Goal: Use online tool/utility: Utilize a website feature to perform a specific function

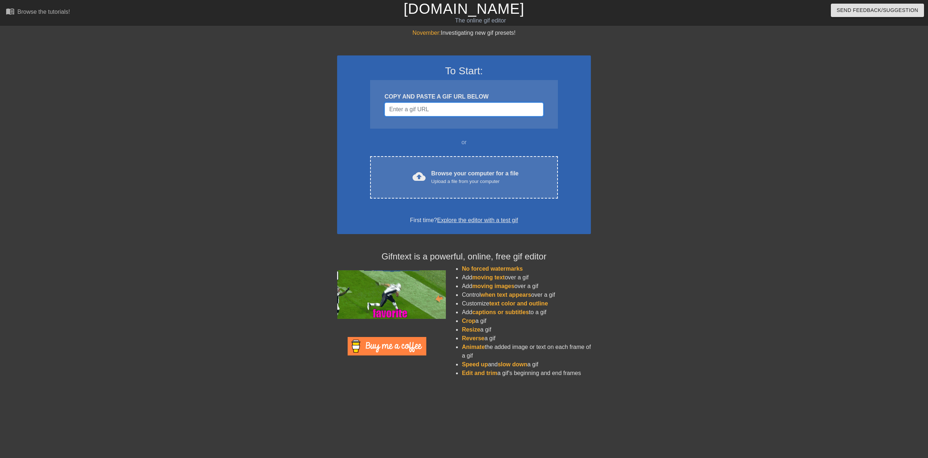
click at [421, 110] on input "Username" at bounding box center [464, 110] width 159 height 14
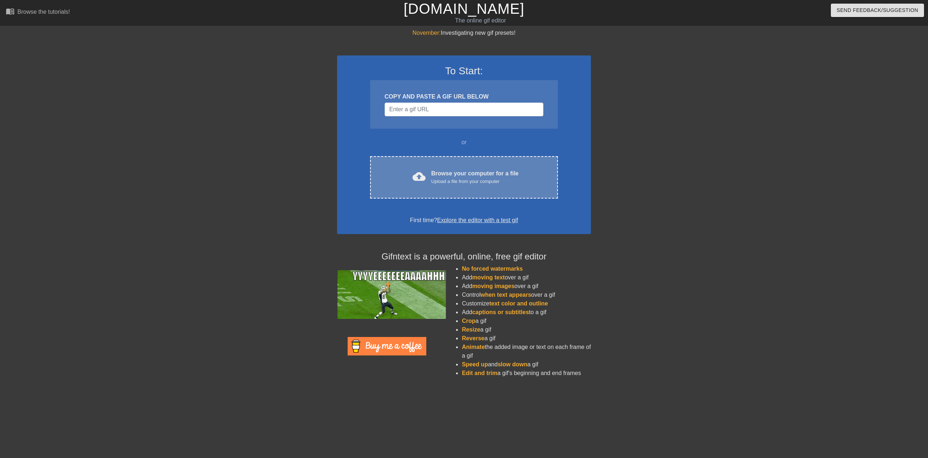
click at [440, 177] on div "Browse your computer for a file Upload a file from your computer" at bounding box center [474, 177] width 87 height 16
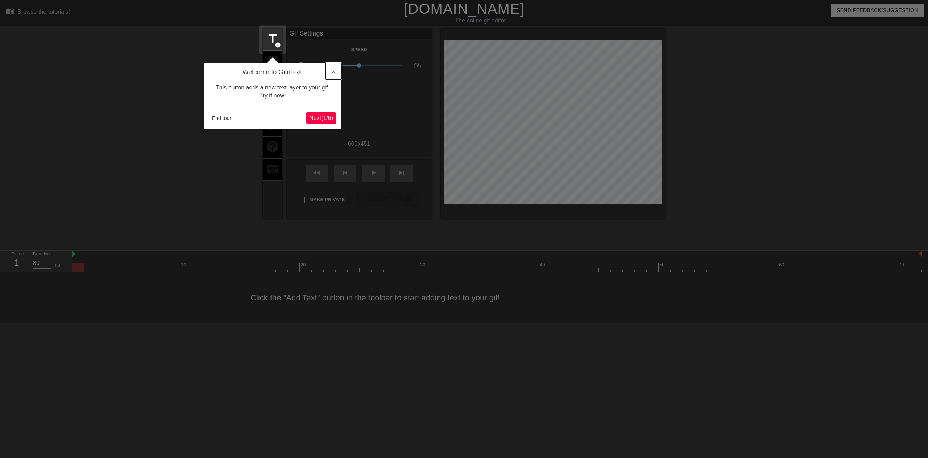
click at [332, 71] on icon "Close" at bounding box center [333, 71] width 5 height 5
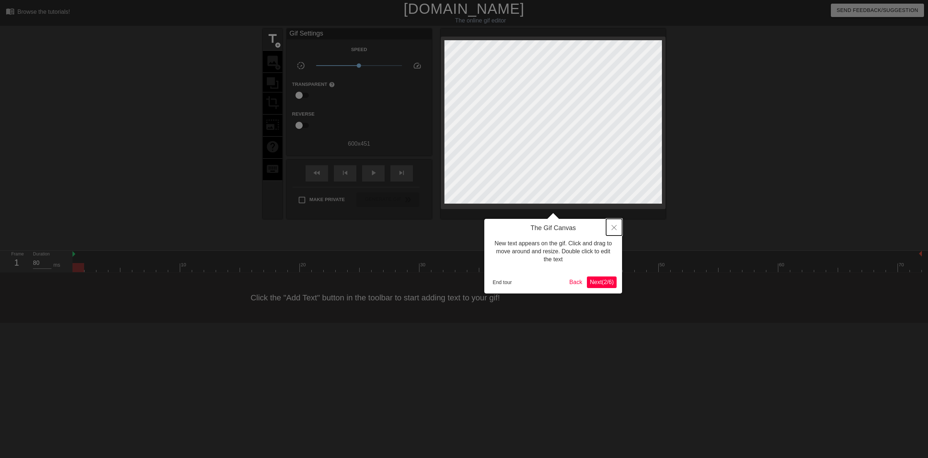
click at [616, 229] on icon "Close" at bounding box center [614, 227] width 5 height 5
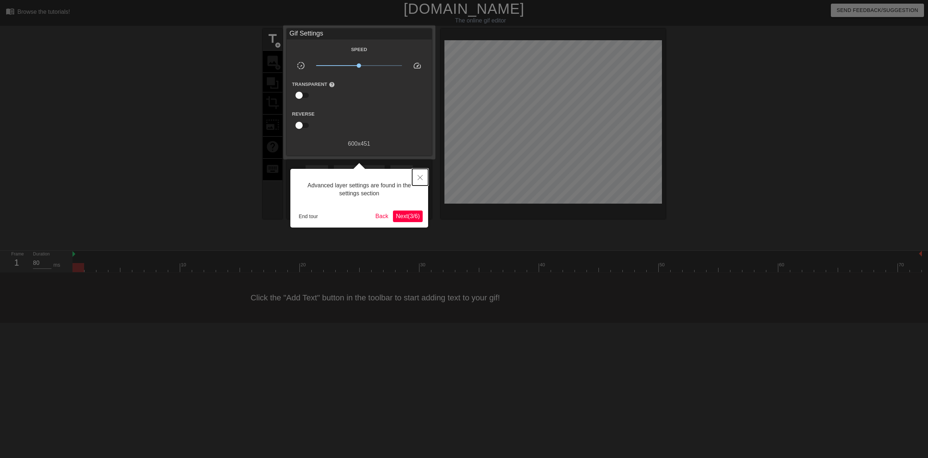
click at [424, 174] on button "Close" at bounding box center [420, 177] width 16 height 17
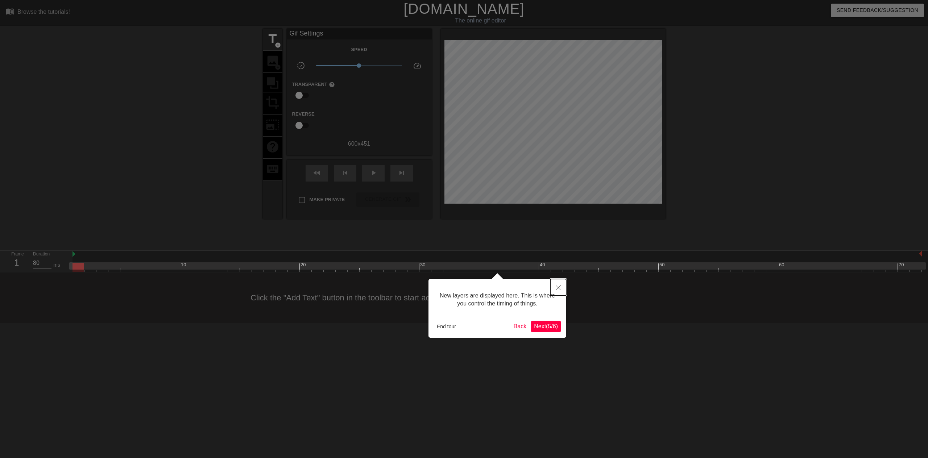
click at [559, 288] on icon "Close" at bounding box center [558, 287] width 5 height 5
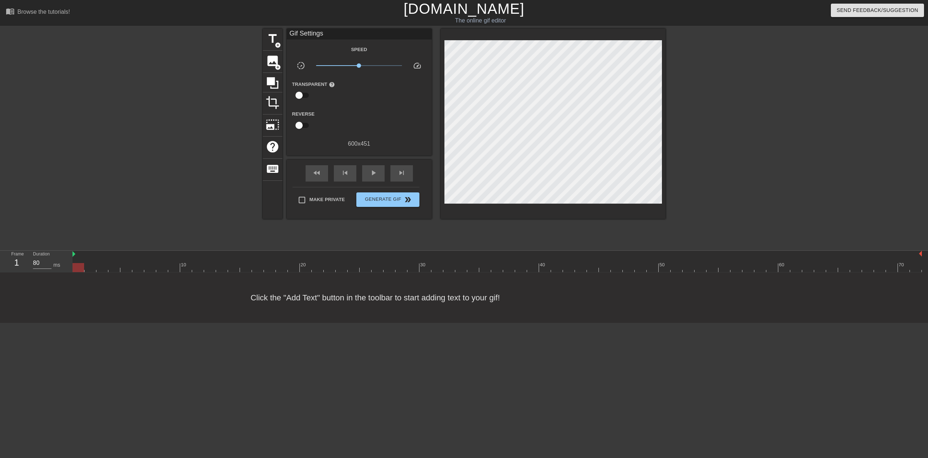
click at [264, 308] on div "Click the "Add Text" button in the toolbar to start adding text to your gif!" at bounding box center [464, 298] width 928 height 50
click at [271, 267] on div at bounding box center [498, 267] width 850 height 9
drag, startPoint x: 78, startPoint y: 264, endPoint x: -29, endPoint y: 274, distance: 108.2
click at [0, 274] on html "menu_book Browse the tutorials! [DOMAIN_NAME] The online gif editor Send Feedba…" at bounding box center [464, 161] width 928 height 323
click at [271, 61] on span "image" at bounding box center [273, 61] width 14 height 14
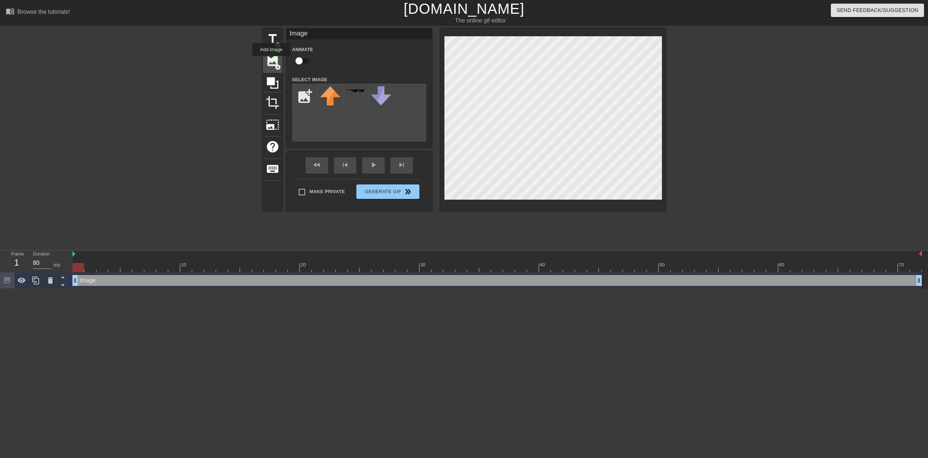
scroll to position [0, 0]
click at [5, 281] on icon at bounding box center [7, 280] width 6 height 6
click at [51, 284] on icon at bounding box center [50, 280] width 5 height 7
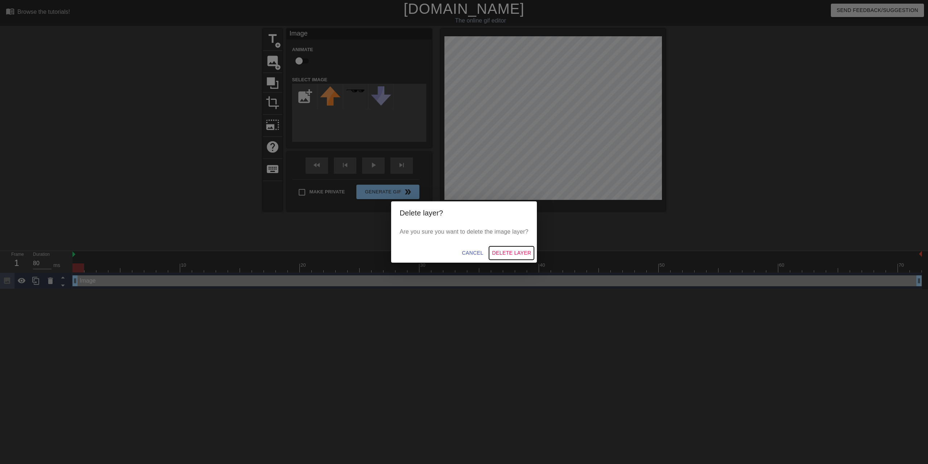
click at [506, 250] on span "Delete Layer" at bounding box center [511, 252] width 39 height 9
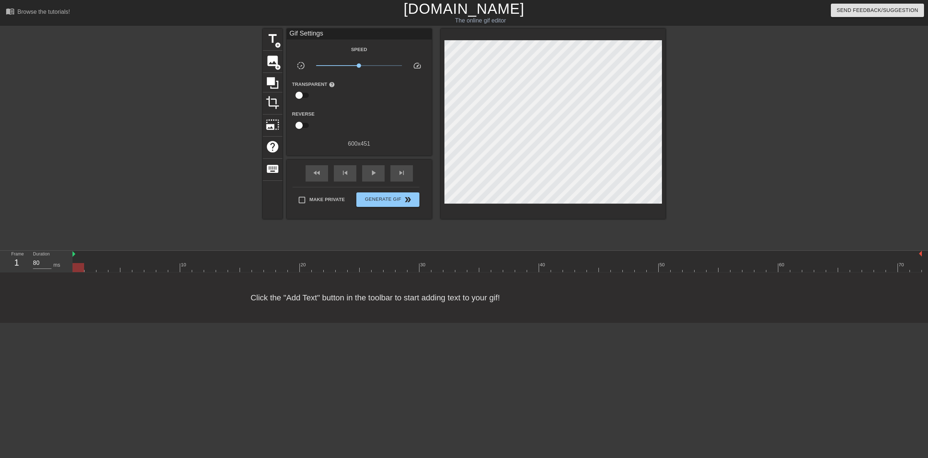
drag, startPoint x: 80, startPoint y: 267, endPoint x: 28, endPoint y: 268, distance: 51.9
click at [28, 268] on div "Frame 1 Duration 80 ms 10 20 30 40 50 60 70" at bounding box center [464, 262] width 928 height 22
click at [277, 66] on span "add_circle" at bounding box center [278, 67] width 6 height 6
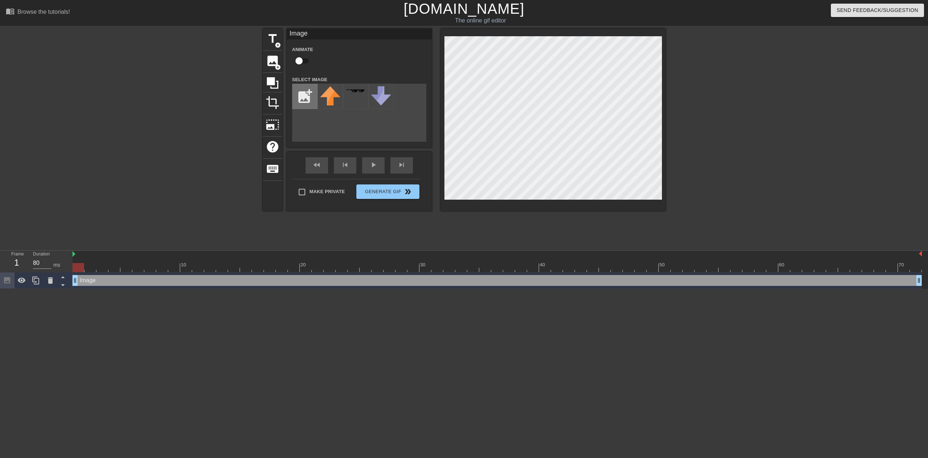
click at [307, 94] on input "file" at bounding box center [305, 96] width 25 height 25
click at [304, 99] on input "file" at bounding box center [305, 96] width 25 height 25
click at [305, 93] on input "file" at bounding box center [305, 96] width 25 height 25
type input "C:\fakepath\Clan_icon_-_Yellow.png"
click at [380, 95] on img at bounding box center [381, 96] width 20 height 20
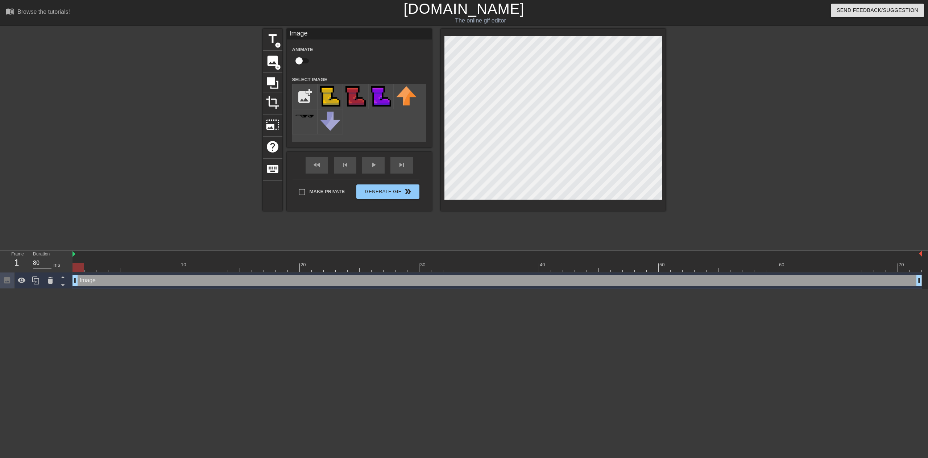
click at [120, 289] on html "menu_book Browse the tutorials! [DOMAIN_NAME] The online gif editor Send Feedba…" at bounding box center [464, 144] width 928 height 289
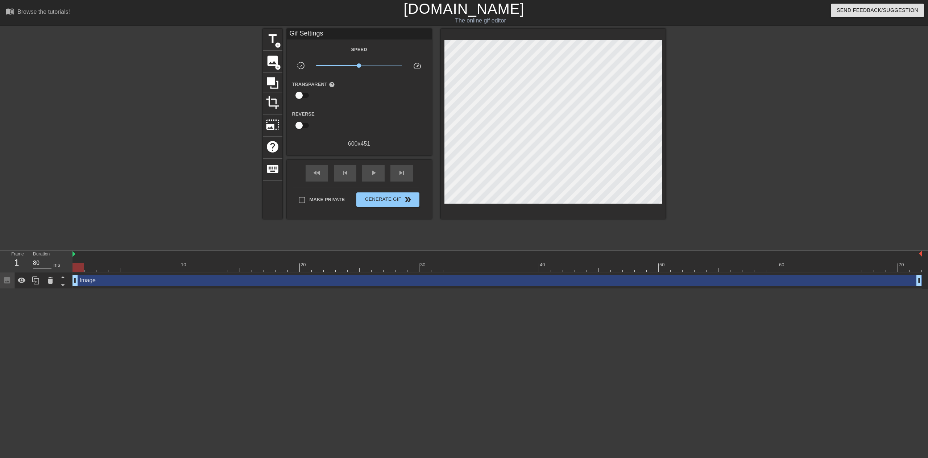
click at [72, 282] on div at bounding box center [36, 281] width 73 height 16
drag, startPoint x: 80, startPoint y: 269, endPoint x: 90, endPoint y: 269, distance: 9.8
click at [90, 269] on div at bounding box center [90, 267] width 12 height 9
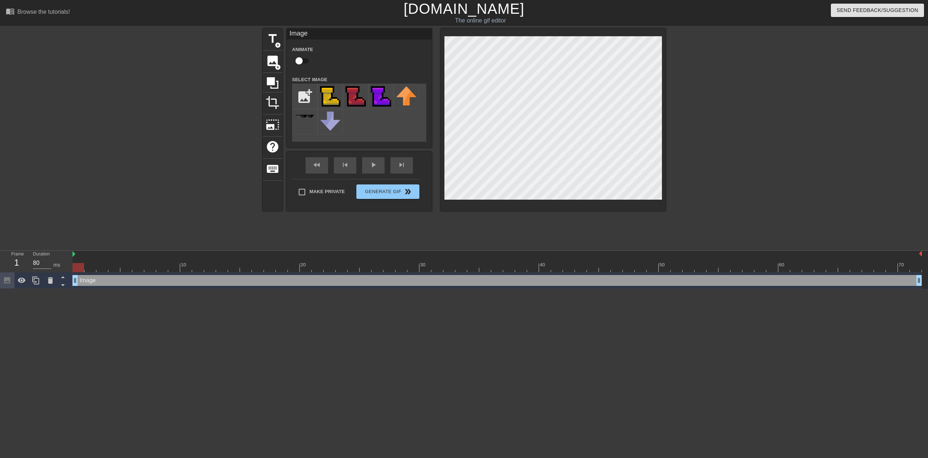
click at [74, 269] on div at bounding box center [79, 267] width 12 height 9
drag, startPoint x: 80, startPoint y: 266, endPoint x: 61, endPoint y: 269, distance: 19.4
click at [61, 269] on div "Frame 1 Duration 80 ms 10 20 30 40 50 60 70 Image drag_handle drag_handle" at bounding box center [464, 270] width 928 height 38
click at [83, 280] on div "Image drag_handle drag_handle" at bounding box center [498, 280] width 850 height 11
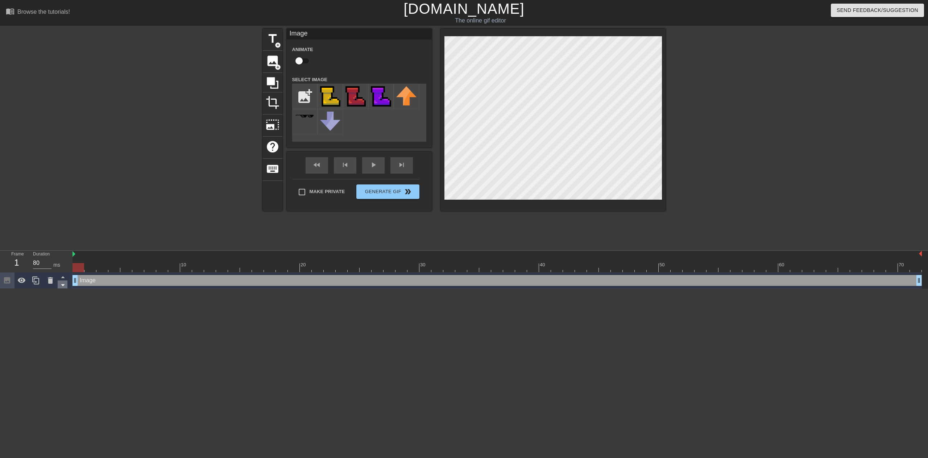
click at [62, 285] on icon at bounding box center [62, 285] width 9 height 9
click at [62, 280] on icon at bounding box center [62, 277] width 9 height 9
click at [94, 281] on div "Image drag_handle drag_handle" at bounding box center [498, 280] width 850 height 11
drag, startPoint x: 94, startPoint y: 282, endPoint x: 85, endPoint y: 282, distance: 9.5
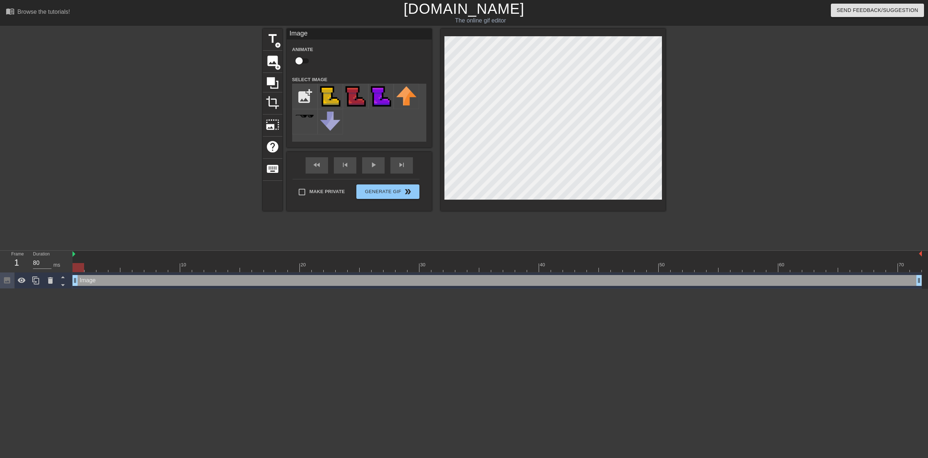
click at [85, 282] on div "Image drag_handle drag_handle" at bounding box center [498, 280] width 850 height 11
click at [354, 95] on img at bounding box center [356, 96] width 20 height 20
click at [381, 99] on img at bounding box center [381, 96] width 20 height 20
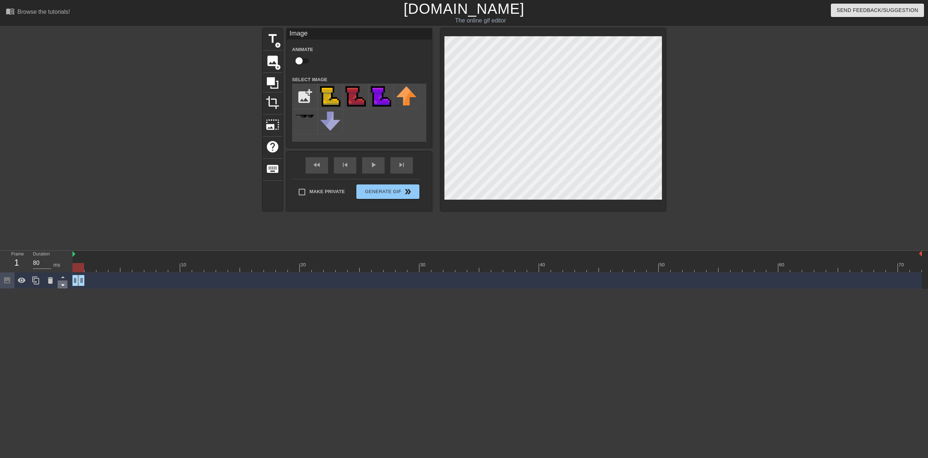
drag, startPoint x: 920, startPoint y: 281, endPoint x: 61, endPoint y: 283, distance: 859.0
click at [61, 283] on div "Frame 1 Duration 80 ms 10 20 30 40 50 60 70 Image drag_handle drag_handle" at bounding box center [464, 270] width 928 height 38
drag, startPoint x: 82, startPoint y: 282, endPoint x: 97, endPoint y: 285, distance: 15.6
click at [92, 284] on div "Image drag_handle drag_handle" at bounding box center [97, 280] width 48 height 11
drag, startPoint x: 95, startPoint y: 281, endPoint x: 88, endPoint y: 282, distance: 6.9
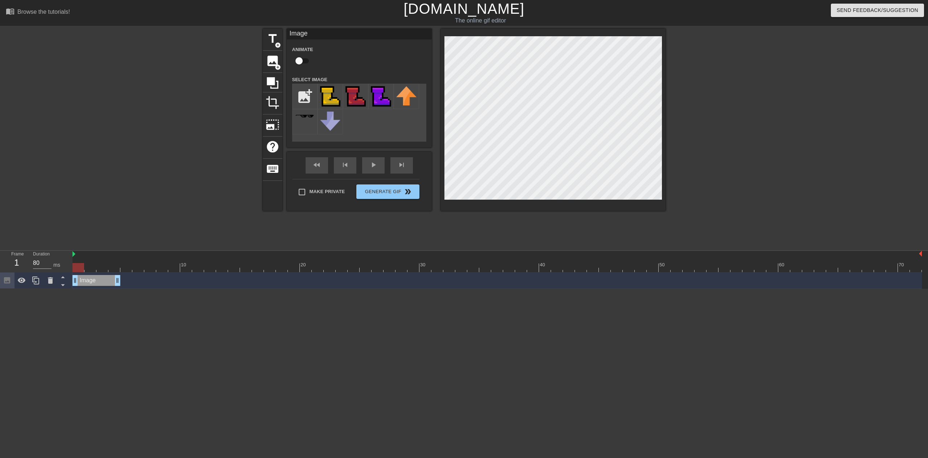
click at [88, 282] on div "Image drag_handle drag_handle" at bounding box center [97, 280] width 48 height 11
click at [301, 58] on input "checkbox" at bounding box center [298, 61] width 41 height 14
checkbox input "true"
click at [381, 95] on img at bounding box center [381, 96] width 20 height 20
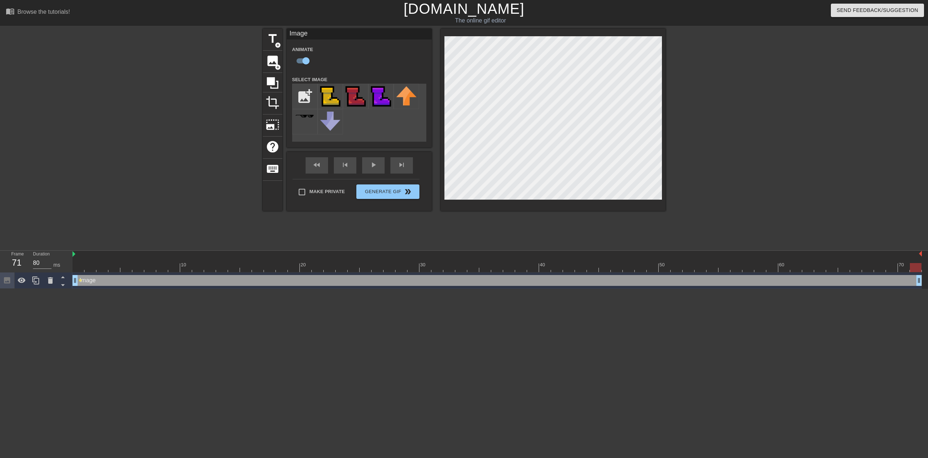
drag, startPoint x: 117, startPoint y: 282, endPoint x: 923, endPoint y: 279, distance: 806.4
click at [923, 279] on div "Image drag_handle drag_handle lens" at bounding box center [501, 281] width 856 height 16
click at [80, 282] on div "Image drag_handle drag_handle" at bounding box center [498, 280] width 850 height 11
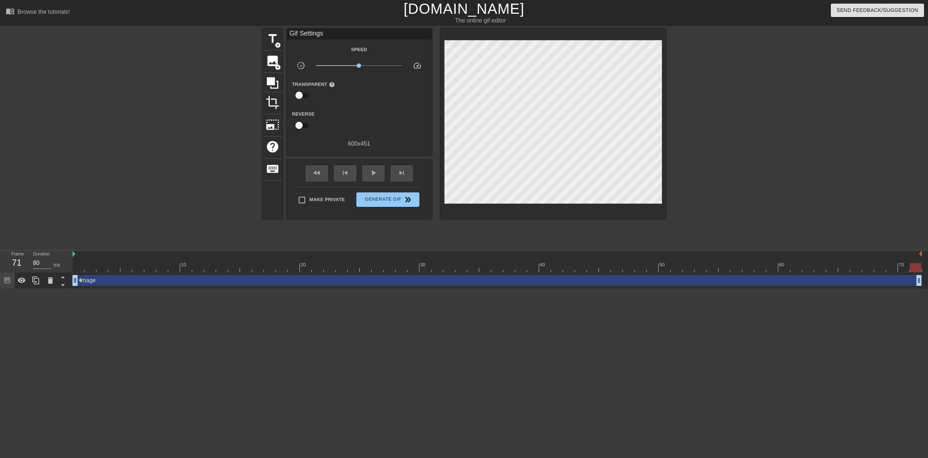
click at [80, 282] on span "lens" at bounding box center [80, 280] width 3 height 3
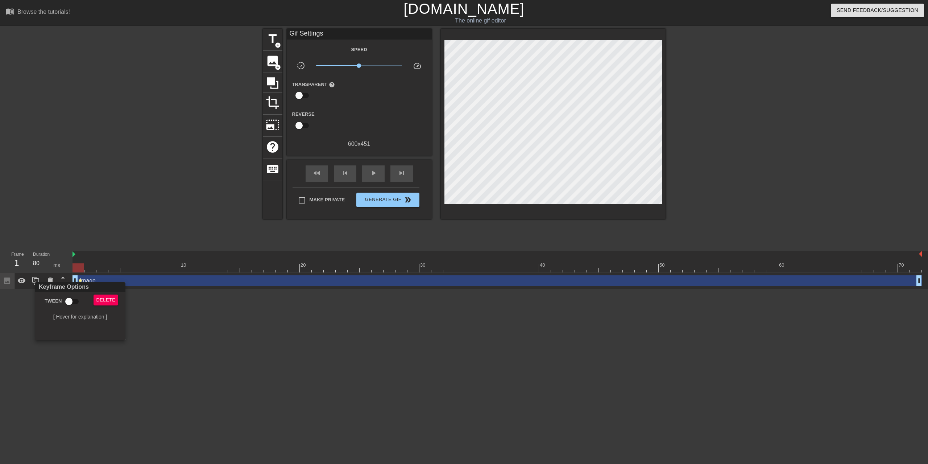
click at [111, 267] on div at bounding box center [464, 232] width 928 height 464
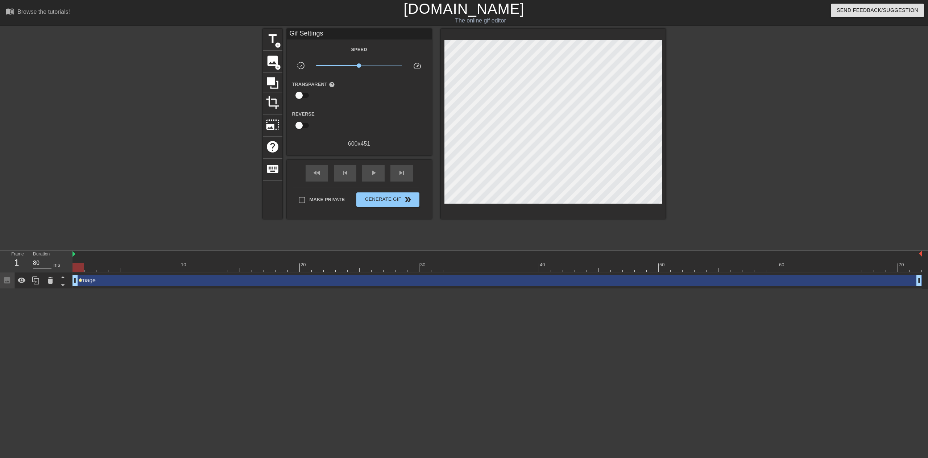
click at [81, 281] on span "lens" at bounding box center [80, 280] width 3 height 3
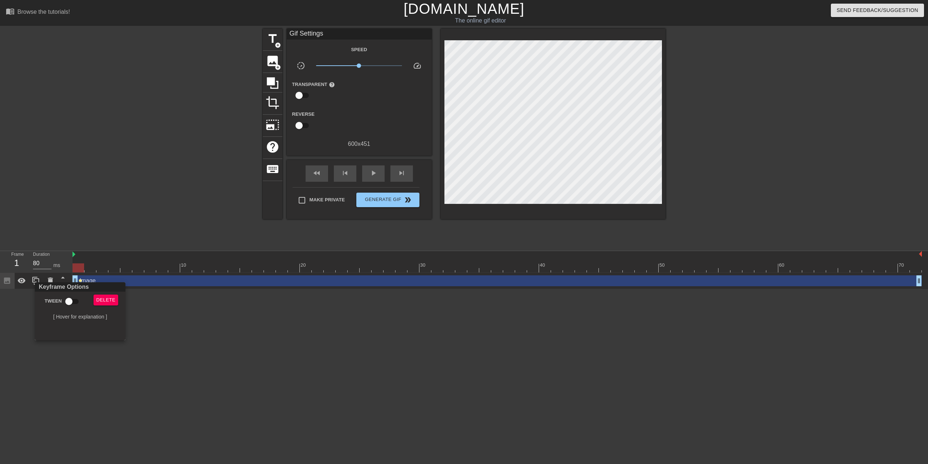
click at [81, 281] on div at bounding box center [464, 232] width 928 height 464
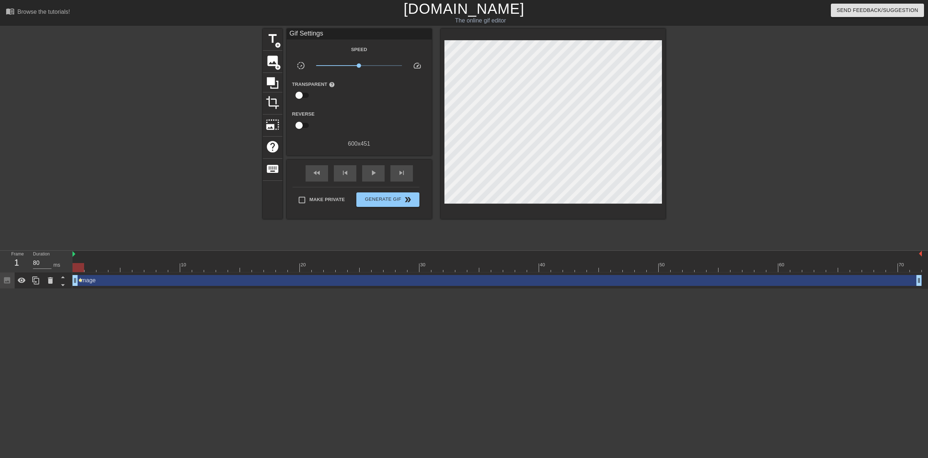
click at [81, 281] on span "lens" at bounding box center [80, 280] width 3 height 3
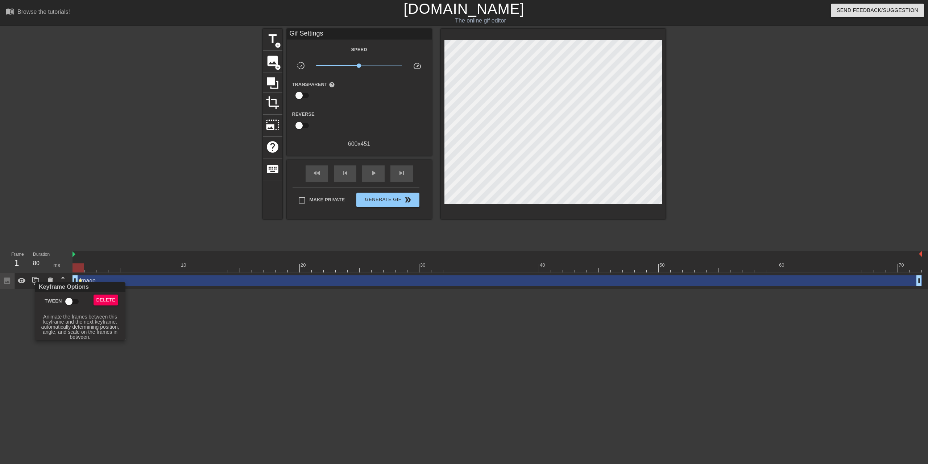
click at [72, 298] on input "Tween" at bounding box center [68, 301] width 41 height 14
checkbox input "true"
click at [190, 290] on div at bounding box center [464, 232] width 928 height 464
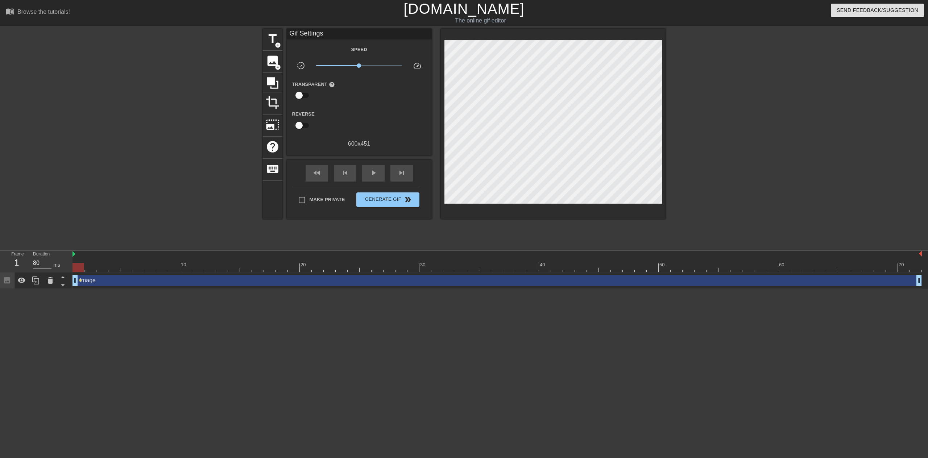
click at [913, 278] on div "Image drag_handle drag_handle" at bounding box center [498, 280] width 850 height 11
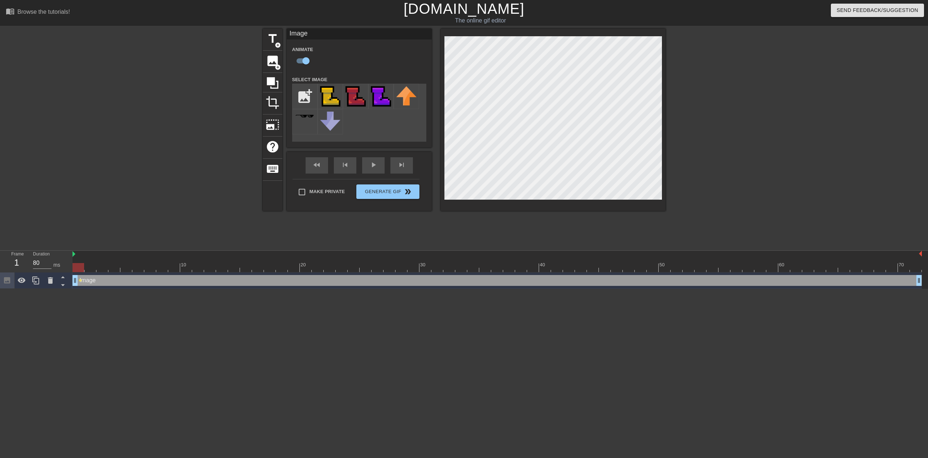
click at [909, 281] on div "Image drag_handle drag_handle" at bounding box center [498, 280] width 850 height 11
drag, startPoint x: 909, startPoint y: 270, endPoint x: 913, endPoint y: 270, distance: 4.4
click at [913, 270] on div at bounding box center [498, 267] width 850 height 9
drag, startPoint x: 167, startPoint y: 267, endPoint x: 177, endPoint y: 269, distance: 9.9
click at [177, 269] on div at bounding box center [498, 267] width 850 height 9
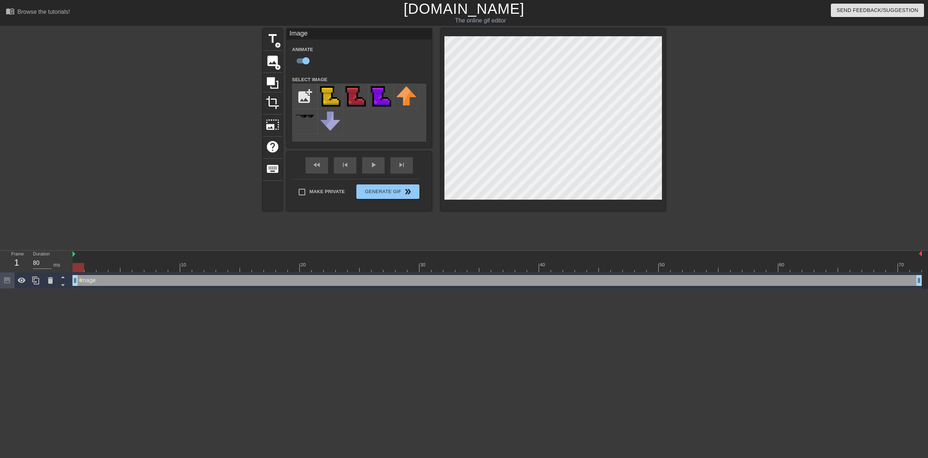
click at [74, 266] on div at bounding box center [498, 267] width 850 height 9
click at [175, 268] on div at bounding box center [498, 267] width 850 height 9
click at [128, 269] on div at bounding box center [498, 267] width 850 height 9
drag, startPoint x: 111, startPoint y: 269, endPoint x: 189, endPoint y: 267, distance: 78.3
click at [189, 267] on div at bounding box center [498, 267] width 850 height 9
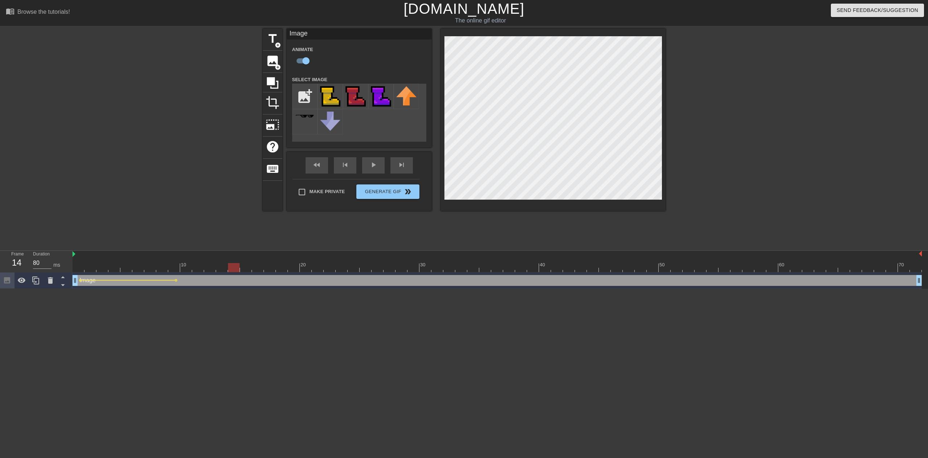
drag, startPoint x: 189, startPoint y: 267, endPoint x: 235, endPoint y: 269, distance: 46.5
click at [235, 269] on div at bounding box center [234, 267] width 12 height 9
drag, startPoint x: 235, startPoint y: 266, endPoint x: 293, endPoint y: 267, distance: 58.0
click at [293, 267] on div at bounding box center [294, 267] width 12 height 9
drag, startPoint x: 314, startPoint y: 268, endPoint x: 357, endPoint y: 264, distance: 43.7
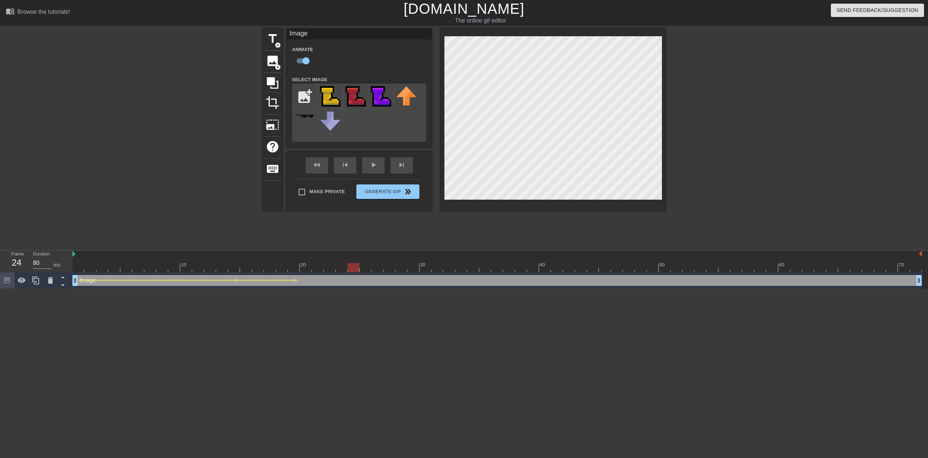
click at [357, 264] on div at bounding box center [354, 267] width 12 height 9
drag, startPoint x: 373, startPoint y: 268, endPoint x: 417, endPoint y: 265, distance: 43.2
click at [417, 265] on div at bounding box center [414, 267] width 12 height 9
drag, startPoint x: 414, startPoint y: 269, endPoint x: 535, endPoint y: 260, distance: 121.5
click at [535, 260] on div "10 20 30 40 50 60 70" at bounding box center [498, 261] width 850 height 21
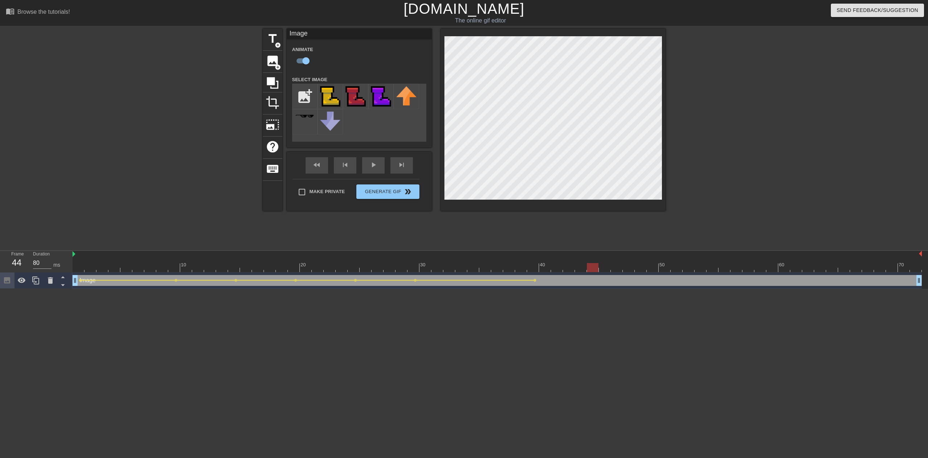
drag, startPoint x: 534, startPoint y: 270, endPoint x: 594, endPoint y: 269, distance: 60.2
click at [594, 269] on div at bounding box center [593, 267] width 12 height 9
drag, startPoint x: 594, startPoint y: 267, endPoint x: 649, endPoint y: 265, distance: 55.2
click at [649, 265] on div at bounding box center [653, 267] width 12 height 9
drag, startPoint x: 653, startPoint y: 267, endPoint x: 715, endPoint y: 269, distance: 61.3
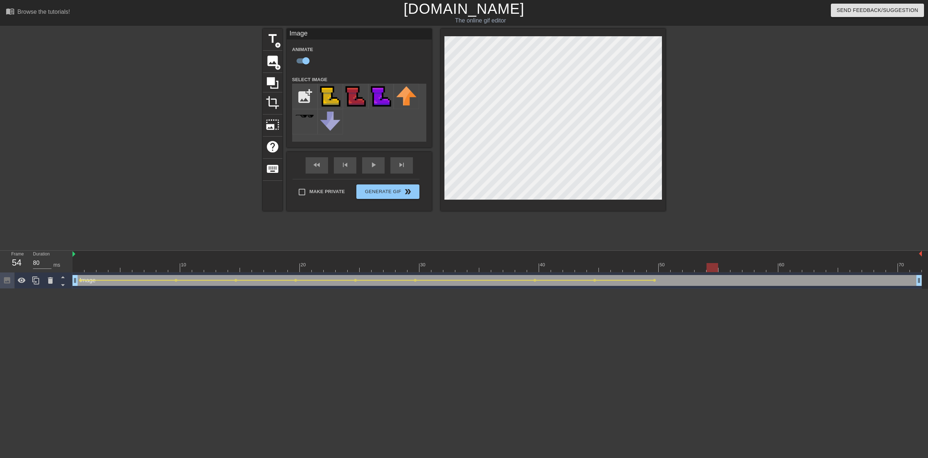
click at [715, 269] on div at bounding box center [713, 267] width 12 height 9
drag, startPoint x: 714, startPoint y: 268, endPoint x: 778, endPoint y: 271, distance: 64.2
click at [778, 271] on div at bounding box center [773, 267] width 12 height 9
drag, startPoint x: 772, startPoint y: 265, endPoint x: 828, endPoint y: 268, distance: 55.9
click at [828, 268] on div at bounding box center [832, 267] width 12 height 9
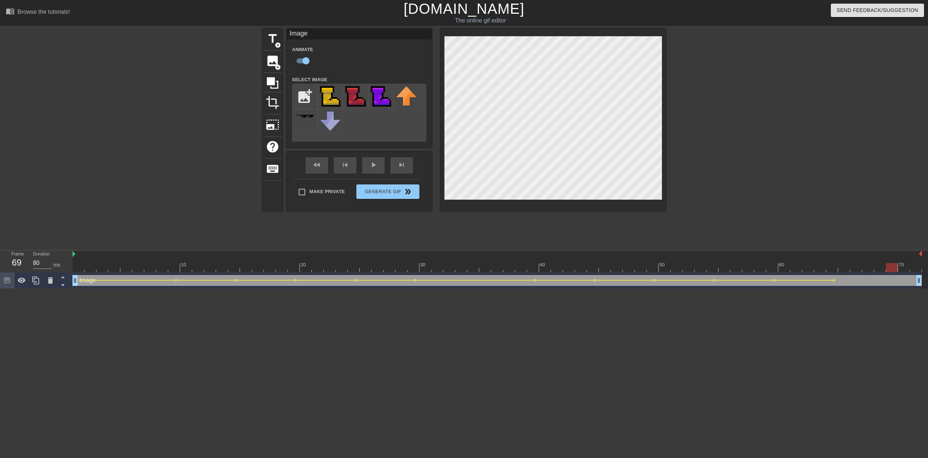
drag, startPoint x: 832, startPoint y: 267, endPoint x: 894, endPoint y: 268, distance: 61.6
click at [894, 268] on div at bounding box center [892, 267] width 12 height 9
drag, startPoint x: 896, startPoint y: 267, endPoint x: 912, endPoint y: 268, distance: 16.7
click at [912, 268] on div at bounding box center [916, 267] width 12 height 9
click at [424, 271] on div at bounding box center [498, 267] width 850 height 9
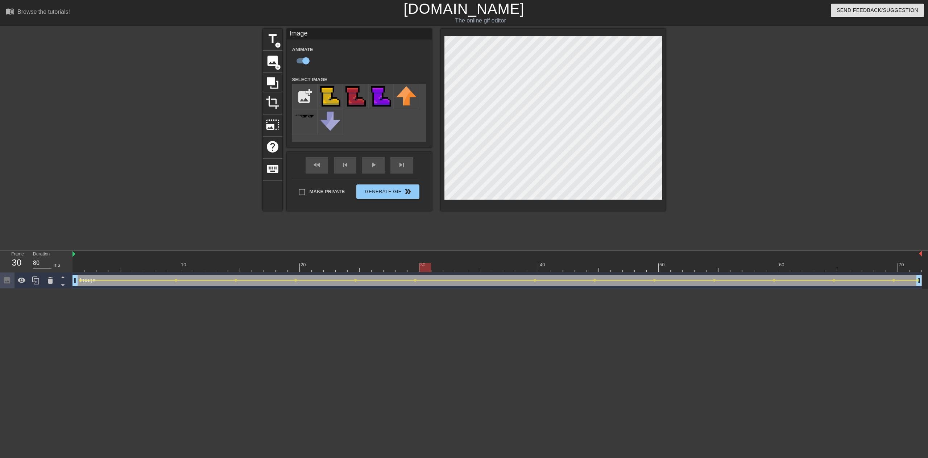
click at [518, 279] on div "Image drag_handle drag_handle" at bounding box center [498, 280] width 850 height 11
click at [535, 267] on div at bounding box center [498, 267] width 850 height 9
click at [413, 263] on div at bounding box center [498, 267] width 850 height 9
click at [534, 269] on div at bounding box center [498, 267] width 850 height 9
click at [592, 266] on div at bounding box center [498, 267] width 850 height 9
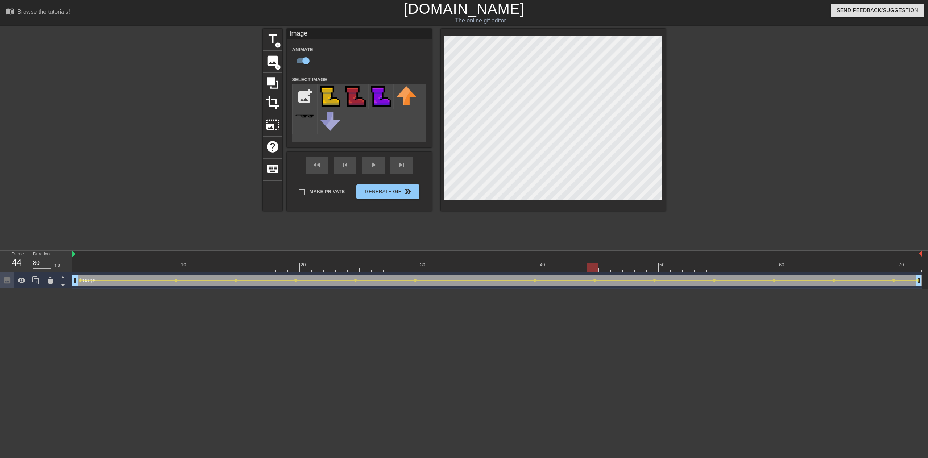
click at [654, 267] on div at bounding box center [498, 267] width 850 height 9
click at [711, 269] on div at bounding box center [498, 267] width 850 height 9
click at [770, 265] on div at bounding box center [498, 267] width 850 height 9
click at [834, 268] on div at bounding box center [498, 267] width 850 height 9
click at [889, 268] on div at bounding box center [498, 267] width 850 height 9
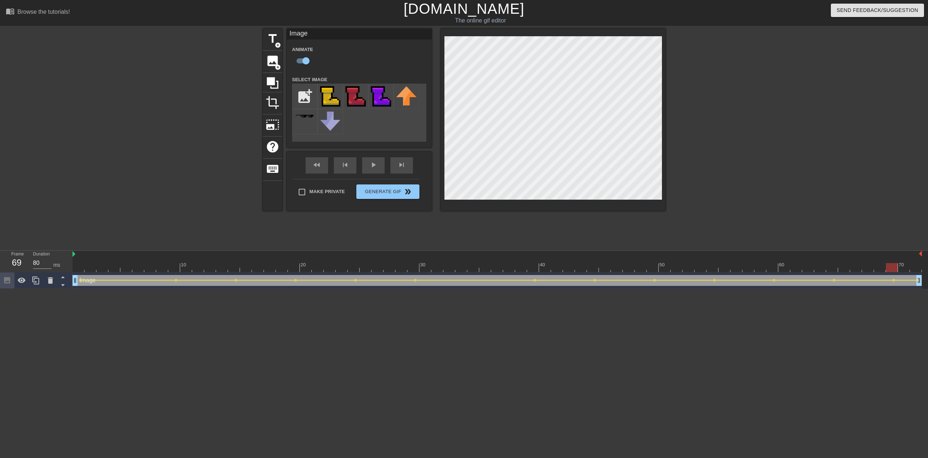
click at [914, 267] on div at bounding box center [498, 267] width 850 height 9
click at [76, 270] on div at bounding box center [498, 267] width 850 height 9
click at [372, 253] on div at bounding box center [498, 254] width 850 height 7
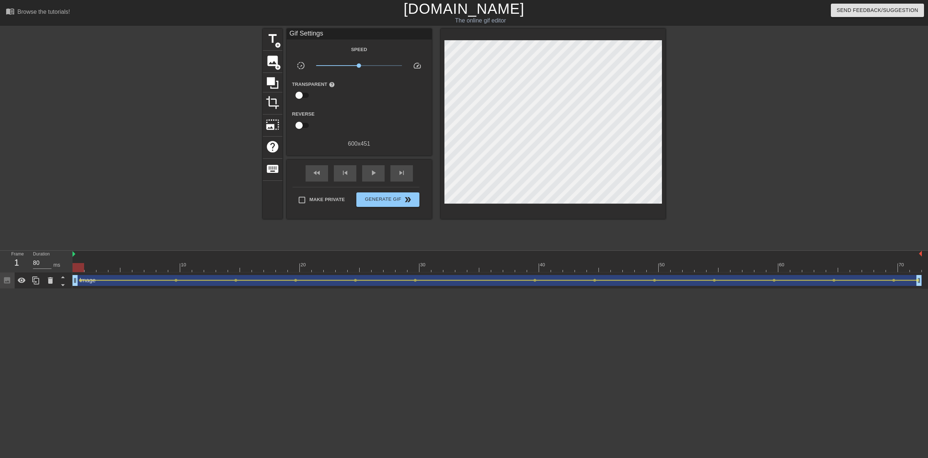
drag, startPoint x: 320, startPoint y: 345, endPoint x: 308, endPoint y: 338, distance: 13.5
click at [316, 289] on html "menu_book Browse the tutorials! [DOMAIN_NAME] The online gif editor Send Feedba…" at bounding box center [464, 144] width 928 height 289
click at [241, 289] on html "menu_book Browse the tutorials! [DOMAIN_NAME] The online gif editor Send Feedba…" at bounding box center [464, 144] width 928 height 289
click at [80, 285] on div "Image drag_handle drag_handle" at bounding box center [498, 280] width 850 height 11
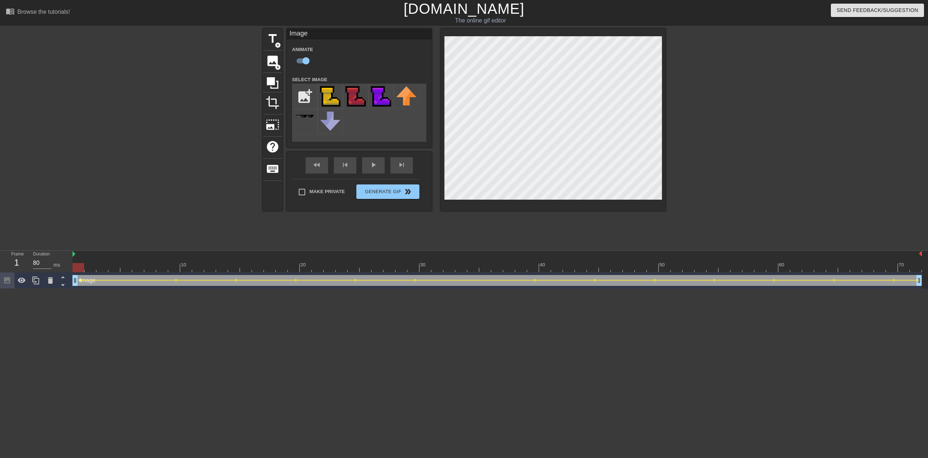
click at [80, 280] on span "lens" at bounding box center [80, 280] width 3 height 3
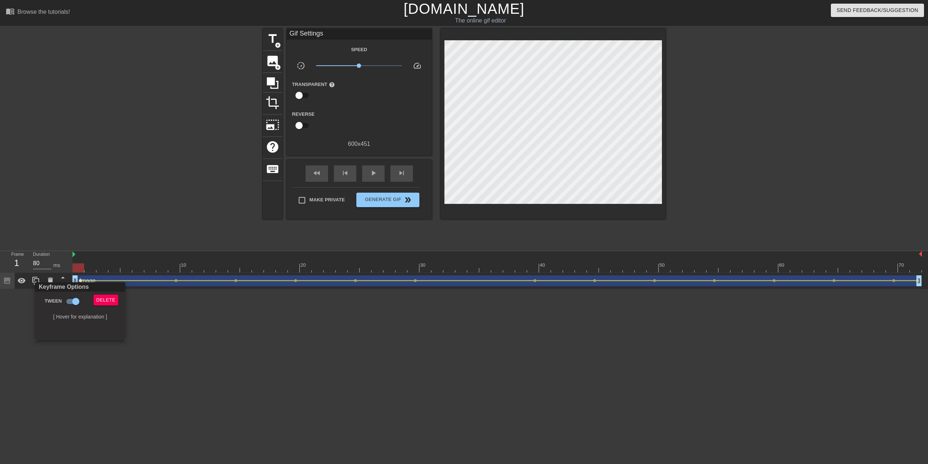
click at [80, 280] on div at bounding box center [464, 232] width 928 height 464
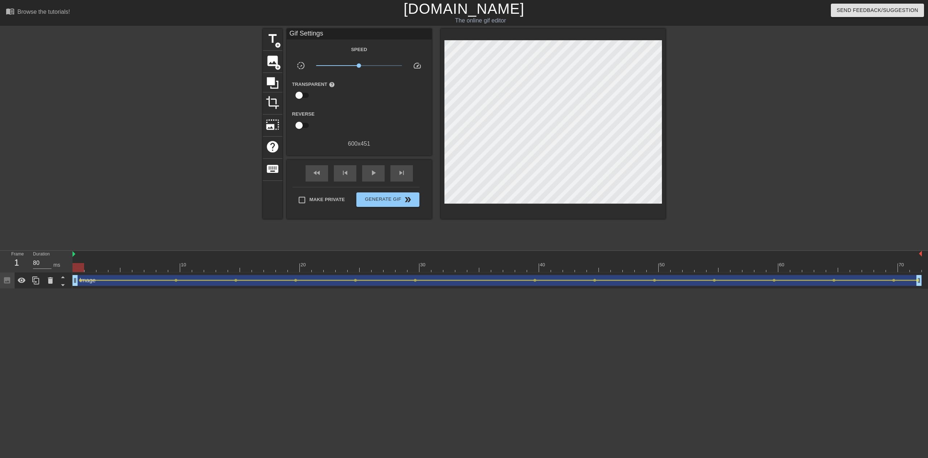
click at [189, 289] on html "menu_book Browse the tutorials! [DOMAIN_NAME] The online gif editor Send Feedba…" at bounding box center [464, 144] width 928 height 289
click at [375, 173] on span "play_arrow" at bounding box center [373, 173] width 9 height 9
click at [375, 173] on span "pause" at bounding box center [373, 173] width 9 height 9
click at [375, 173] on span "play_arrow" at bounding box center [373, 173] width 9 height 9
click at [375, 173] on span "pause" at bounding box center [373, 173] width 9 height 9
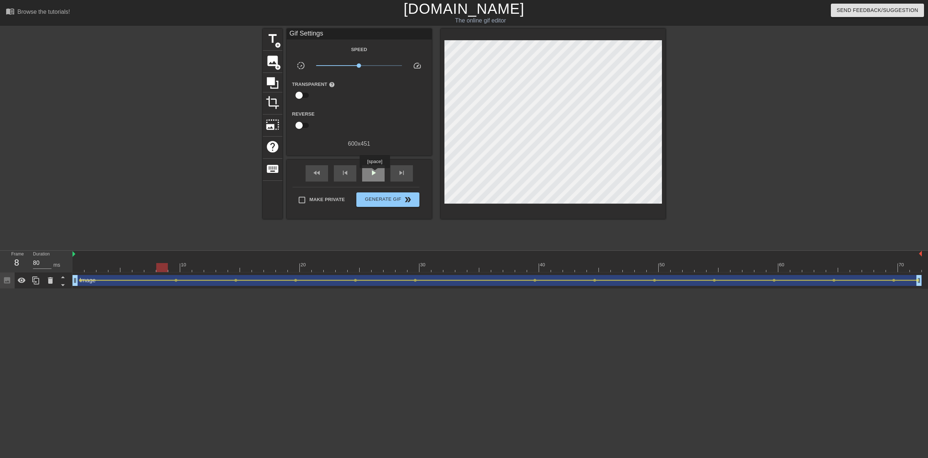
click at [375, 173] on span "play_arrow" at bounding box center [373, 173] width 9 height 9
click at [270, 65] on span "image" at bounding box center [273, 61] width 14 height 14
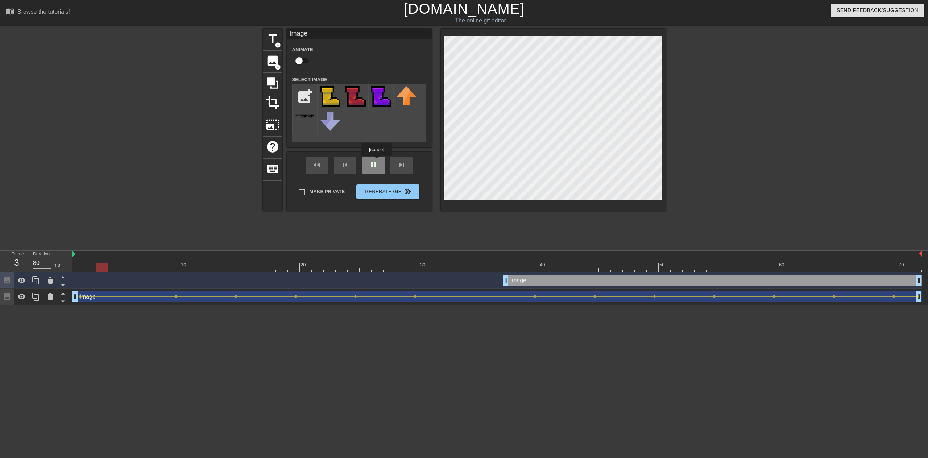
click at [376, 161] on div "fast_rewind skip_previous pause skip_next" at bounding box center [359, 165] width 118 height 27
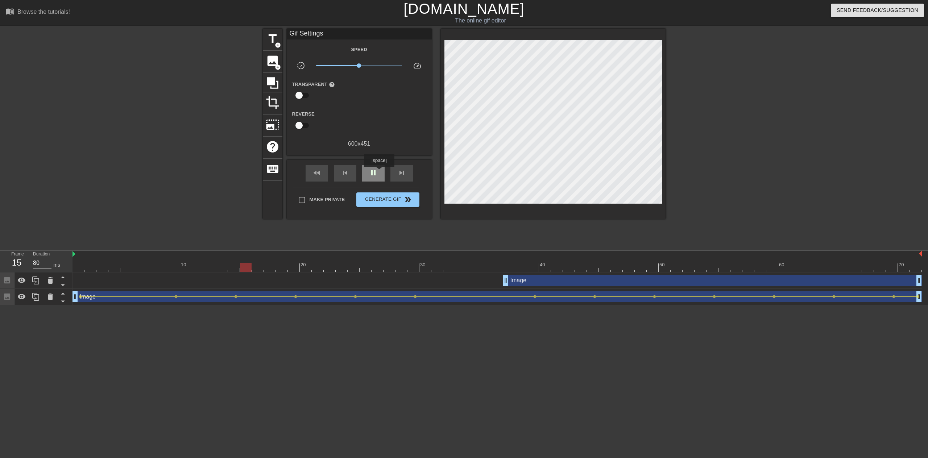
click at [373, 172] on span "pause" at bounding box center [373, 173] width 9 height 9
click at [78, 269] on div at bounding box center [498, 267] width 850 height 9
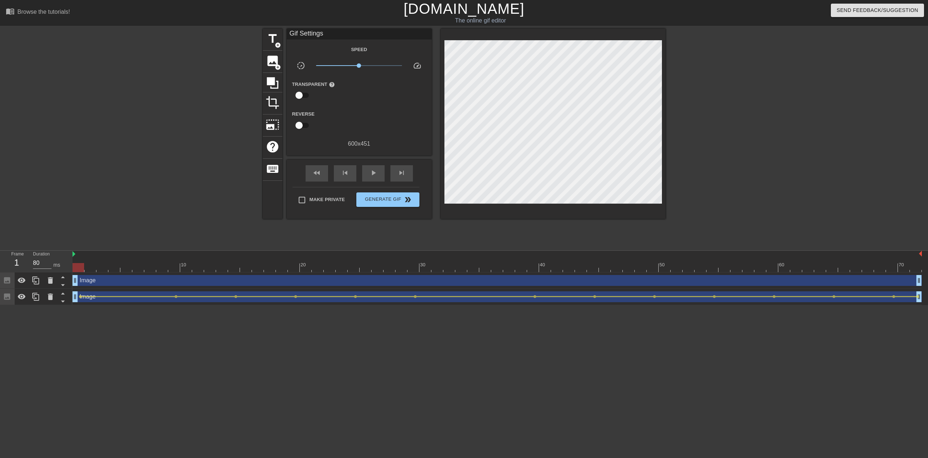
drag, startPoint x: 508, startPoint y: 280, endPoint x: 30, endPoint y: 269, distance: 478.4
click at [30, 269] on div "Frame 1 Duration 80 ms 10 20 30 40 50 60 70 Image drag_handle drag_handle Image…" at bounding box center [464, 278] width 928 height 54
drag, startPoint x: 3, startPoint y: 280, endPoint x: 28, endPoint y: 308, distance: 37.2
click at [7, 305] on html "menu_book Browse the tutorials! [DOMAIN_NAME] The online gif editor Send Feedba…" at bounding box center [464, 152] width 928 height 305
click at [266, 57] on span "image" at bounding box center [273, 61] width 14 height 14
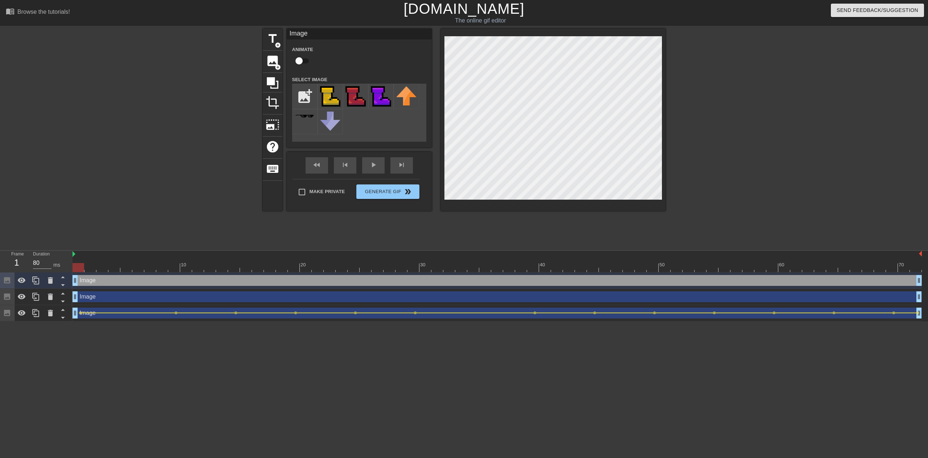
click at [87, 297] on div "Image drag_handle drag_handle" at bounding box center [498, 297] width 850 height 11
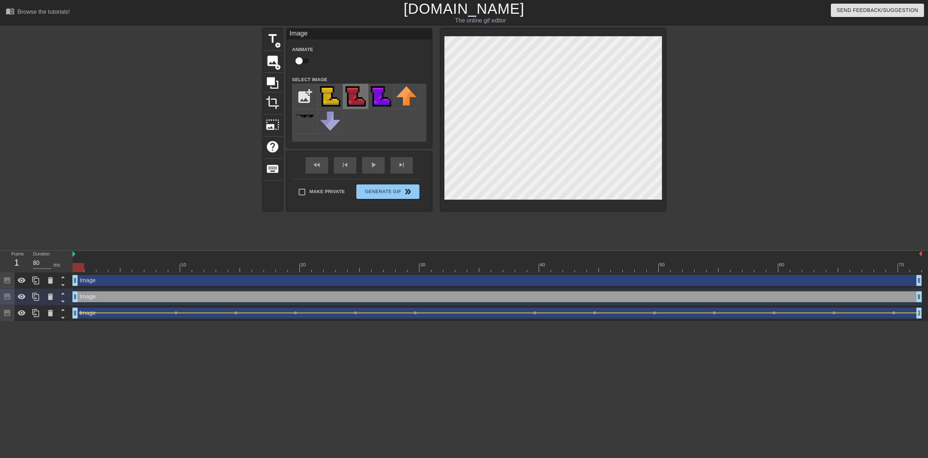
click at [352, 94] on img at bounding box center [356, 96] width 20 height 20
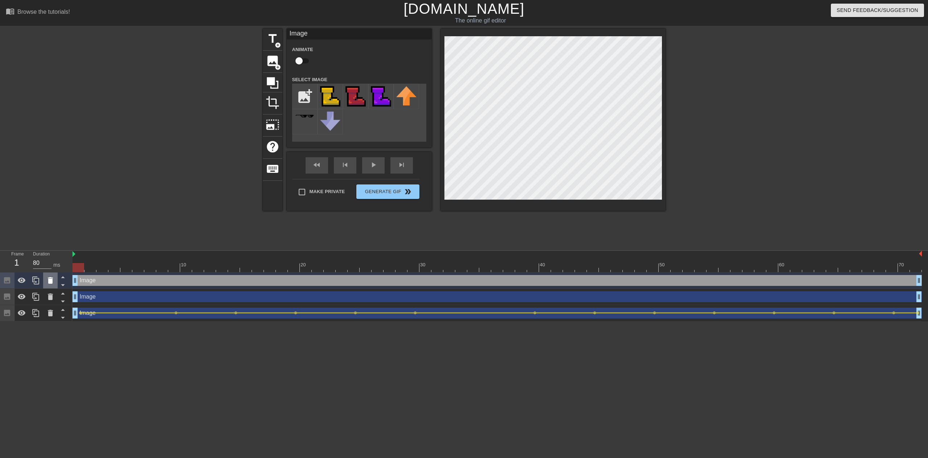
click at [49, 284] on icon at bounding box center [50, 280] width 5 height 7
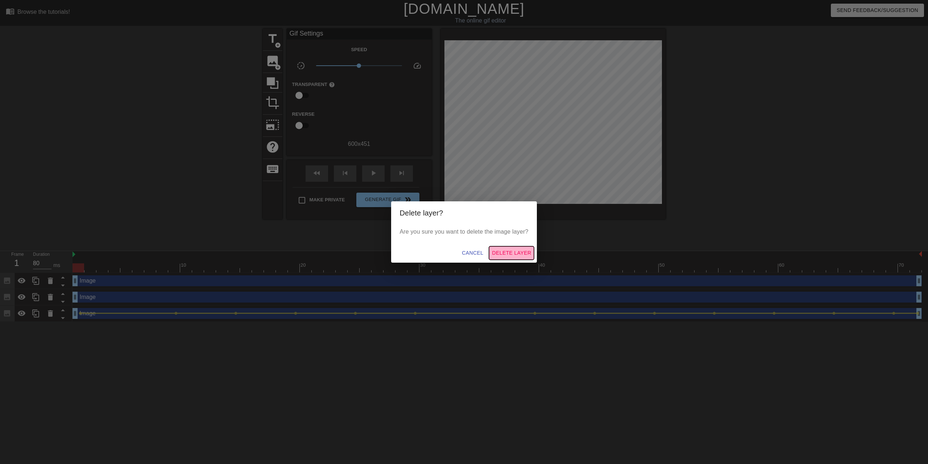
click at [507, 251] on span "Delete Layer" at bounding box center [511, 252] width 39 height 9
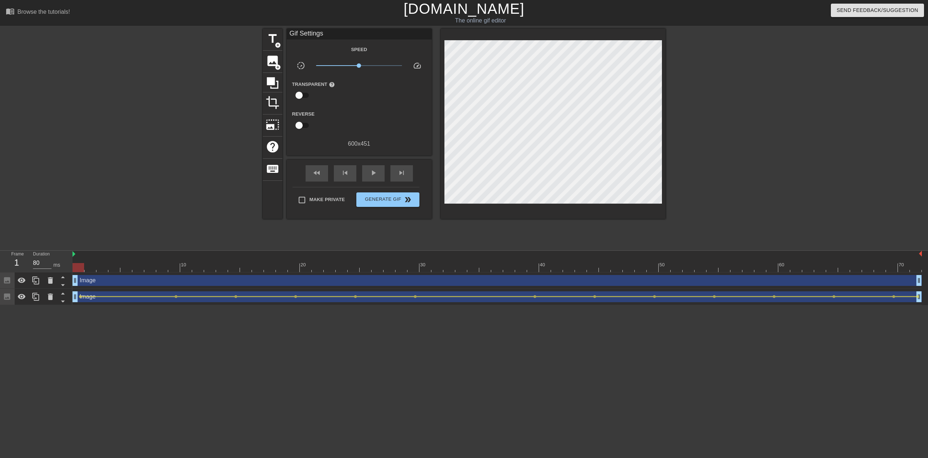
click at [140, 286] on div "Image drag_handle drag_handle" at bounding box center [498, 281] width 850 height 16
click at [140, 280] on div "Image drag_handle drag_handle" at bounding box center [498, 280] width 850 height 11
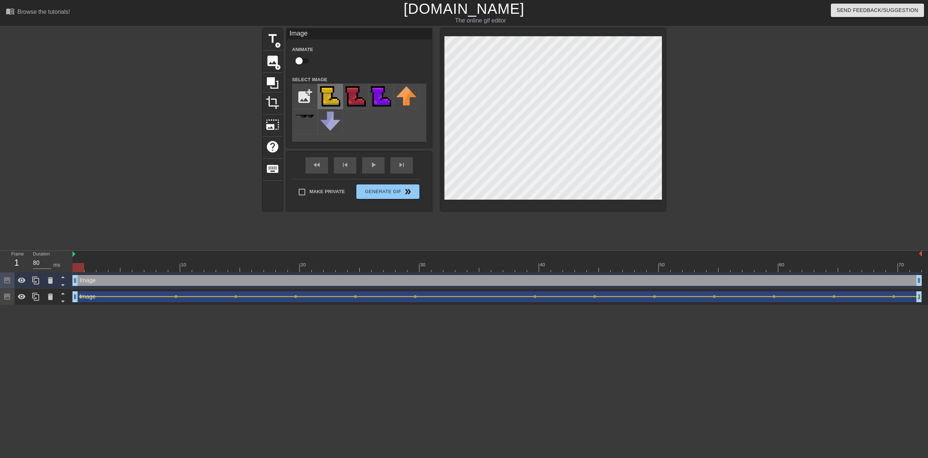
click at [331, 97] on img at bounding box center [330, 96] width 20 height 20
click at [91, 264] on div at bounding box center [498, 267] width 850 height 9
click at [78, 269] on div at bounding box center [498, 267] width 850 height 9
click at [81, 279] on div "Image drag_handle drag_handle" at bounding box center [498, 280] width 850 height 11
click at [102, 282] on div "Image drag_handle drag_handle" at bounding box center [498, 280] width 850 height 11
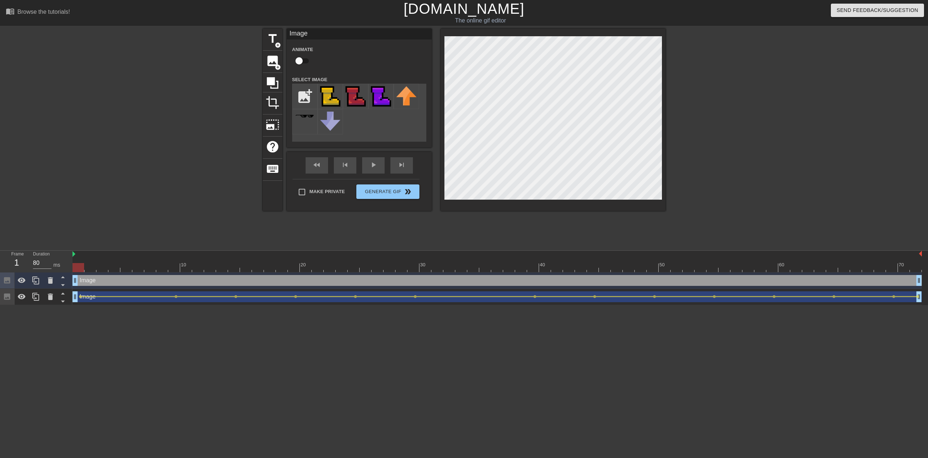
click at [102, 282] on div "Image drag_handle drag_handle" at bounding box center [498, 280] width 850 height 11
click at [301, 57] on input "checkbox" at bounding box center [298, 61] width 41 height 14
checkbox input "true"
click at [91, 268] on div at bounding box center [498, 267] width 850 height 9
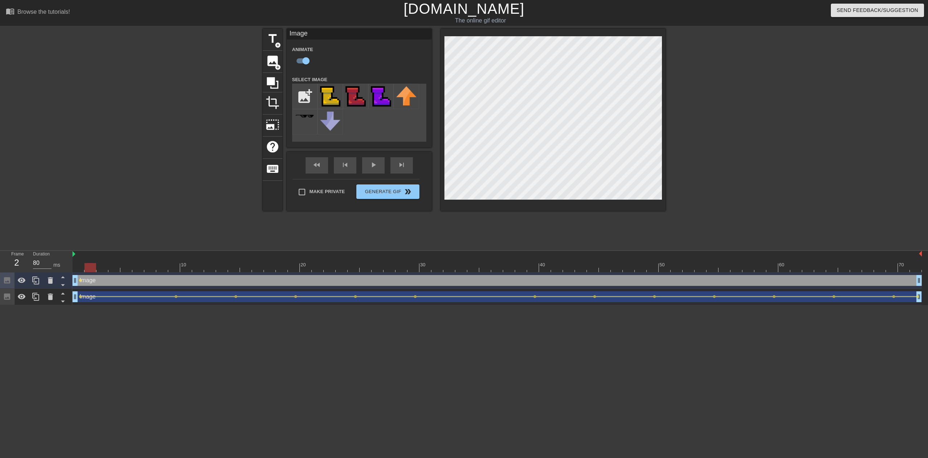
click at [102, 268] on div at bounding box center [498, 267] width 850 height 9
click at [112, 269] on div at bounding box center [498, 267] width 850 height 9
click at [127, 269] on div at bounding box center [498, 267] width 850 height 9
click at [137, 268] on div at bounding box center [498, 267] width 850 height 9
click at [151, 268] on div at bounding box center [498, 267] width 850 height 9
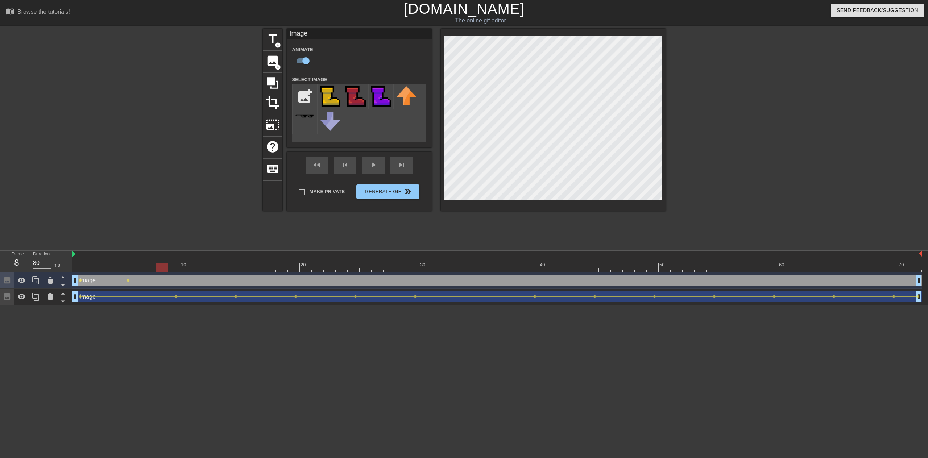
click at [165, 269] on div at bounding box center [498, 267] width 850 height 9
drag, startPoint x: 173, startPoint y: 265, endPoint x: 375, endPoint y: 218, distance: 207.1
click at [173, 265] on div at bounding box center [498, 267] width 850 height 9
click at [78, 265] on div at bounding box center [498, 267] width 850 height 9
click at [92, 269] on div at bounding box center [498, 267] width 850 height 9
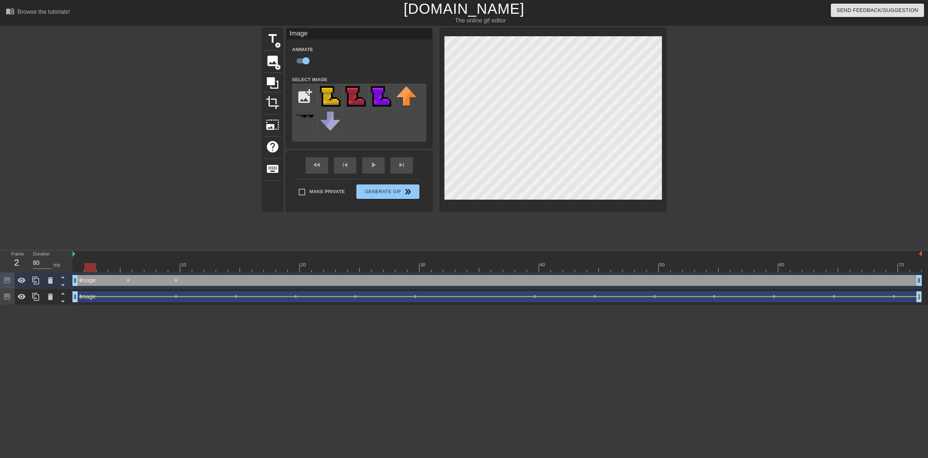
click at [103, 267] on div at bounding box center [498, 267] width 850 height 9
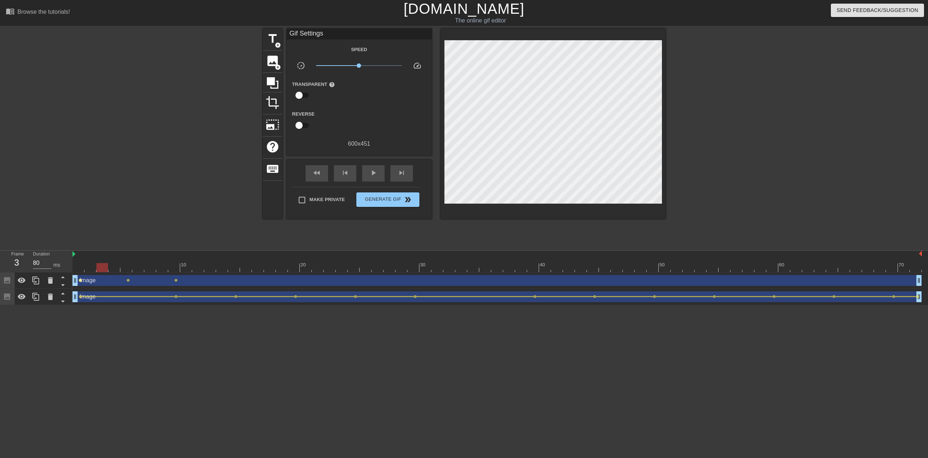
click at [81, 279] on span "lens" at bounding box center [80, 280] width 3 height 3
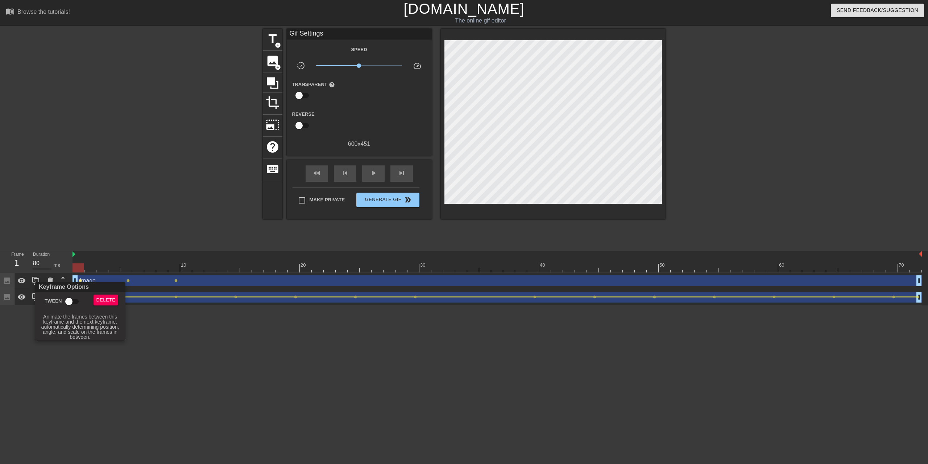
click at [67, 308] on input "Tween" at bounding box center [68, 301] width 41 height 14
checkbox input "true"
click at [128, 281] on div at bounding box center [464, 232] width 928 height 464
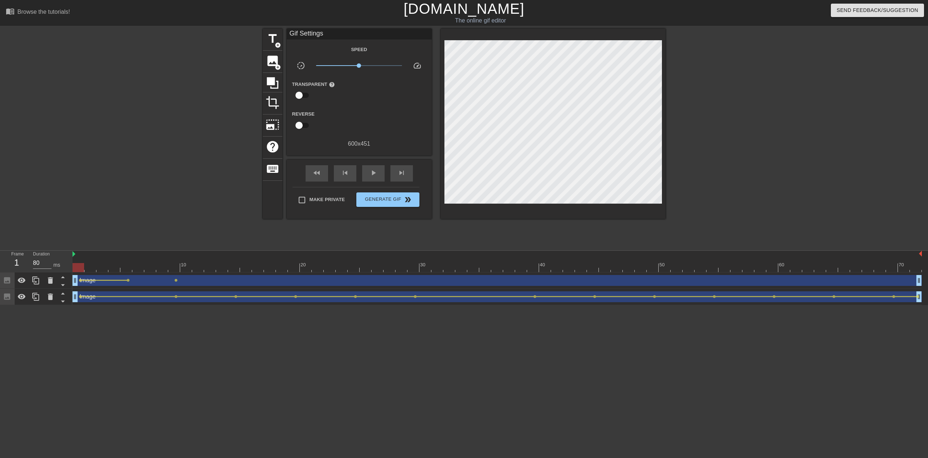
click at [131, 280] on div "Image drag_handle drag_handle" at bounding box center [498, 280] width 850 height 11
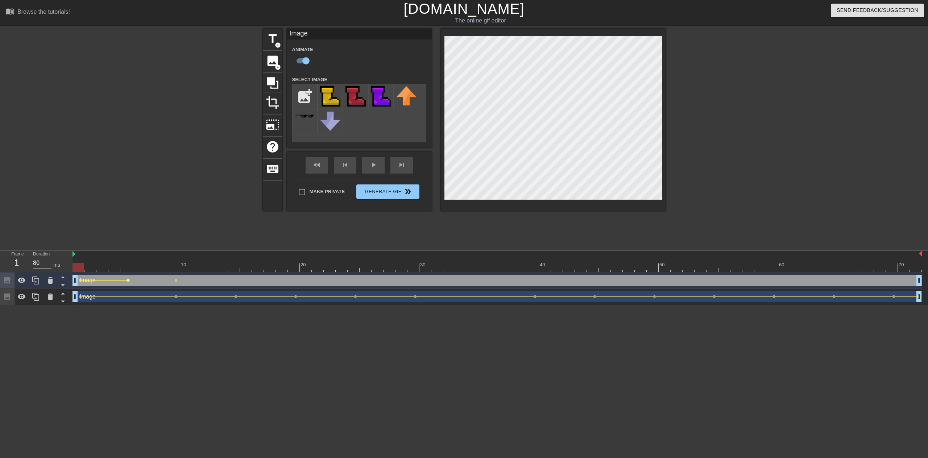
click at [128, 280] on span "lens" at bounding box center [128, 280] width 3 height 3
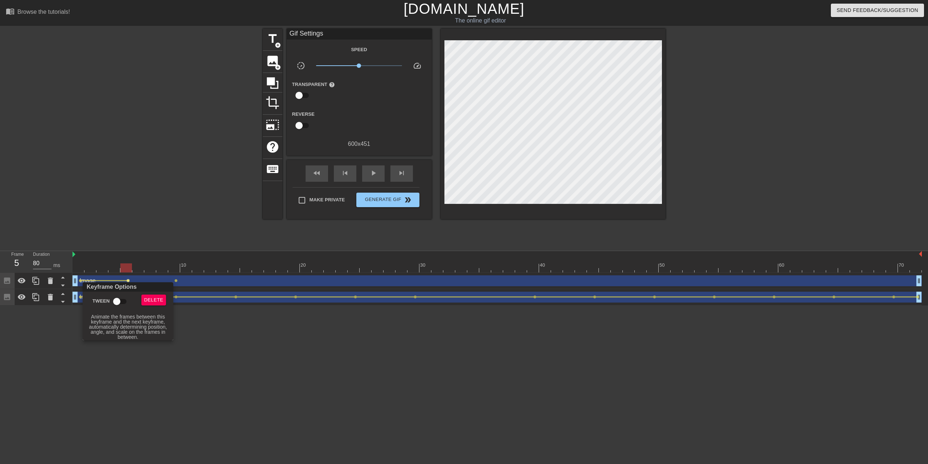
click at [118, 299] on input "Tween" at bounding box center [116, 301] width 41 height 14
checkbox input "true"
click at [176, 281] on div at bounding box center [464, 232] width 928 height 464
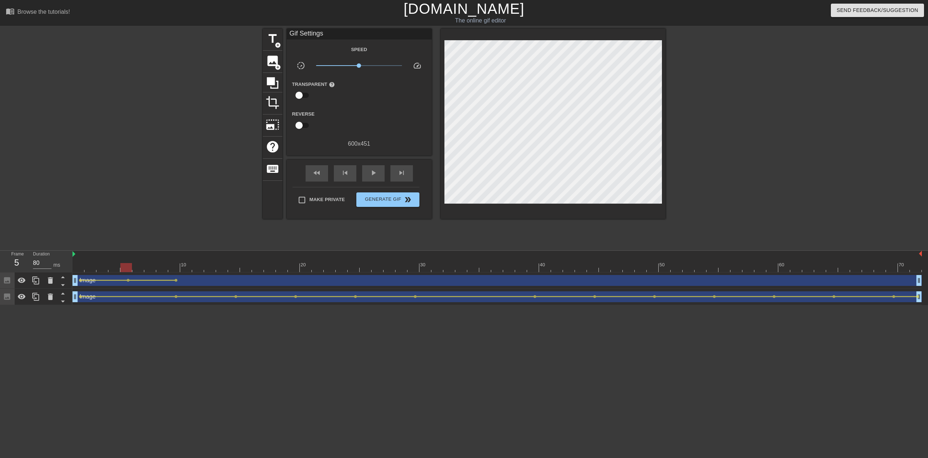
click at [176, 277] on div "Image drag_handle drag_handle" at bounding box center [498, 280] width 850 height 11
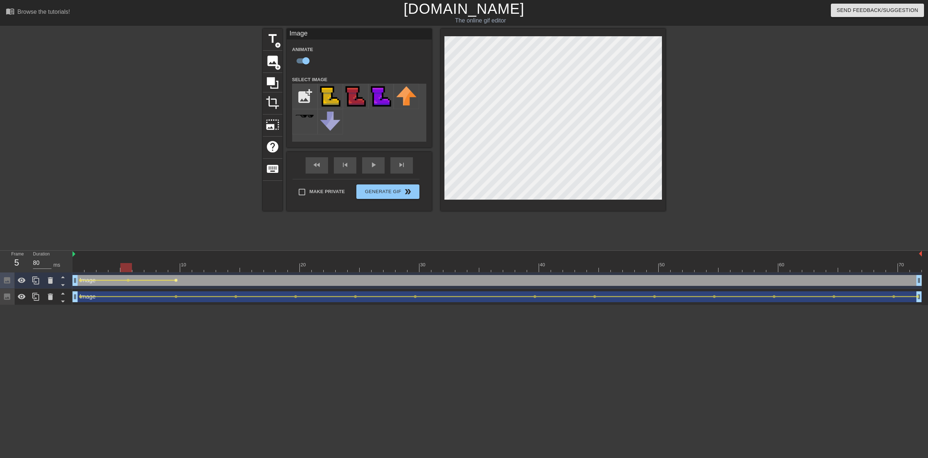
click at [175, 280] on span "lens" at bounding box center [175, 280] width 3 height 3
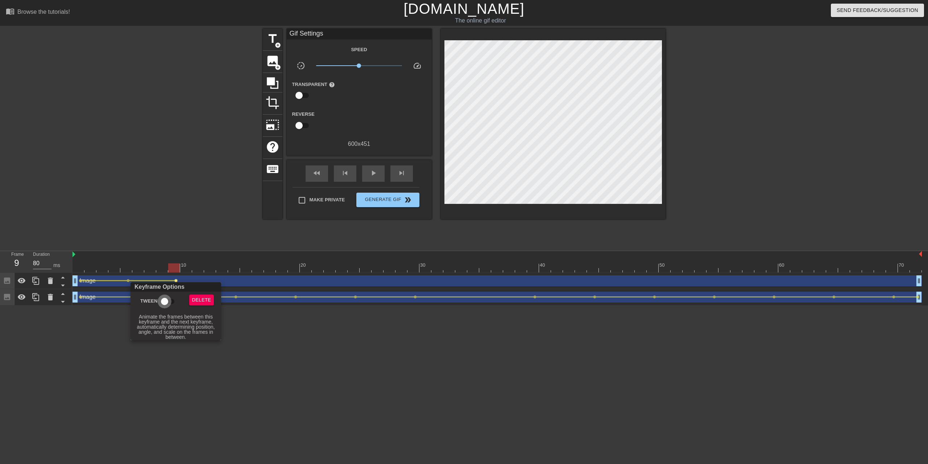
click at [166, 301] on input "Tween" at bounding box center [164, 301] width 41 height 14
checkbox input "true"
click at [91, 257] on div at bounding box center [464, 232] width 928 height 464
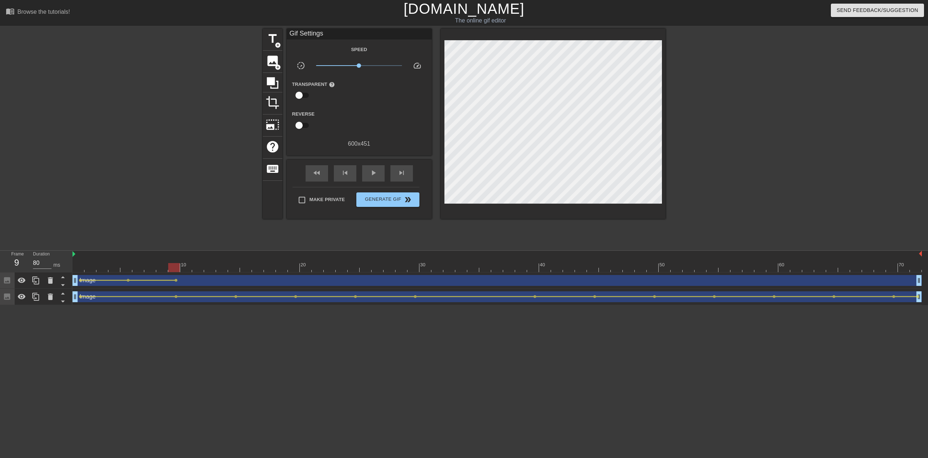
click at [82, 267] on div at bounding box center [498, 267] width 850 height 9
click at [93, 268] on div at bounding box center [498, 267] width 850 height 9
click at [100, 268] on div at bounding box center [498, 267] width 850 height 9
click at [94, 267] on div at bounding box center [498, 267] width 850 height 9
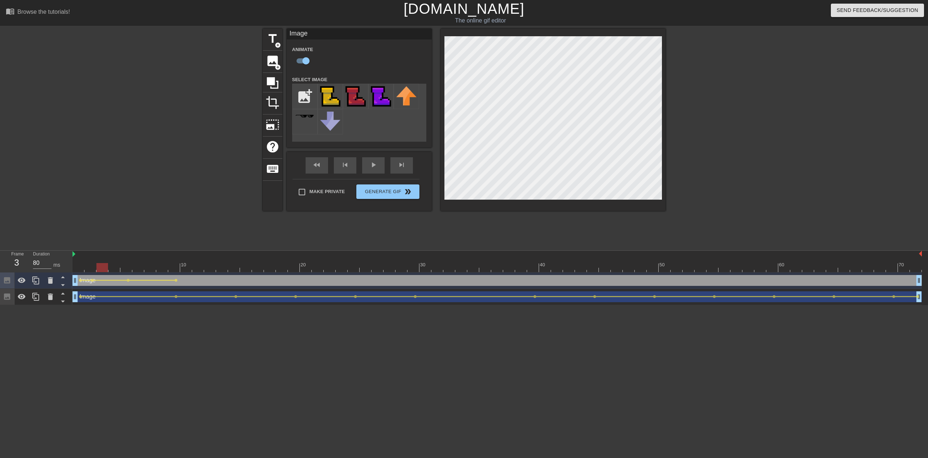
click at [102, 270] on div at bounding box center [498, 267] width 850 height 9
click at [113, 267] on div at bounding box center [498, 267] width 850 height 9
click at [126, 268] on div at bounding box center [498, 267] width 850 height 9
click at [139, 268] on div at bounding box center [498, 267] width 850 height 9
click at [153, 270] on div at bounding box center [498, 267] width 850 height 9
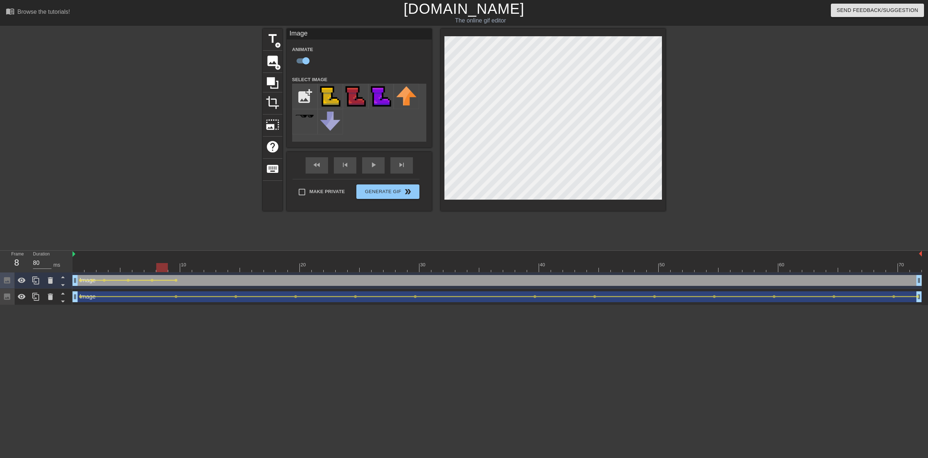
click at [160, 269] on div at bounding box center [498, 267] width 850 height 9
click at [175, 268] on div at bounding box center [498, 267] width 850 height 9
click at [187, 269] on div at bounding box center [498, 267] width 850 height 9
click at [198, 270] on div at bounding box center [498, 267] width 850 height 9
click at [210, 269] on div at bounding box center [498, 267] width 850 height 9
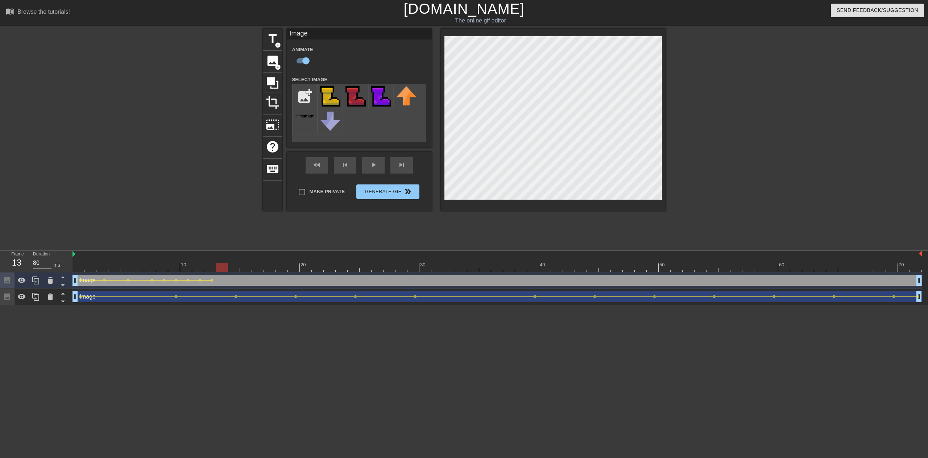
click at [221, 267] on div at bounding box center [498, 267] width 850 height 9
click at [233, 272] on div at bounding box center [498, 267] width 850 height 9
click at [245, 267] on div at bounding box center [498, 267] width 850 height 9
click at [262, 267] on div at bounding box center [498, 267] width 850 height 9
click at [272, 268] on div at bounding box center [498, 267] width 850 height 9
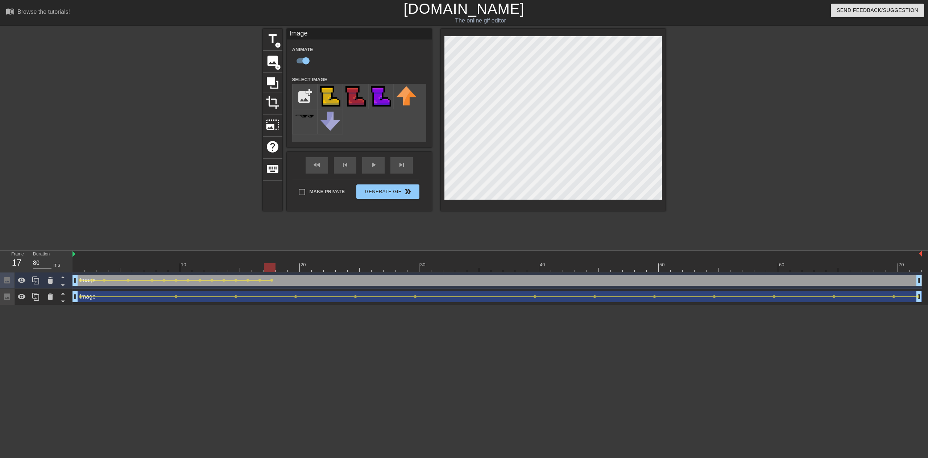
click at [284, 267] on div at bounding box center [498, 267] width 850 height 9
click at [296, 268] on div at bounding box center [498, 267] width 850 height 9
click at [307, 268] on div at bounding box center [498, 267] width 850 height 9
click at [316, 268] on div at bounding box center [498, 267] width 850 height 9
click at [328, 269] on div at bounding box center [498, 267] width 850 height 9
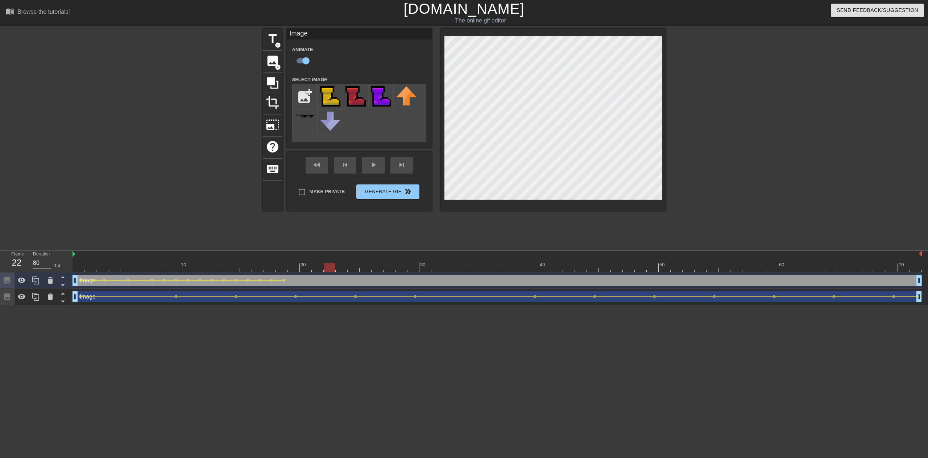
click at [342, 269] on div at bounding box center [498, 267] width 850 height 9
click at [356, 268] on div at bounding box center [498, 267] width 850 height 9
click at [368, 270] on div at bounding box center [498, 267] width 850 height 9
click at [379, 269] on div at bounding box center [498, 267] width 850 height 9
click at [678, 55] on div "title add_circle image add_circle crop photo_size_select_large help keyboard Im…" at bounding box center [464, 138] width 928 height 218
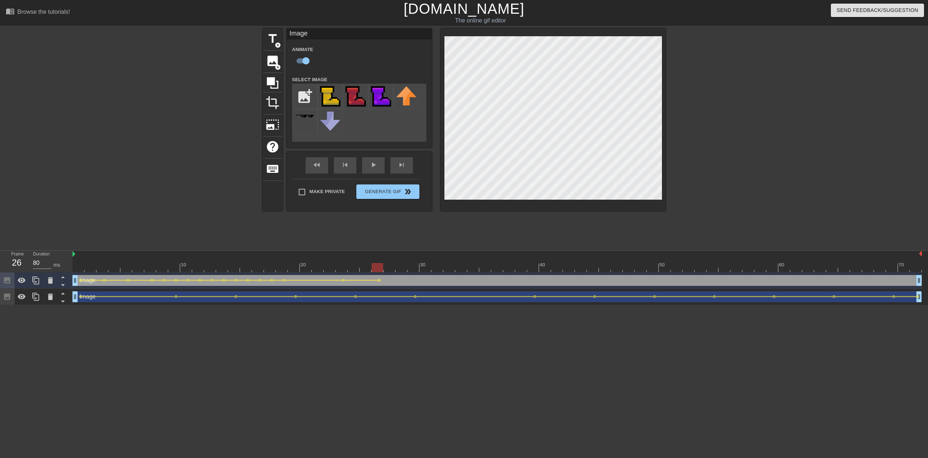
click at [390, 269] on div at bounding box center [498, 267] width 850 height 9
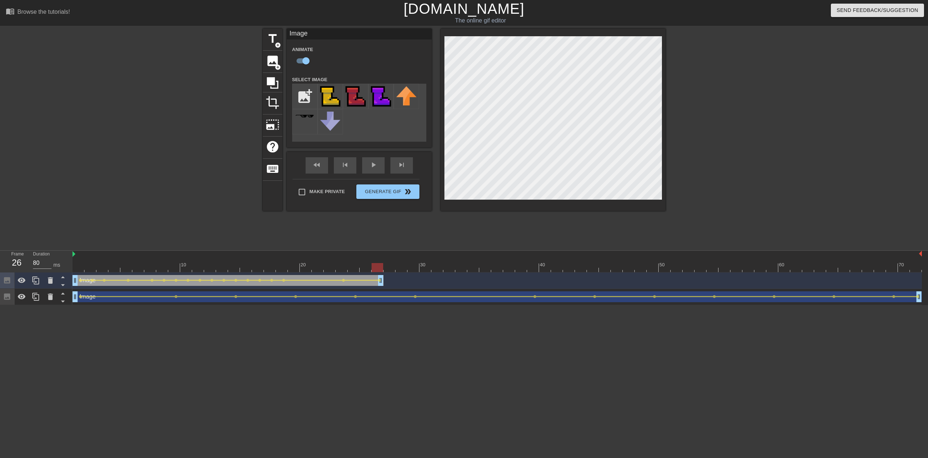
drag, startPoint x: 920, startPoint y: 279, endPoint x: 380, endPoint y: 285, distance: 539.9
click at [373, 168] on div "play_arrow" at bounding box center [373, 165] width 22 height 16
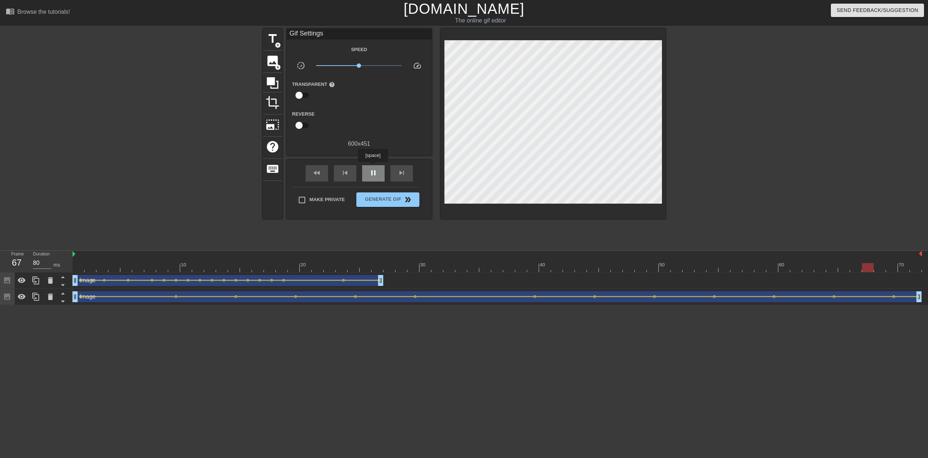
click at [373, 167] on div "pause" at bounding box center [373, 173] width 22 height 16
click at [34, 283] on icon at bounding box center [36, 280] width 9 height 9
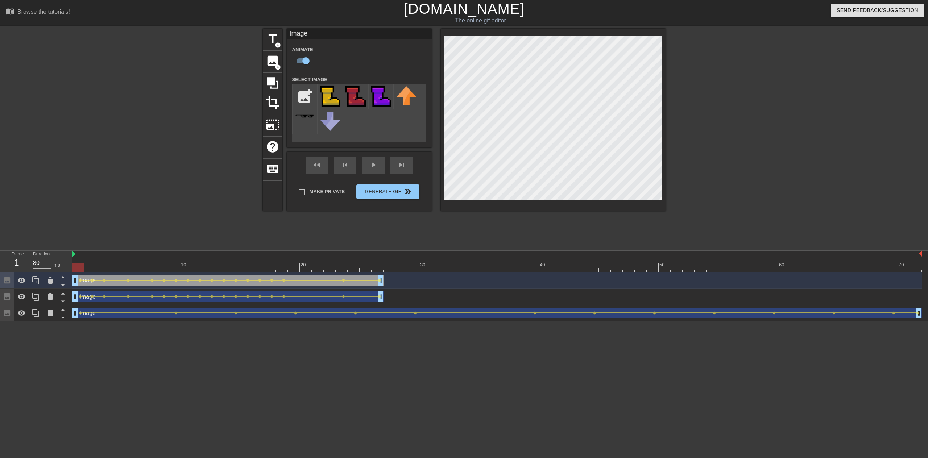
drag, startPoint x: 78, startPoint y: 267, endPoint x: 83, endPoint y: 269, distance: 5.5
click at [83, 269] on div at bounding box center [498, 267] width 850 height 9
drag, startPoint x: 77, startPoint y: 268, endPoint x: 111, endPoint y: 269, distance: 33.4
click at [111, 269] on div at bounding box center [114, 267] width 12 height 9
drag, startPoint x: 80, startPoint y: 281, endPoint x: 114, endPoint y: 281, distance: 34.5
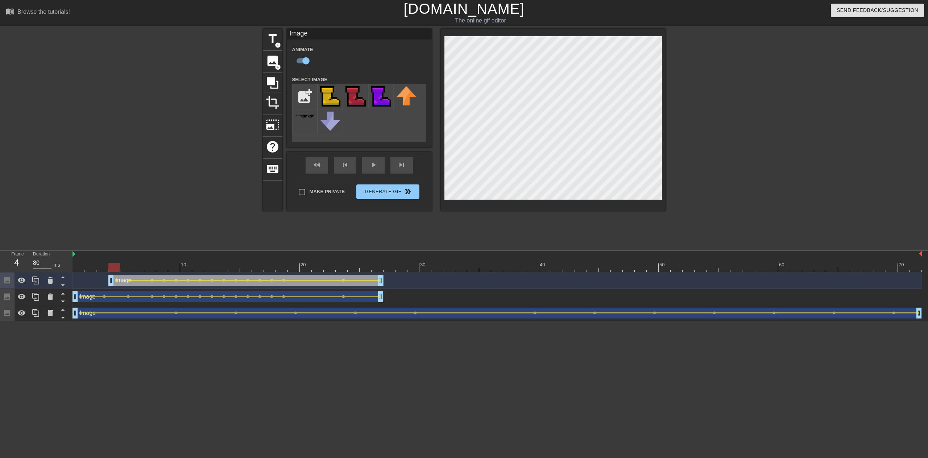
click at [435, 97] on div "title add_circle image add_circle crop photo_size_select_large help keyboard Im…" at bounding box center [464, 120] width 403 height 182
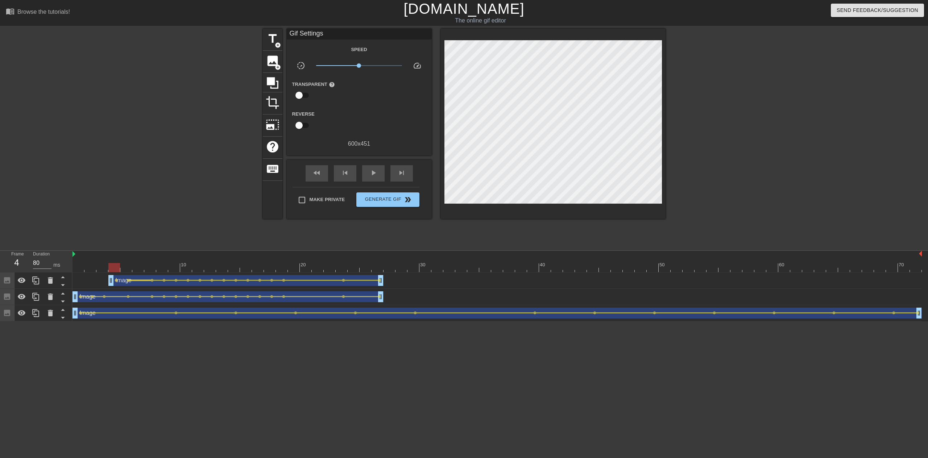
click at [129, 280] on div at bounding box center [139, 280] width 21 height 1
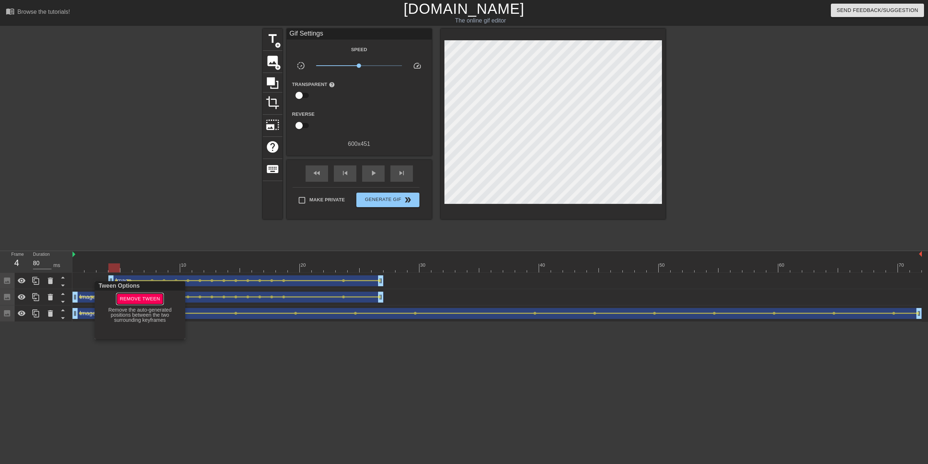
click at [129, 293] on button "Remove Tween" at bounding box center [140, 298] width 46 height 11
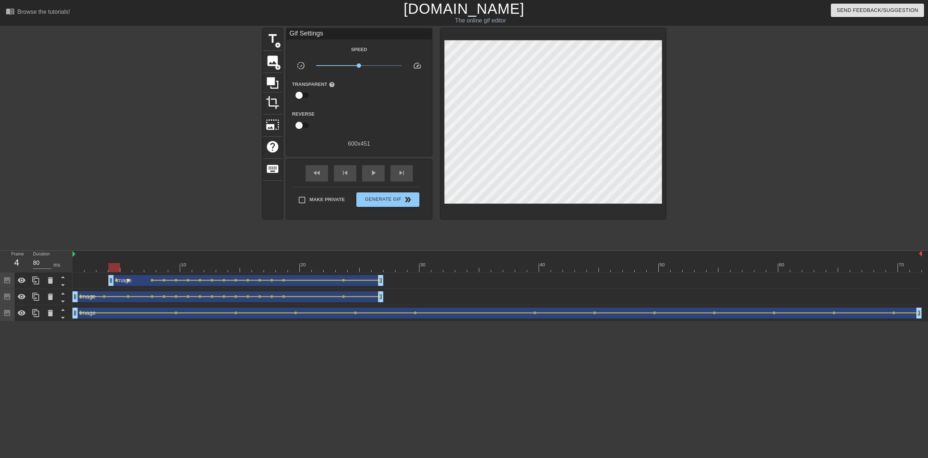
click at [127, 281] on span "lens" at bounding box center [128, 280] width 3 height 3
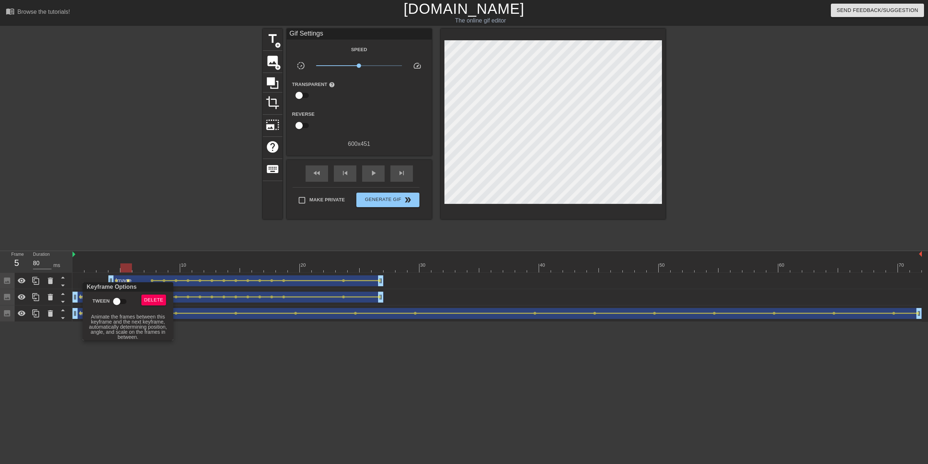
click at [120, 298] on input "Tween" at bounding box center [116, 301] width 41 height 14
checkbox input "true"
click at [128, 264] on div at bounding box center [464, 232] width 928 height 464
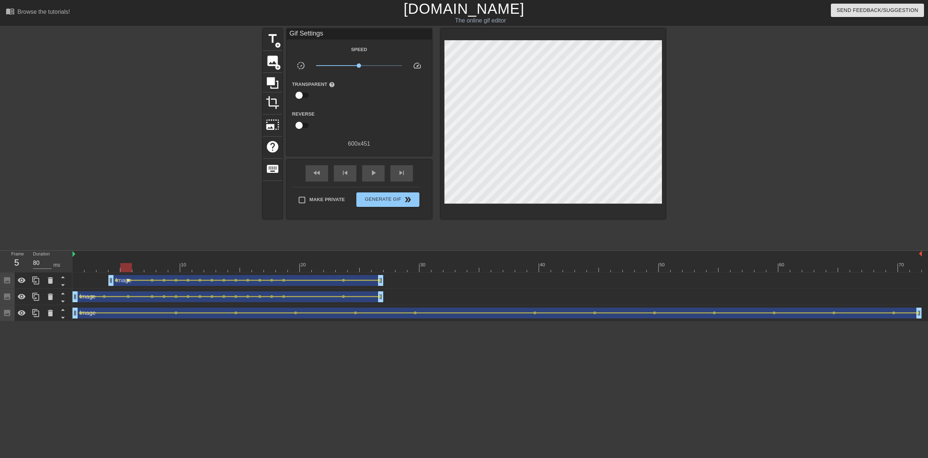
click at [127, 280] on span "lens" at bounding box center [128, 280] width 3 height 3
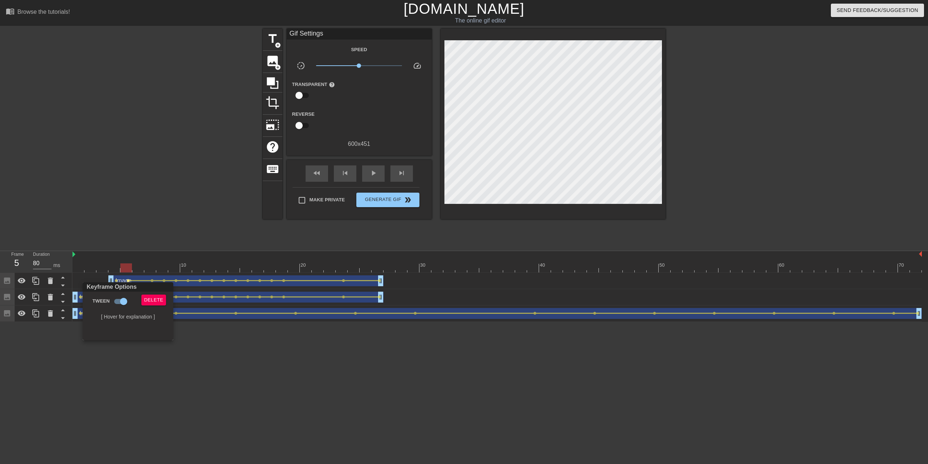
click at [127, 277] on div at bounding box center [464, 232] width 928 height 464
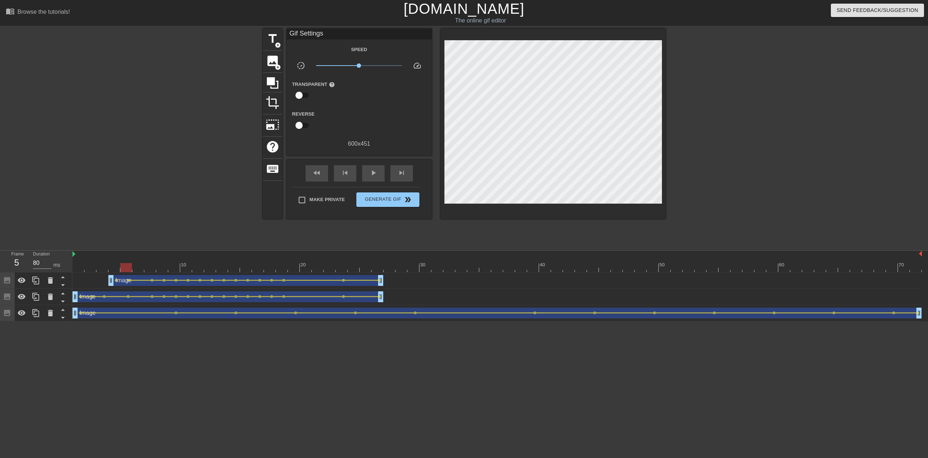
click at [99, 275] on div "Image drag_handle drag_handle lens lens lens lens lens lens lens lens lens lens…" at bounding box center [498, 281] width 850 height 16
click at [139, 277] on div "Image drag_handle drag_handle" at bounding box center [245, 280] width 275 height 11
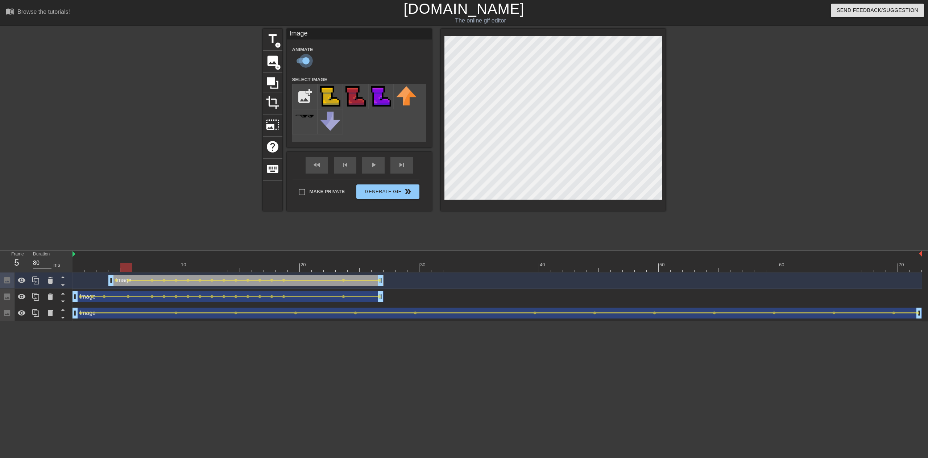
click at [303, 57] on input "checkbox" at bounding box center [305, 61] width 41 height 14
click at [301, 59] on input "checkbox" at bounding box center [298, 61] width 41 height 14
click at [301, 59] on input "checkbox" at bounding box center [305, 61] width 41 height 14
click at [301, 59] on input "checkbox" at bounding box center [298, 61] width 41 height 14
checkbox input "true"
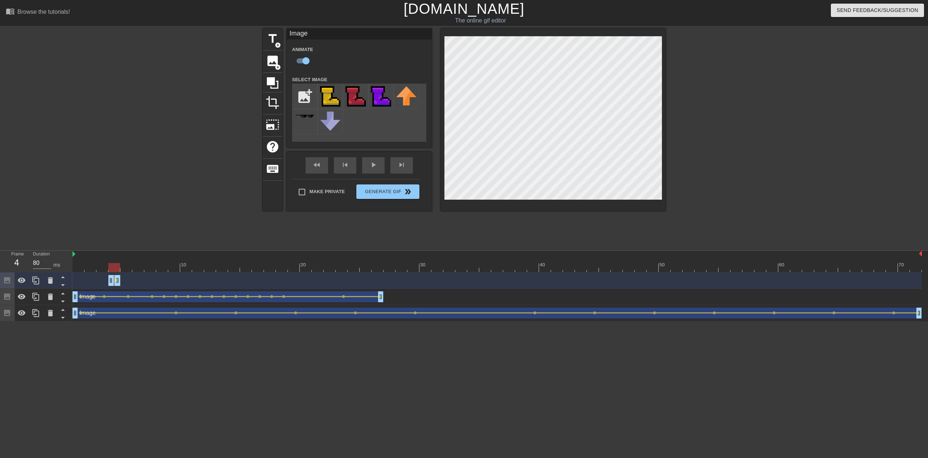
drag, startPoint x: 379, startPoint y: 284, endPoint x: 121, endPoint y: 286, distance: 257.4
click at [121, 286] on div "Image drag_handle drag_handle lens" at bounding box center [498, 281] width 850 height 16
drag, startPoint x: 119, startPoint y: 283, endPoint x: 387, endPoint y: 281, distance: 268.0
click at [387, 281] on div "Image drag_handle drag_handle lens lens lens lens lens lens lens lens lens lens…" at bounding box center [498, 280] width 850 height 11
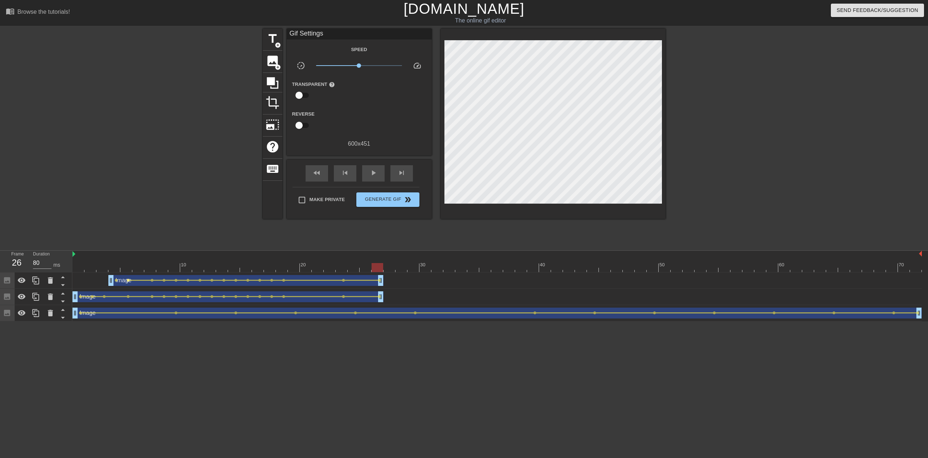
click at [128, 280] on span "lens" at bounding box center [128, 280] width 3 height 3
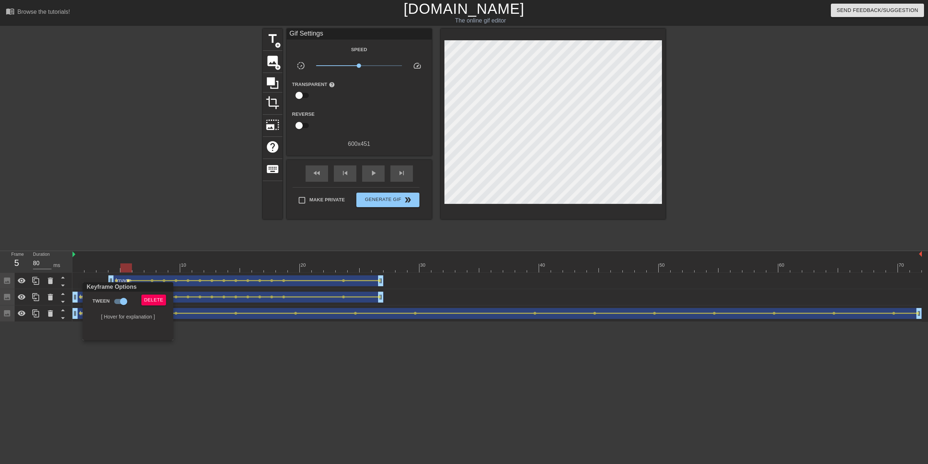
click at [108, 272] on div at bounding box center [464, 232] width 928 height 464
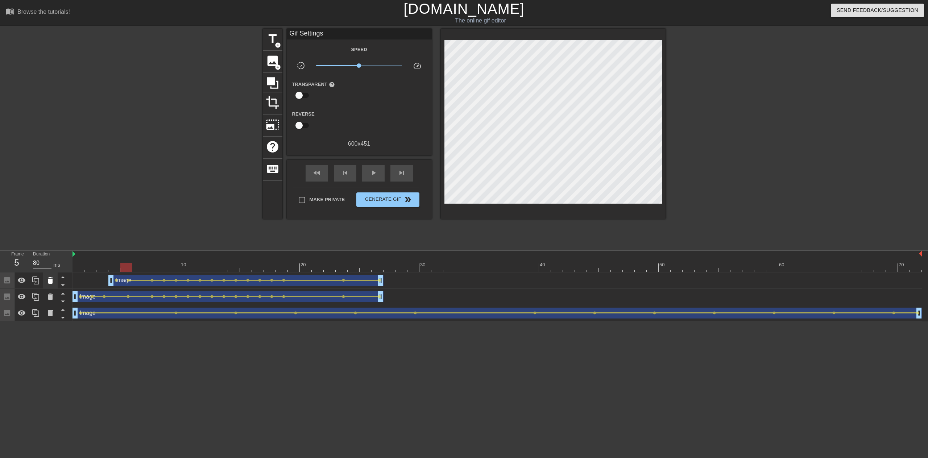
click at [49, 283] on icon at bounding box center [50, 280] width 5 height 7
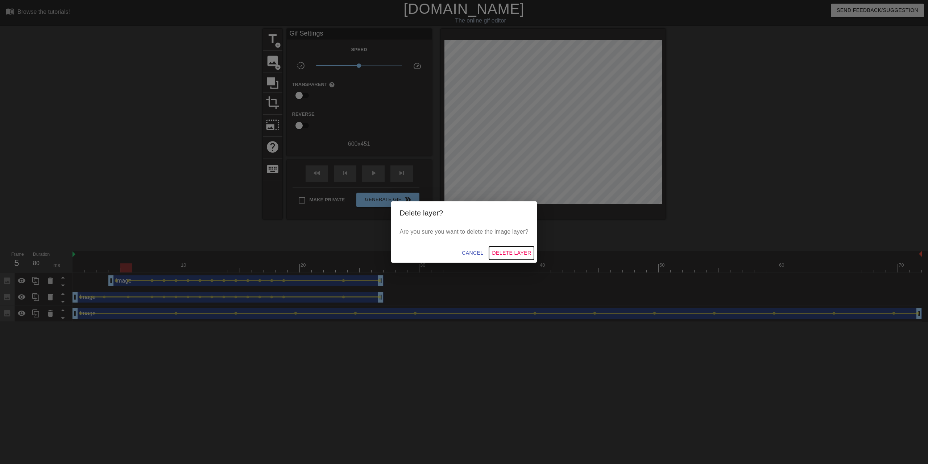
click at [508, 250] on span "Delete Layer" at bounding box center [511, 252] width 39 height 9
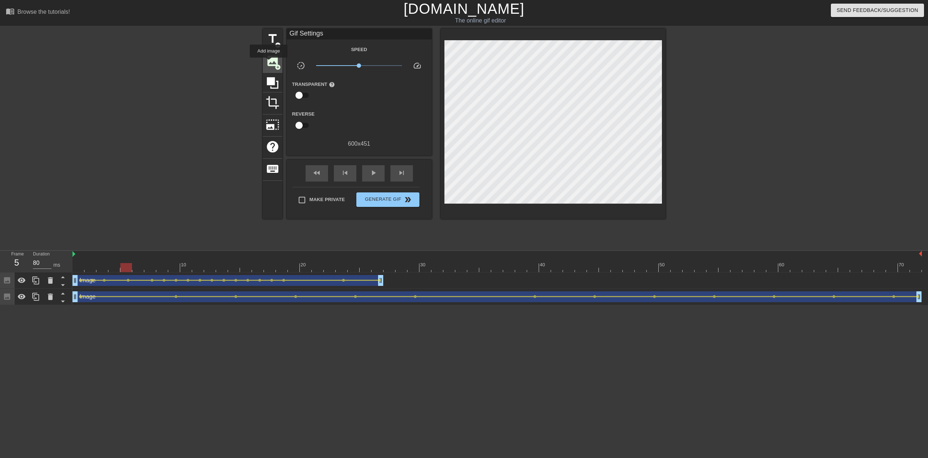
click at [269, 62] on span "image" at bounding box center [273, 61] width 14 height 14
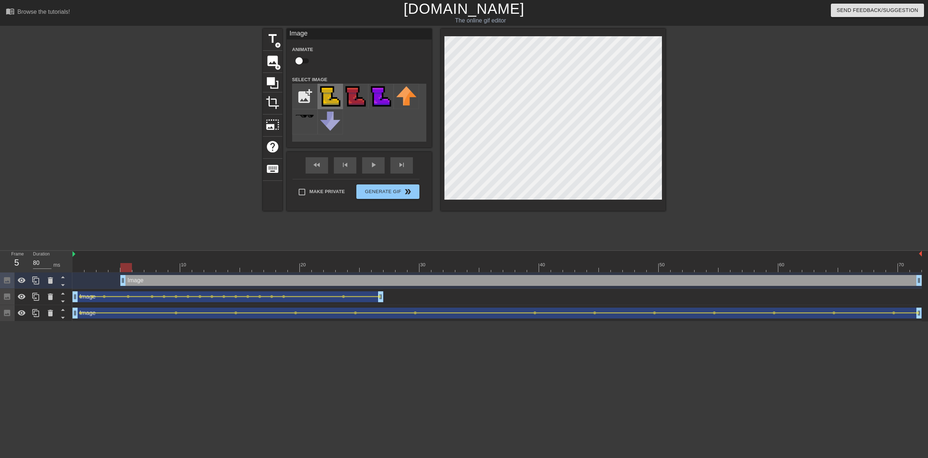
click at [325, 90] on img at bounding box center [330, 96] width 20 height 20
drag, startPoint x: 128, startPoint y: 270, endPoint x: 98, endPoint y: 270, distance: 30.8
click at [98, 270] on div at bounding box center [102, 267] width 12 height 9
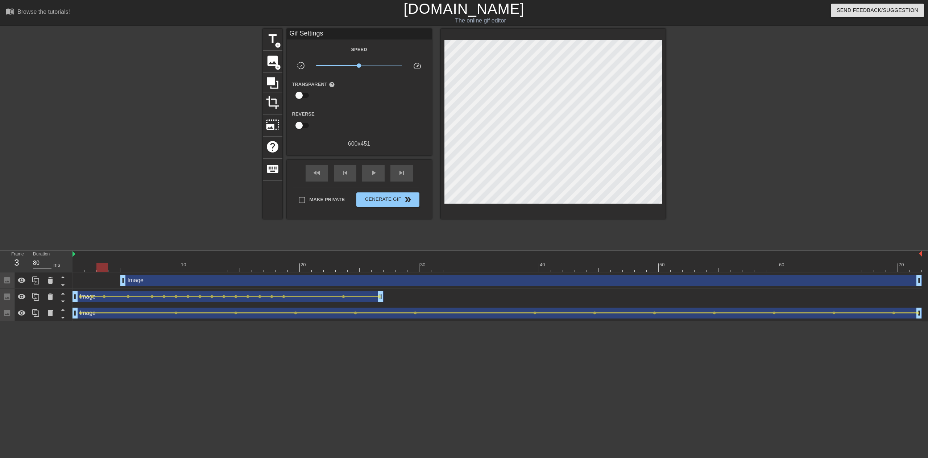
click at [156, 285] on div "Image drag_handle drag_handle" at bounding box center [521, 280] width 802 height 11
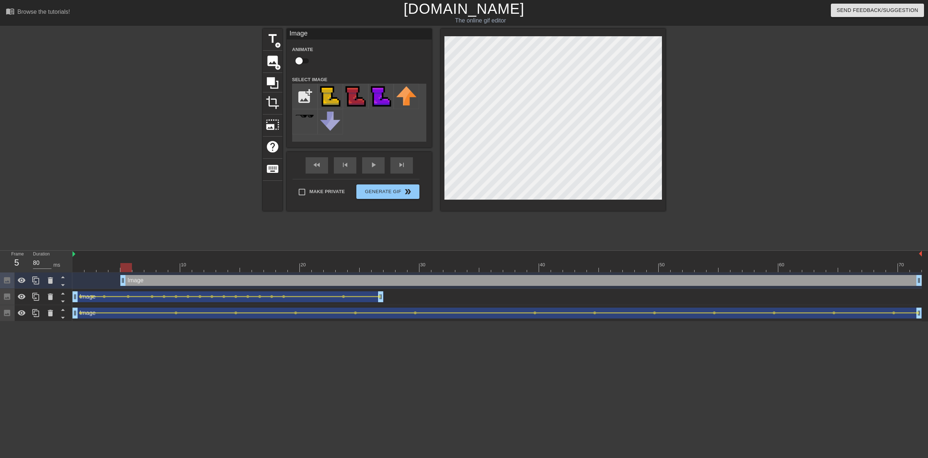
drag, startPoint x: 101, startPoint y: 267, endPoint x: 125, endPoint y: 269, distance: 24.3
click at [125, 267] on div at bounding box center [126, 267] width 12 height 9
drag, startPoint x: 123, startPoint y: 280, endPoint x: 96, endPoint y: 279, distance: 26.8
click at [96, 279] on div "Image drag_handle drag_handle" at bounding box center [498, 280] width 850 height 11
drag, startPoint x: 105, startPoint y: 268, endPoint x: 101, endPoint y: 270, distance: 5.0
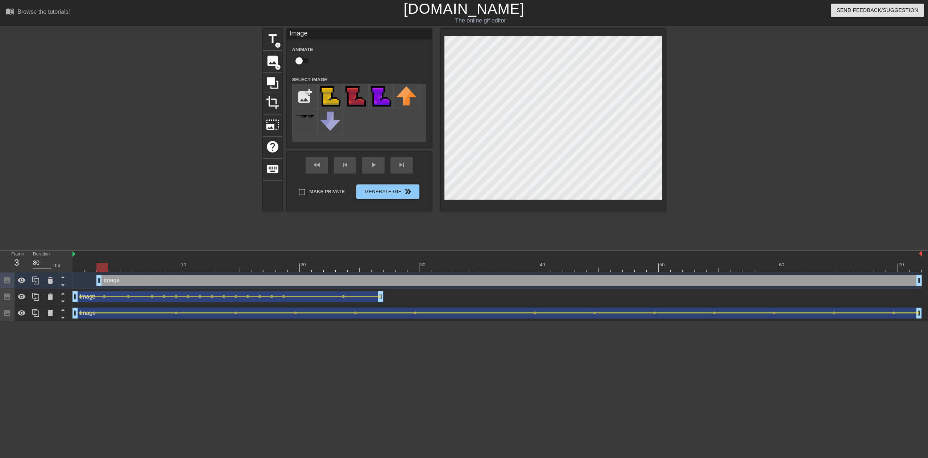
click at [101, 270] on div at bounding box center [102, 267] width 12 height 9
click at [299, 60] on input "checkbox" at bounding box center [298, 61] width 41 height 14
checkbox input "true"
click at [434, 85] on div "title add_circle image add_circle crop photo_size_select_large help keyboard Im…" at bounding box center [464, 120] width 403 height 182
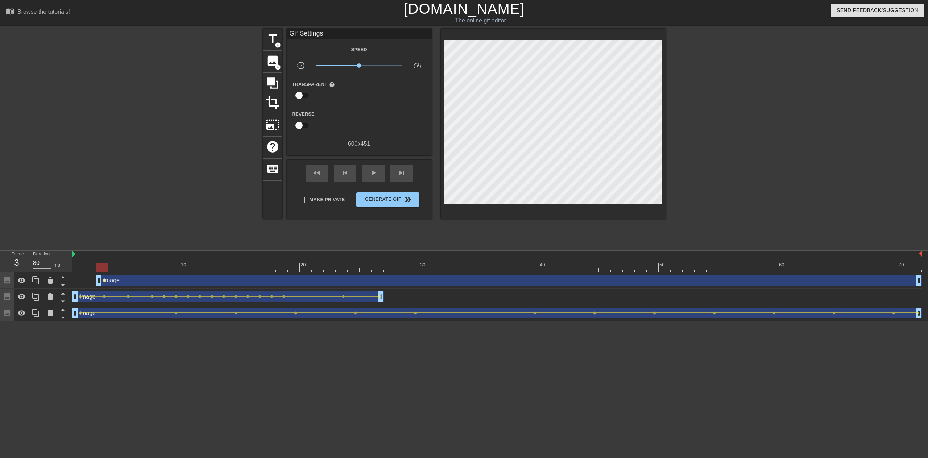
click at [105, 280] on span "lens" at bounding box center [104, 280] width 3 height 3
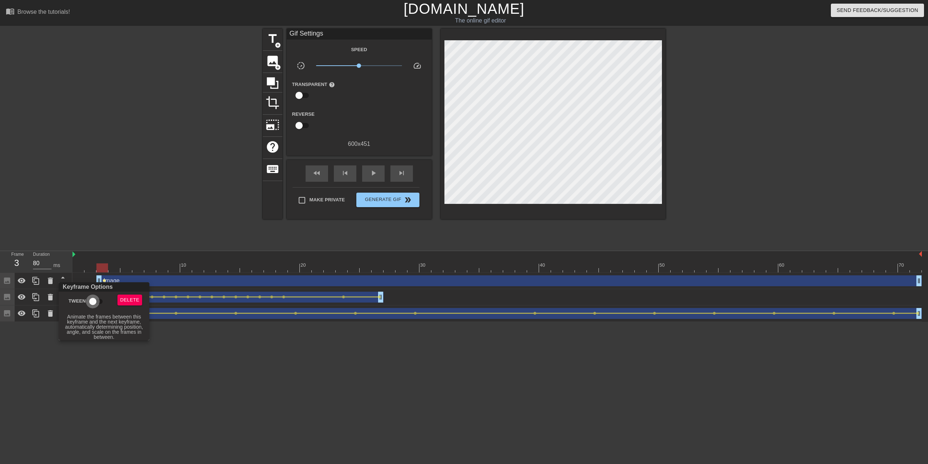
click at [91, 300] on input "Tween" at bounding box center [92, 301] width 41 height 14
checkbox input "true"
click at [122, 271] on div at bounding box center [464, 232] width 928 height 464
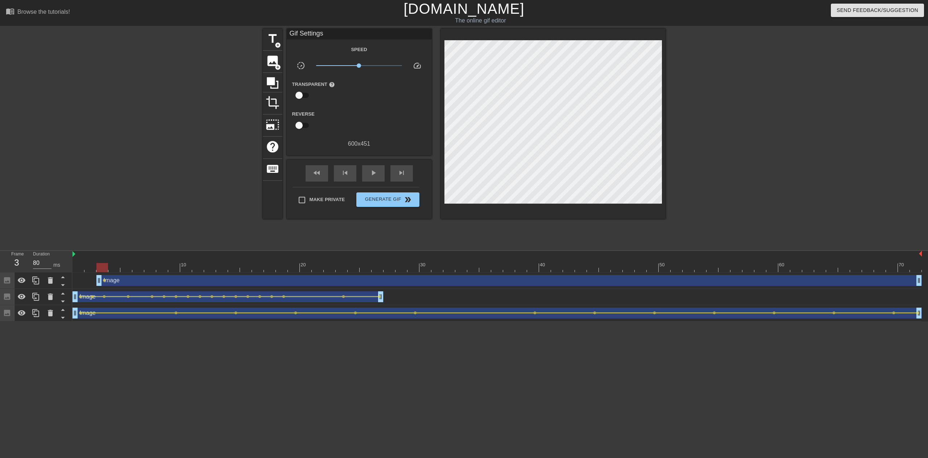
click at [112, 267] on div at bounding box center [498, 267] width 850 height 9
click at [128, 268] on div at bounding box center [498, 267] width 850 height 9
click at [135, 278] on div "Image drag_handle drag_handle" at bounding box center [509, 280] width 826 height 11
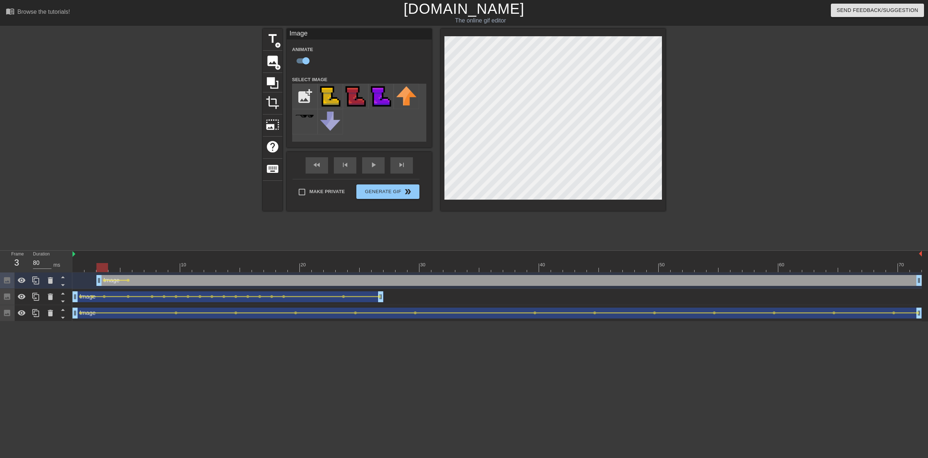
click at [99, 265] on div at bounding box center [498, 267] width 850 height 9
click at [113, 267] on div at bounding box center [498, 267] width 850 height 9
click at [125, 268] on div at bounding box center [498, 267] width 850 height 9
click at [152, 268] on div at bounding box center [498, 267] width 850 height 9
click at [172, 269] on div at bounding box center [498, 267] width 850 height 9
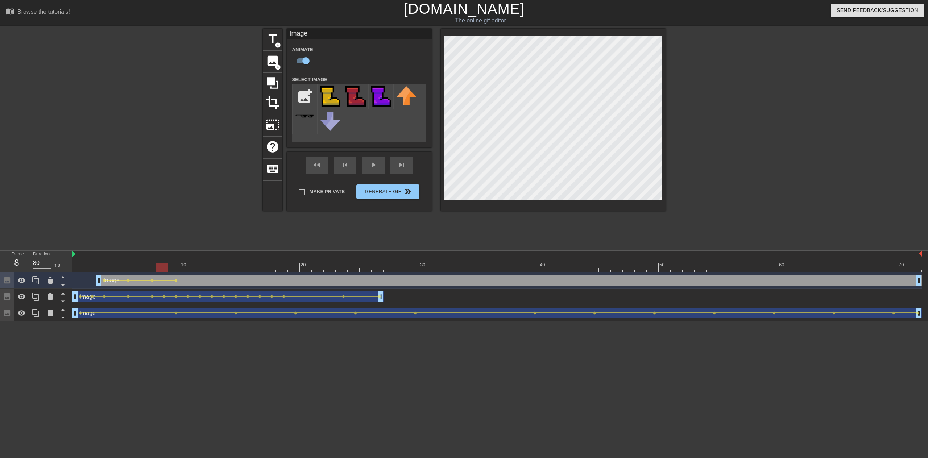
click at [162, 269] on div at bounding box center [498, 267] width 850 height 9
click at [173, 267] on div at bounding box center [498, 267] width 850 height 9
click at [185, 267] on div at bounding box center [498, 267] width 850 height 9
click at [212, 269] on div at bounding box center [498, 267] width 850 height 9
click at [226, 269] on div at bounding box center [498, 267] width 850 height 9
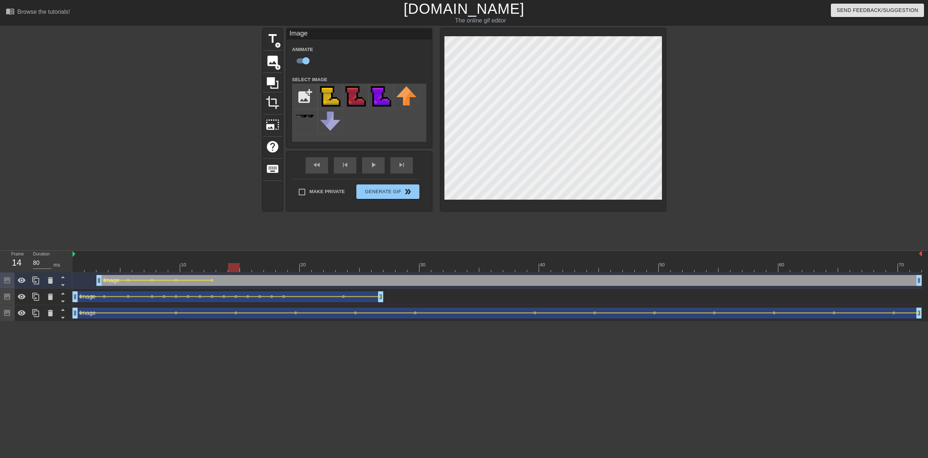
click at [231, 270] on div at bounding box center [498, 267] width 850 height 9
click at [267, 267] on div at bounding box center [498, 267] width 850 height 9
click at [248, 270] on div at bounding box center [498, 267] width 850 height 9
click at [260, 272] on div at bounding box center [498, 267] width 850 height 9
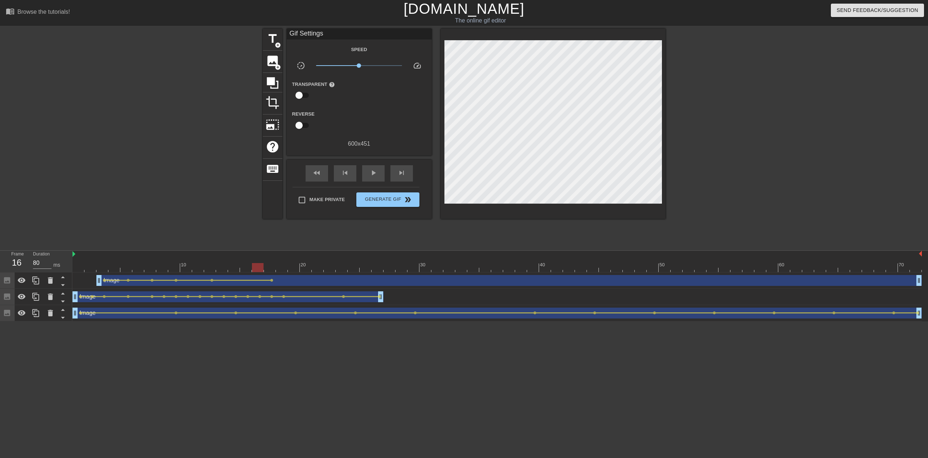
drag, startPoint x: 269, startPoint y: 272, endPoint x: 288, endPoint y: 271, distance: 18.2
click at [270, 272] on div "10 20 30 40 50 60 70" at bounding box center [498, 262] width 850 height 22
click at [272, 269] on div at bounding box center [498, 267] width 850 height 9
click at [284, 275] on div "Image drag_handle drag_handle" at bounding box center [509, 280] width 826 height 11
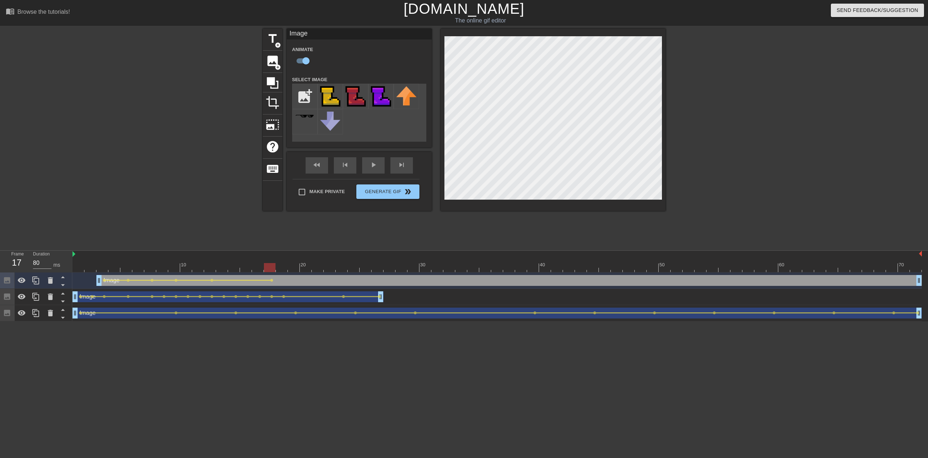
click at [281, 263] on div at bounding box center [498, 267] width 850 height 9
click at [292, 268] on div at bounding box center [498, 267] width 850 height 9
click at [283, 268] on div at bounding box center [498, 267] width 850 height 9
click at [295, 268] on div at bounding box center [498, 267] width 850 height 9
click at [307, 269] on div at bounding box center [498, 267] width 850 height 9
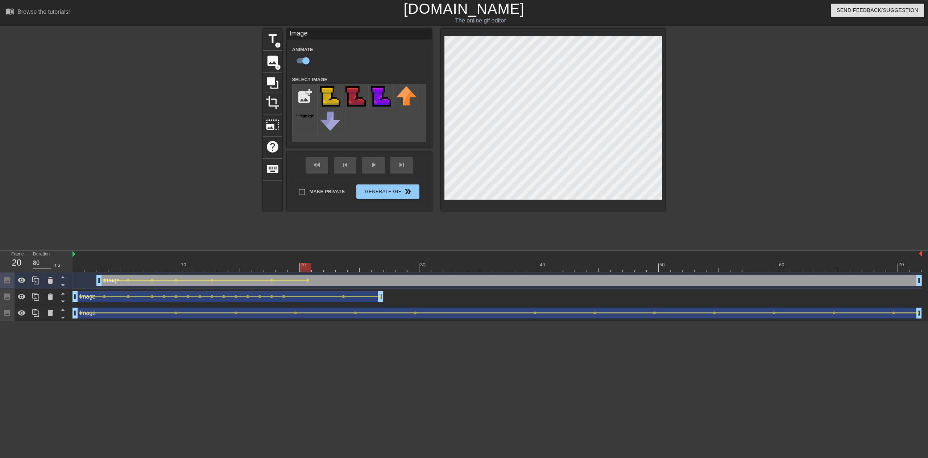
click at [324, 268] on div at bounding box center [498, 267] width 850 height 9
click at [339, 268] on div at bounding box center [498, 267] width 850 height 9
click at [357, 269] on div at bounding box center [498, 267] width 850 height 9
click at [368, 268] on div at bounding box center [498, 267] width 850 height 9
click at [377, 270] on div at bounding box center [498, 267] width 850 height 9
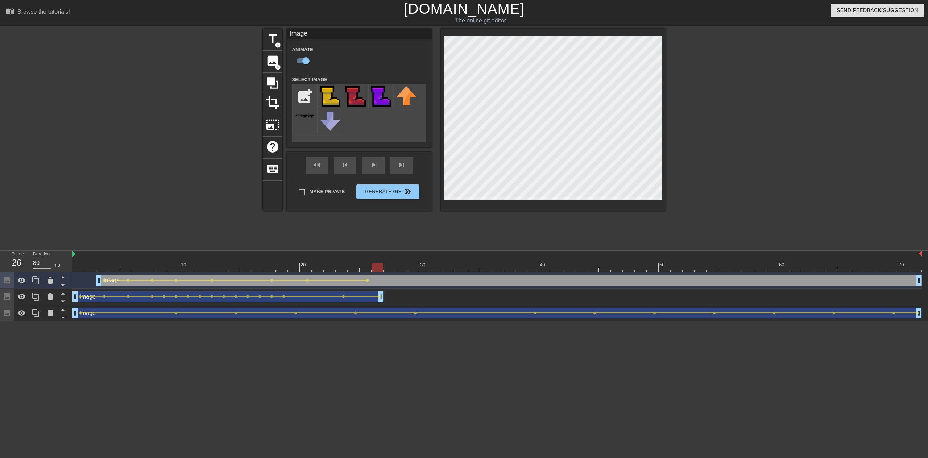
click at [388, 268] on div at bounding box center [498, 267] width 850 height 9
click at [401, 268] on div at bounding box center [498, 267] width 850 height 9
click at [415, 268] on div at bounding box center [498, 267] width 850 height 9
click at [431, 265] on div at bounding box center [498, 267] width 850 height 9
click at [428, 268] on div at bounding box center [498, 267] width 850 height 9
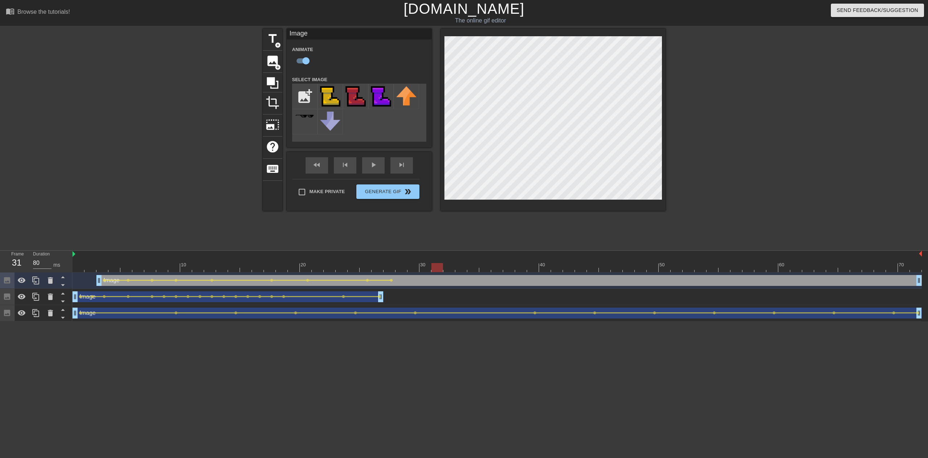
click at [437, 268] on div at bounding box center [498, 267] width 850 height 9
click at [424, 269] on div at bounding box center [498, 267] width 850 height 9
click at [439, 268] on div at bounding box center [498, 267] width 850 height 9
click at [671, 61] on div "title add_circle image add_circle crop photo_size_select_large help keyboard Im…" at bounding box center [464, 138] width 928 height 218
click at [450, 269] on div at bounding box center [498, 267] width 850 height 9
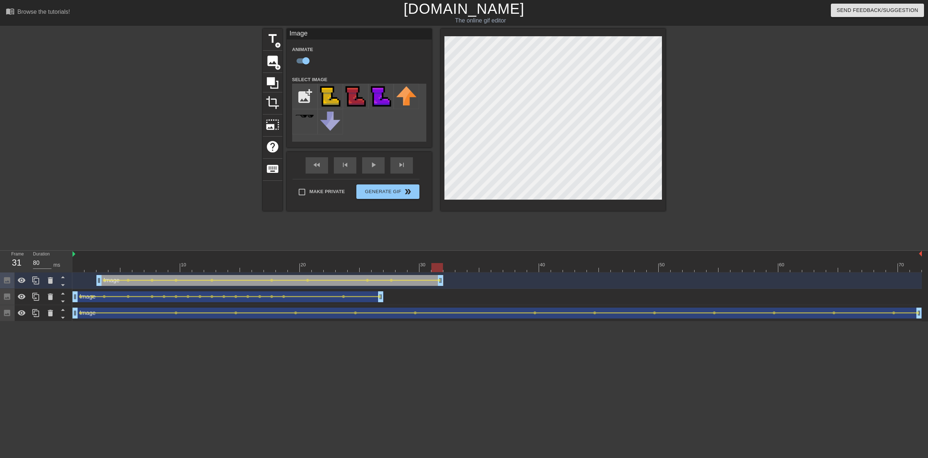
drag, startPoint x: 919, startPoint y: 281, endPoint x: 438, endPoint y: 287, distance: 480.8
click at [438, 287] on div "Image drag_handle drag_handle lens lens lens lens lens lens lens lens lens lens" at bounding box center [498, 281] width 850 height 16
click at [79, 267] on div at bounding box center [498, 267] width 850 height 9
click at [99, 268] on div at bounding box center [498, 267] width 850 height 9
click at [114, 269] on div at bounding box center [498, 267] width 850 height 9
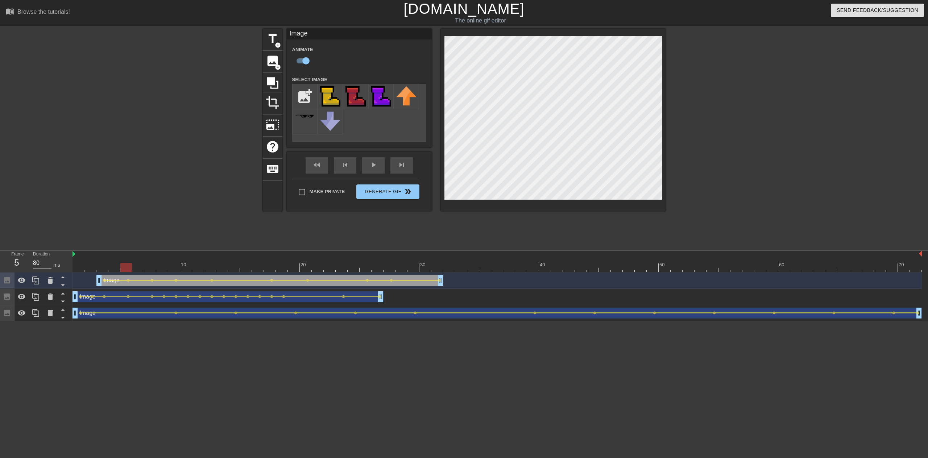
click at [128, 269] on div at bounding box center [498, 267] width 850 height 9
click at [140, 269] on div at bounding box center [498, 267] width 850 height 9
click at [146, 269] on div at bounding box center [498, 267] width 850 height 9
click at [160, 269] on div at bounding box center [498, 267] width 850 height 9
click at [170, 269] on div at bounding box center [498, 267] width 850 height 9
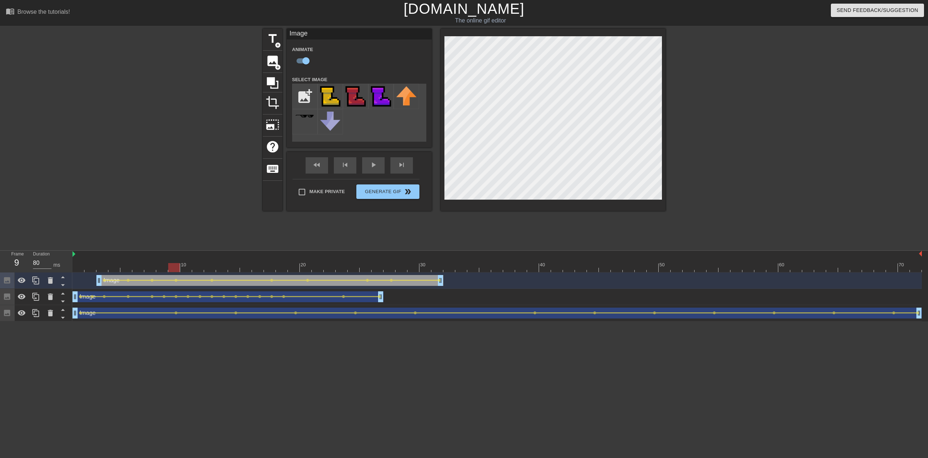
click at [186, 269] on div at bounding box center [498, 267] width 850 height 9
click at [202, 271] on div at bounding box center [498, 267] width 850 height 9
click at [218, 268] on div at bounding box center [498, 267] width 850 height 9
click at [237, 269] on div at bounding box center [498, 267] width 850 height 9
click at [248, 269] on div at bounding box center [498, 267] width 850 height 9
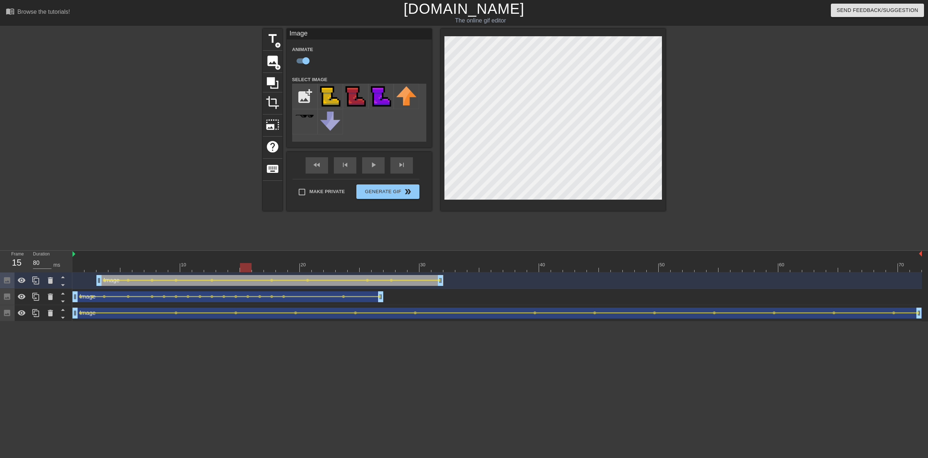
click at [268, 269] on div at bounding box center [498, 267] width 850 height 9
click at [283, 269] on div at bounding box center [498, 267] width 850 height 9
click at [298, 269] on div at bounding box center [498, 267] width 850 height 9
click at [316, 268] on div at bounding box center [498, 267] width 850 height 9
click at [334, 268] on div at bounding box center [498, 267] width 850 height 9
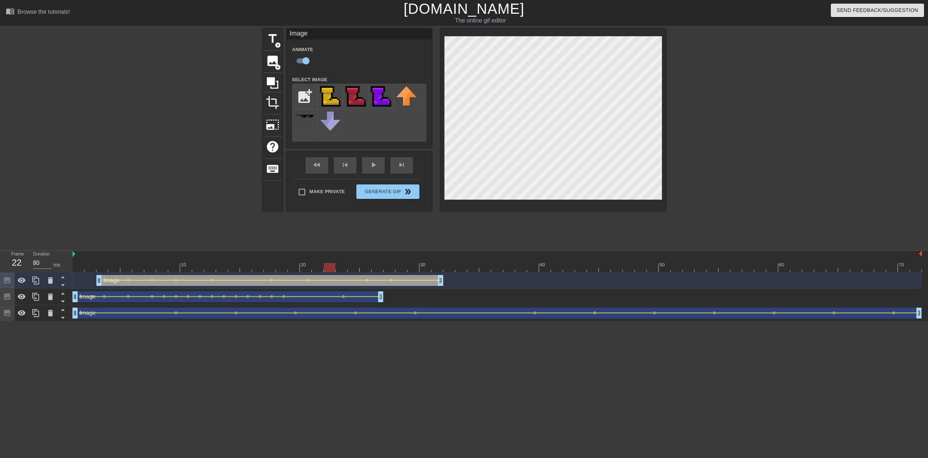
click at [360, 268] on div at bounding box center [498, 267] width 850 height 9
click at [381, 268] on div at bounding box center [498, 267] width 850 height 9
click at [424, 268] on div at bounding box center [498, 267] width 850 height 9
click at [439, 268] on div at bounding box center [498, 267] width 850 height 9
click at [456, 266] on div at bounding box center [498, 267] width 850 height 9
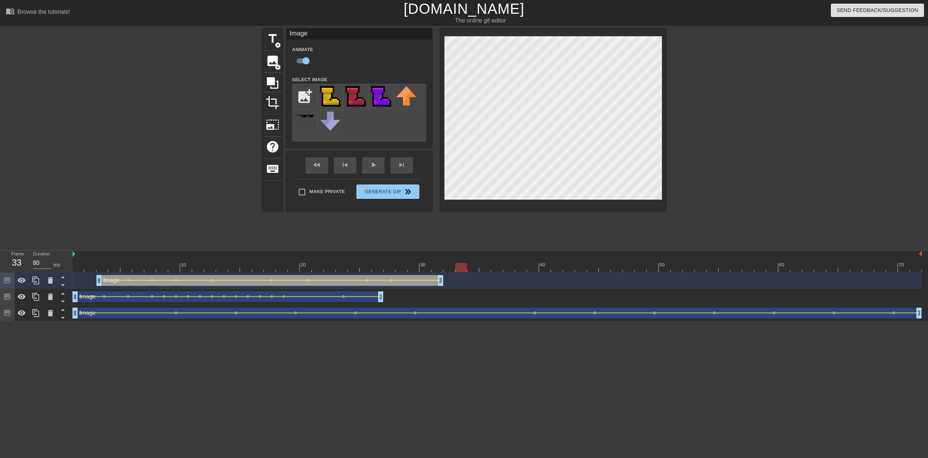
click at [474, 264] on div at bounding box center [498, 267] width 850 height 9
click at [449, 265] on div at bounding box center [498, 267] width 850 height 9
click at [272, 62] on span "image" at bounding box center [273, 61] width 14 height 14
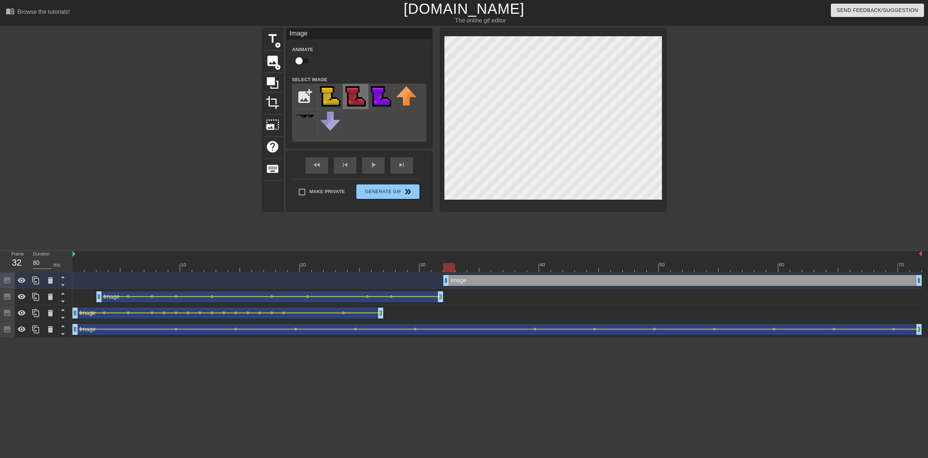
click at [359, 94] on img at bounding box center [356, 96] width 20 height 20
click at [295, 63] on input "checkbox" at bounding box center [298, 61] width 41 height 14
checkbox input "true"
click at [431, 147] on div "title add_circle image add_circle crop photo_size_select_large help keyboard Im…" at bounding box center [464, 120] width 403 height 182
click at [458, 268] on div at bounding box center [498, 267] width 850 height 9
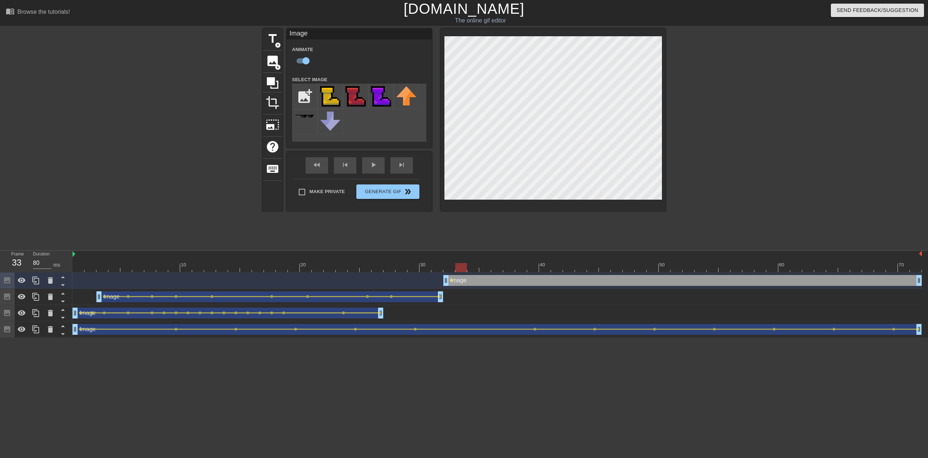
click at [469, 278] on div "Image drag_handle drag_handle" at bounding box center [682, 280] width 479 height 11
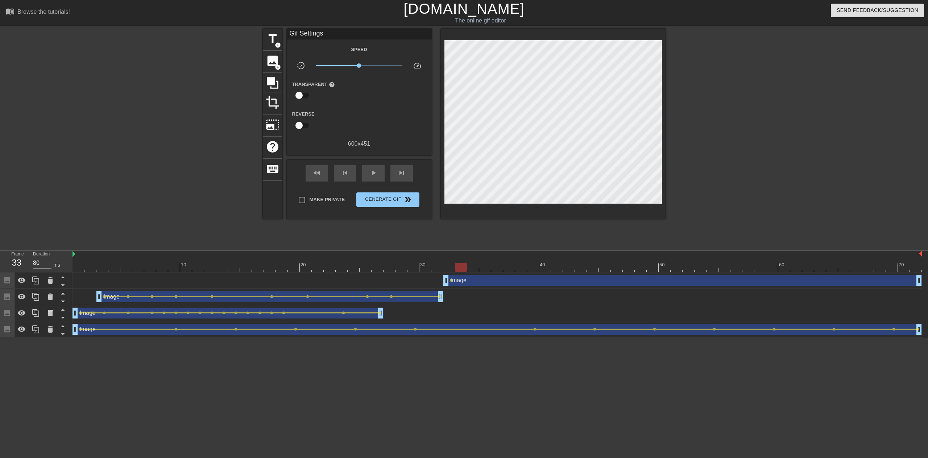
drag, startPoint x: 468, startPoint y: 294, endPoint x: 463, endPoint y: 284, distance: 11.4
click at [468, 293] on div "Image drag_handle drag_handle lens lens lens lens lens lens lens lens lens lens" at bounding box center [498, 297] width 850 height 11
click at [463, 282] on div "Image drag_handle drag_handle" at bounding box center [682, 280] width 479 height 11
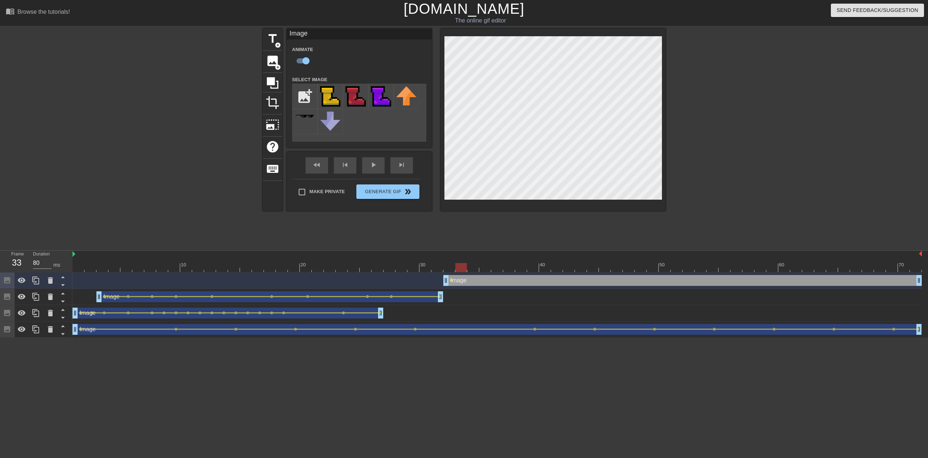
click at [451, 271] on div at bounding box center [498, 267] width 850 height 9
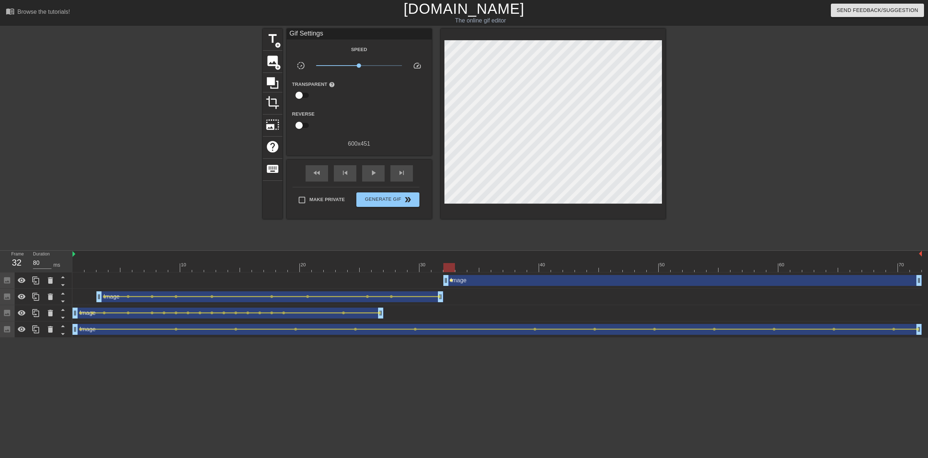
click at [451, 280] on span "lens" at bounding box center [451, 280] width 3 height 3
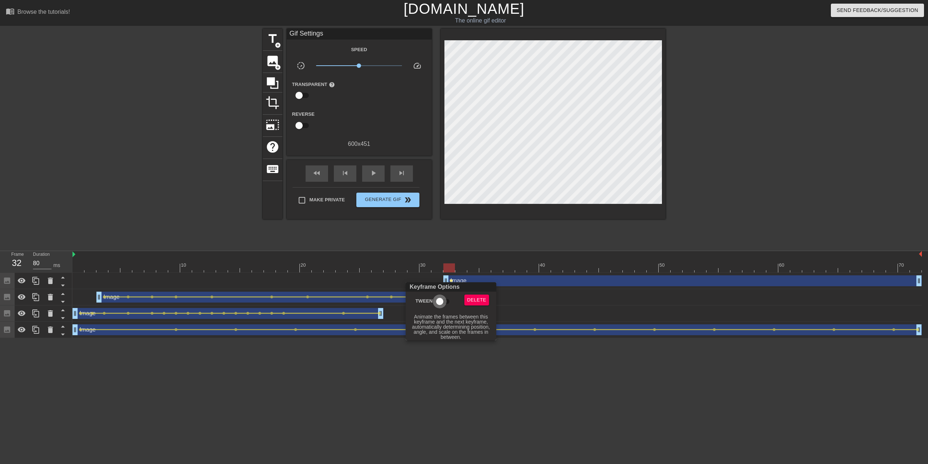
click at [440, 304] on input "Tween" at bounding box center [439, 301] width 41 height 14
checkbox input "true"
click at [458, 266] on div at bounding box center [464, 232] width 928 height 464
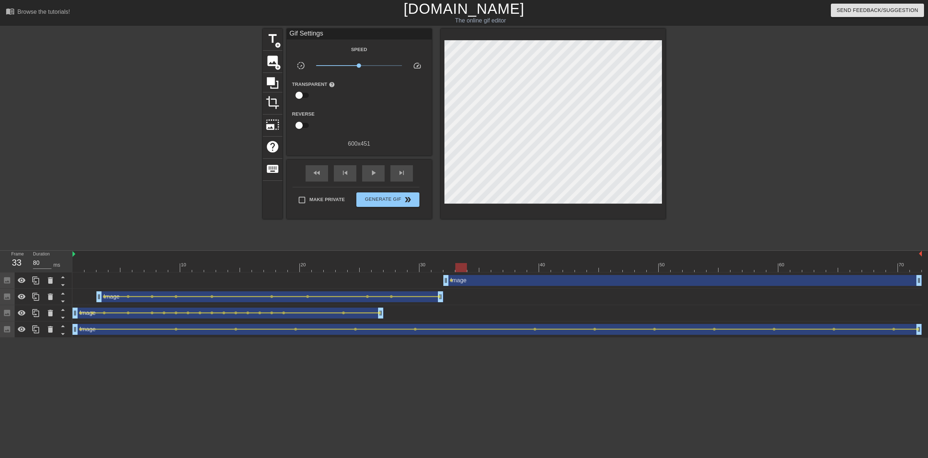
click at [458, 270] on div at bounding box center [498, 267] width 850 height 9
click at [435, 275] on div "Image drag_handle drag_handle lens" at bounding box center [498, 280] width 850 height 11
click at [463, 284] on div "Image drag_handle drag_handle" at bounding box center [682, 280] width 479 height 11
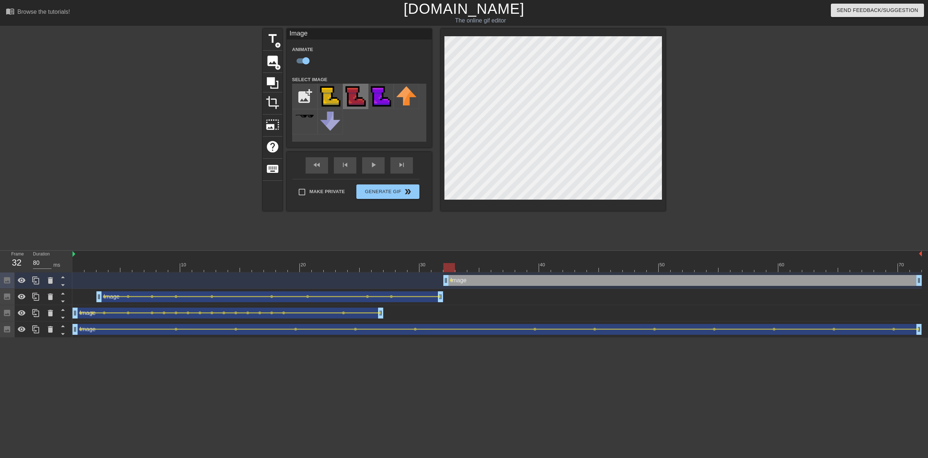
click at [348, 92] on img at bounding box center [356, 96] width 20 height 20
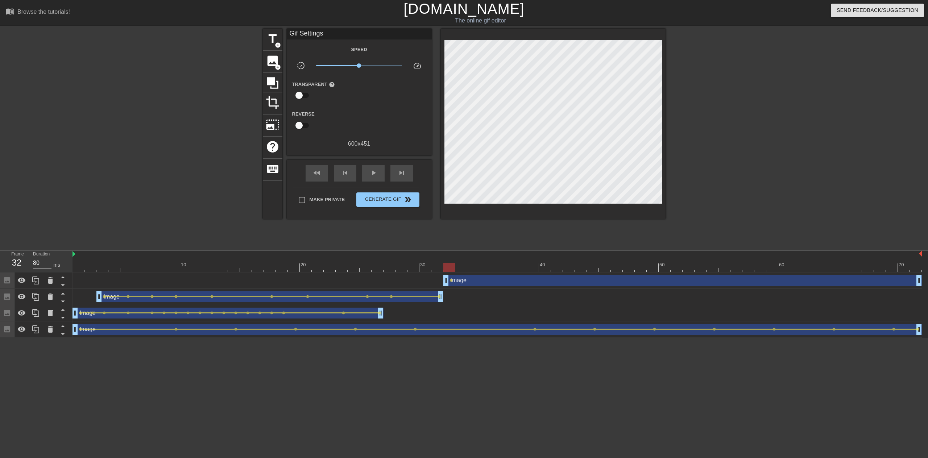
click at [453, 96] on div at bounding box center [553, 124] width 225 height 190
click at [457, 281] on div "Image drag_handle drag_handle" at bounding box center [682, 280] width 479 height 11
click at [289, 27] on div "menu_book Browse the tutorials! [DOMAIN_NAME] The online gif editor Send Feedba…" at bounding box center [464, 169] width 928 height 338
click at [456, 284] on div "Image drag_handle drag_handle" at bounding box center [682, 280] width 479 height 11
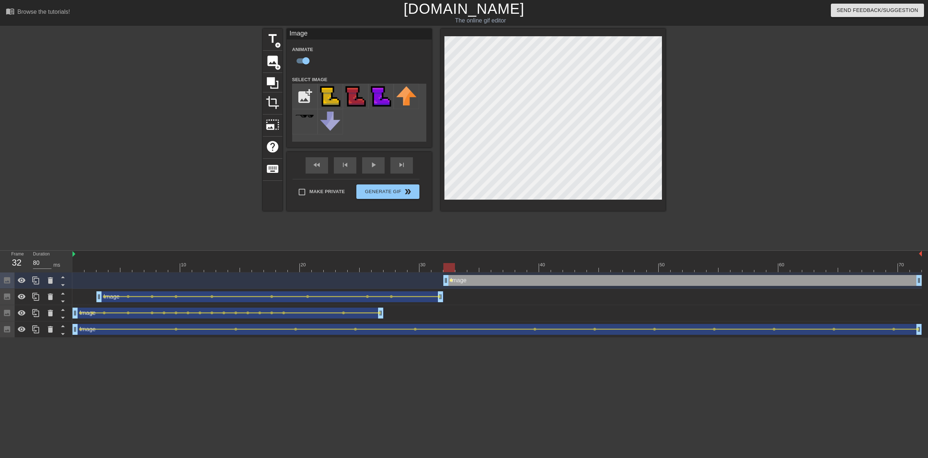
click at [452, 279] on span "lens" at bounding box center [451, 280] width 3 height 3
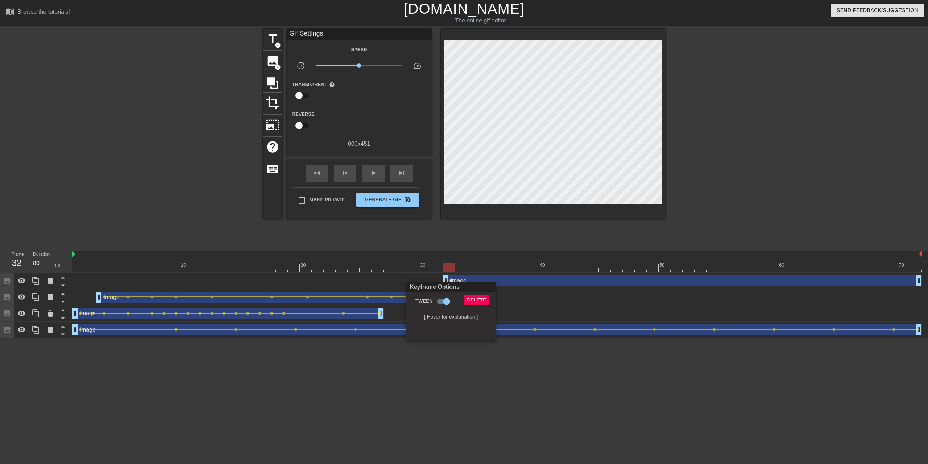
click at [450, 279] on div at bounding box center [464, 232] width 928 height 464
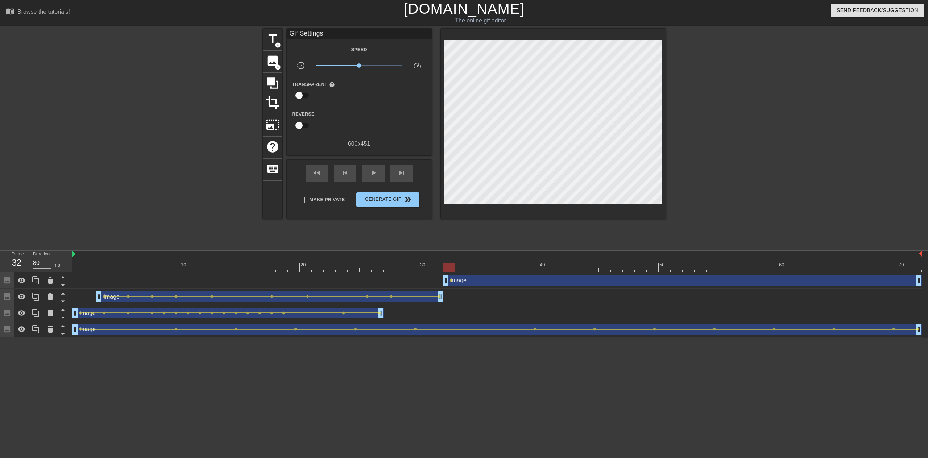
click at [475, 277] on div "Image drag_handle drag_handle" at bounding box center [682, 280] width 479 height 11
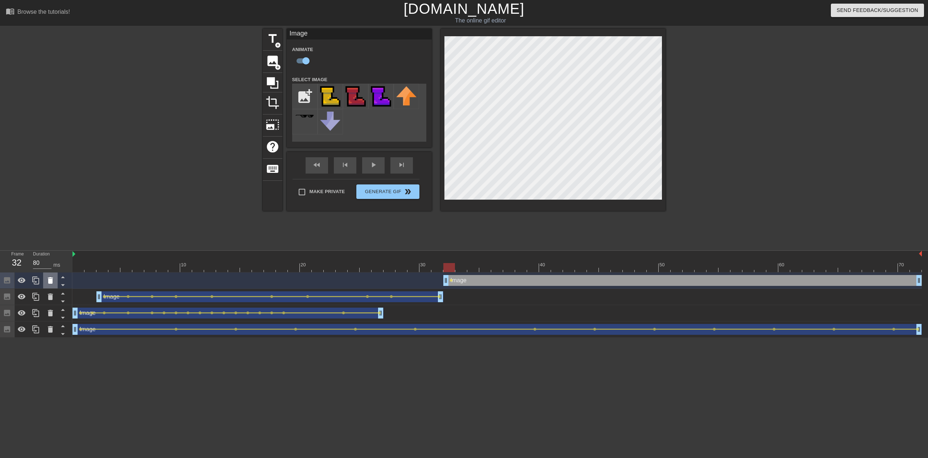
click at [49, 287] on div at bounding box center [50, 281] width 15 height 16
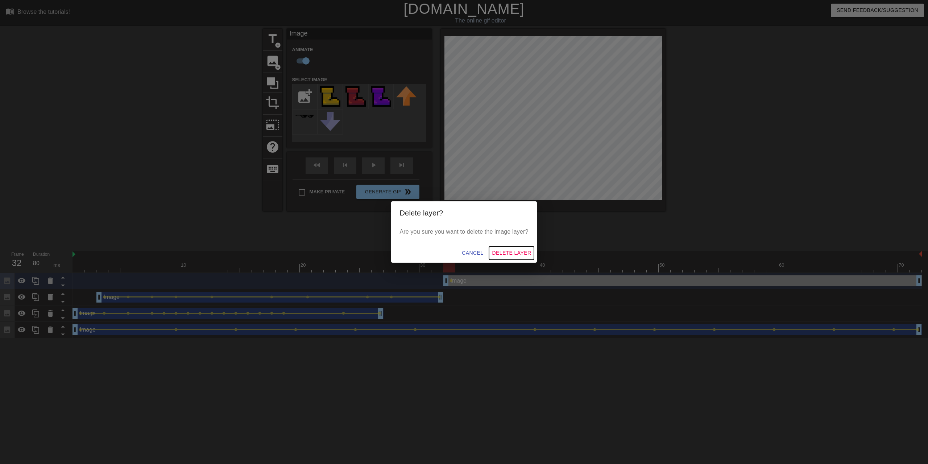
click at [520, 250] on span "Delete Layer" at bounding box center [511, 252] width 39 height 9
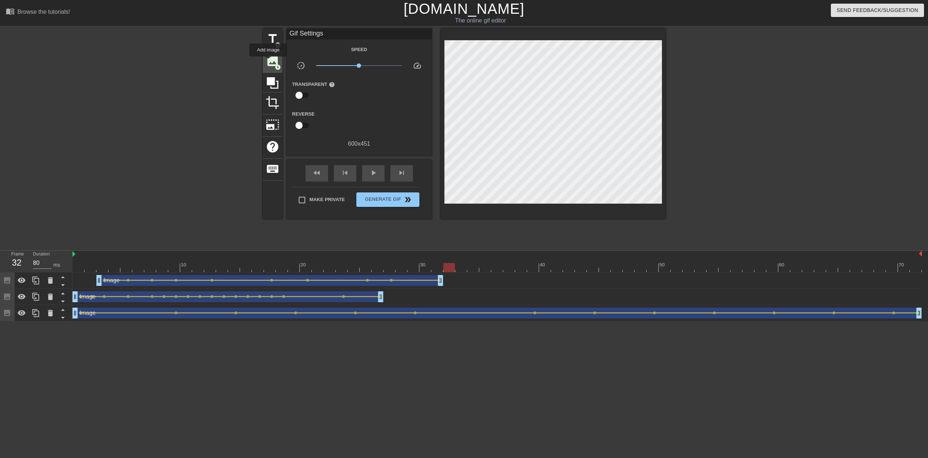
click at [268, 62] on span "image" at bounding box center [273, 61] width 14 height 14
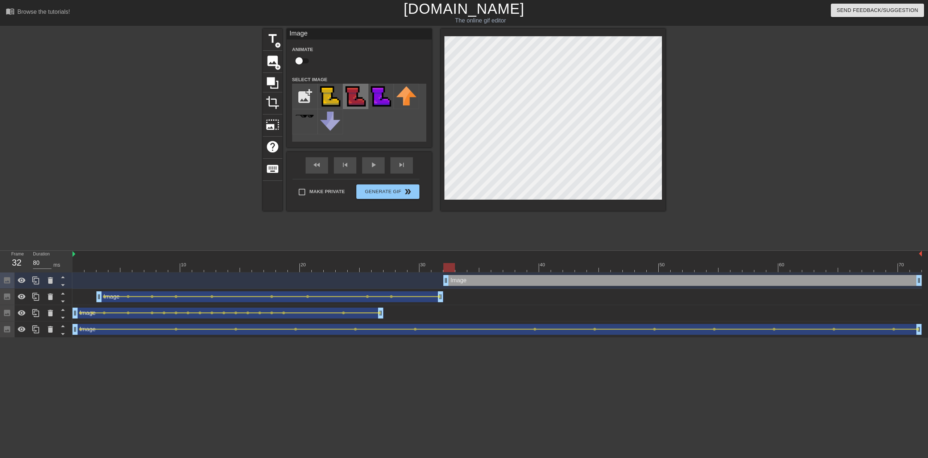
click at [351, 96] on img at bounding box center [356, 96] width 20 height 20
click at [460, 270] on div at bounding box center [498, 267] width 850 height 9
click at [298, 59] on input "checkbox" at bounding box center [298, 61] width 41 height 14
checkbox input "true"
click at [450, 280] on span "lens" at bounding box center [451, 280] width 3 height 3
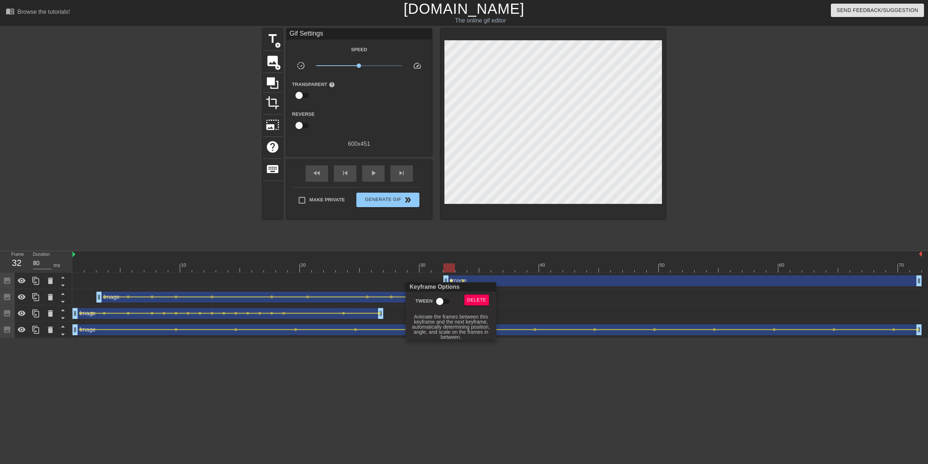
click at [442, 300] on input "Tween" at bounding box center [439, 301] width 41 height 14
checkbox input "true"
click at [463, 277] on div at bounding box center [464, 232] width 928 height 464
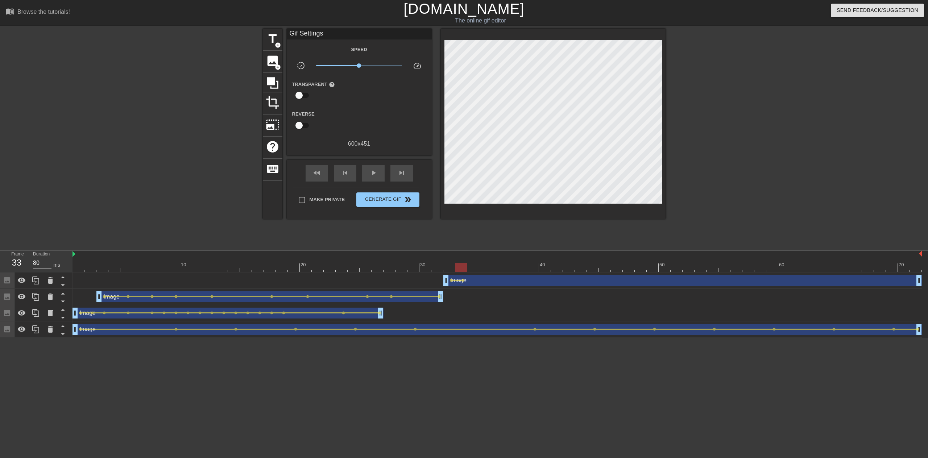
drag, startPoint x: 462, startPoint y: 267, endPoint x: 449, endPoint y: 267, distance: 13.1
click at [462, 267] on div at bounding box center [498, 267] width 850 height 9
click at [449, 267] on div at bounding box center [498, 267] width 850 height 9
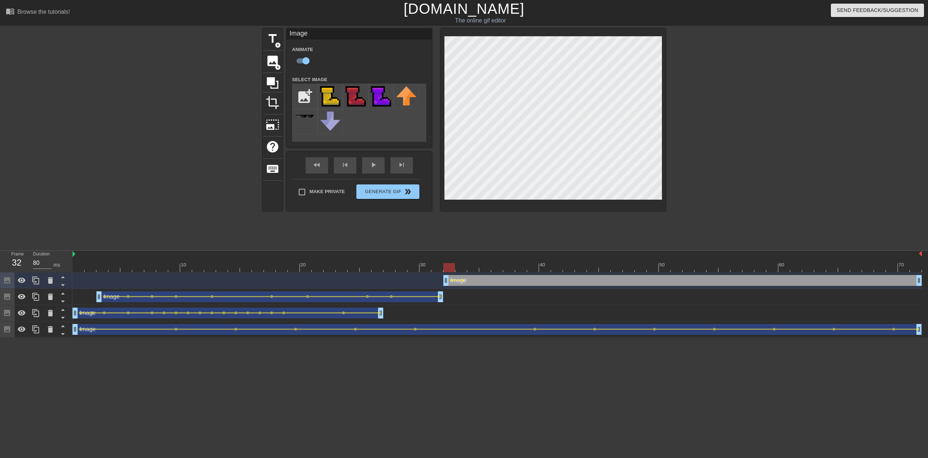
click at [434, 85] on div "title add_circle image add_circle crop photo_size_select_large help keyboard Im…" at bounding box center [464, 120] width 403 height 182
click at [460, 268] on div at bounding box center [498, 267] width 850 height 9
click at [473, 266] on div at bounding box center [498, 267] width 850 height 9
click at [496, 268] on div at bounding box center [498, 267] width 850 height 9
click at [463, 278] on div "Image drag_handle drag_handle" at bounding box center [682, 280] width 479 height 11
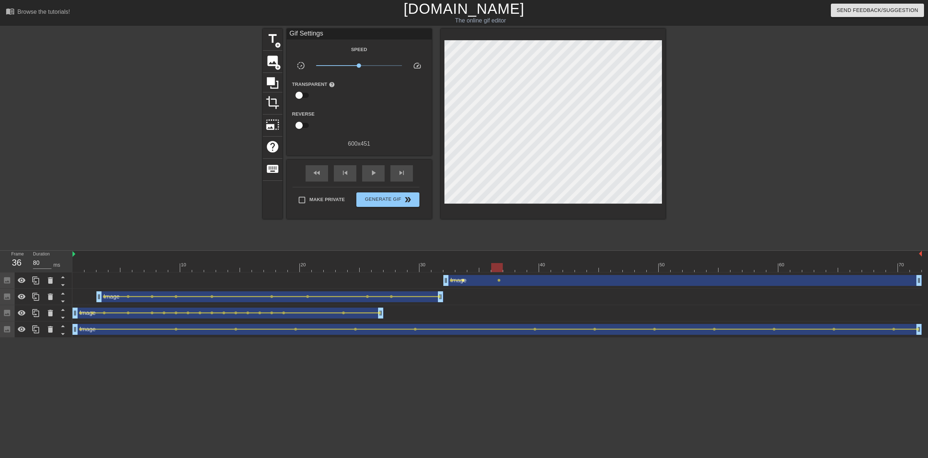
click at [464, 279] on span "lens" at bounding box center [463, 280] width 3 height 3
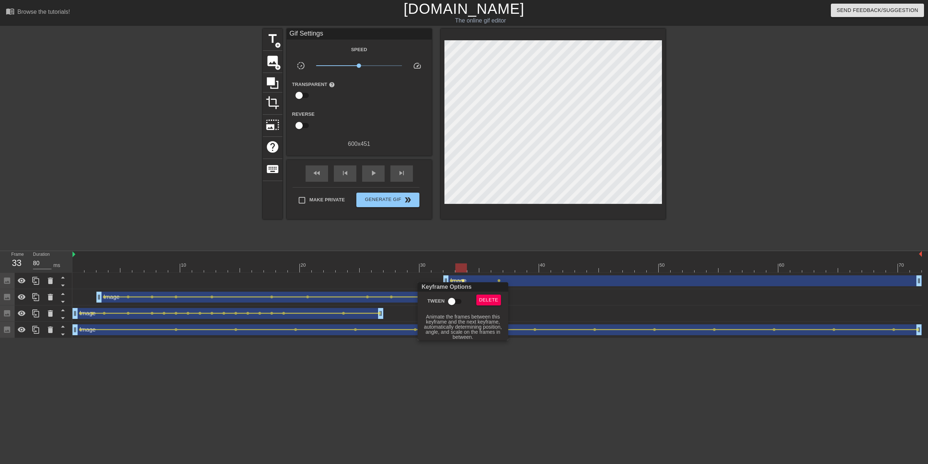
drag, startPoint x: 450, startPoint y: 301, endPoint x: 469, endPoint y: 298, distance: 19.5
click at [450, 301] on input "Tween" at bounding box center [451, 301] width 41 height 14
checkbox input "true"
click at [498, 279] on div at bounding box center [464, 232] width 928 height 464
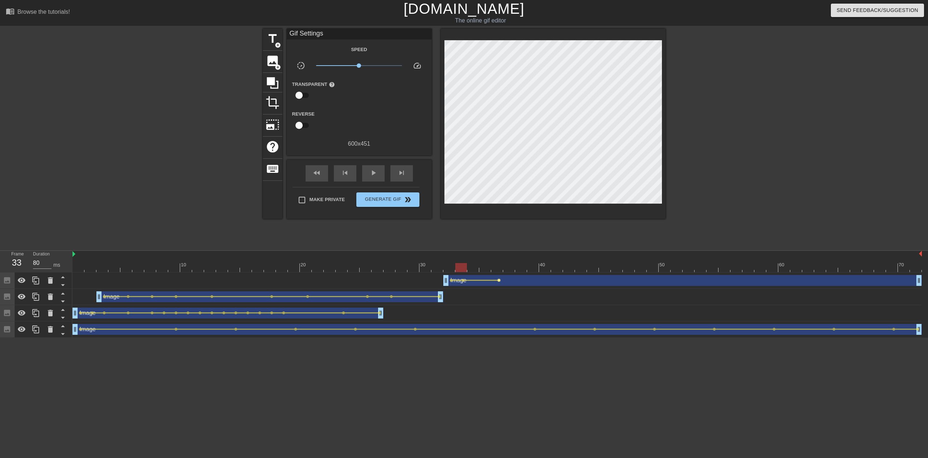
click at [499, 281] on span "lens" at bounding box center [498, 280] width 3 height 3
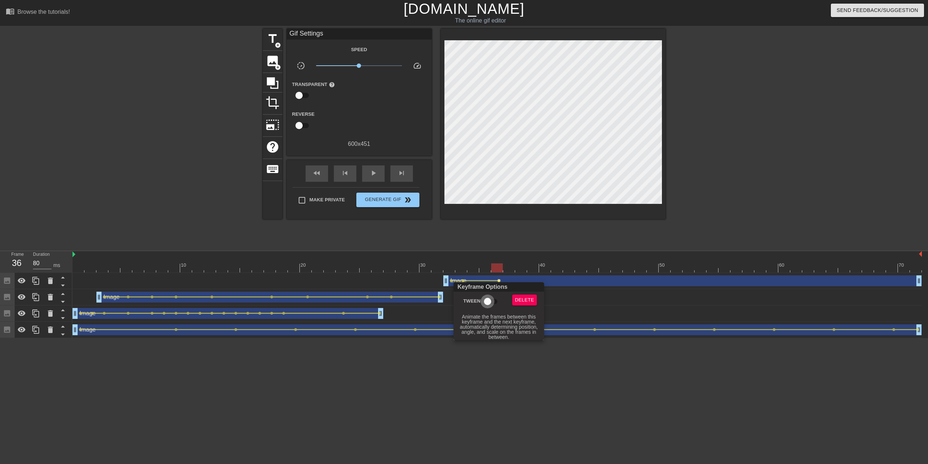
click at [486, 298] on input "Tween" at bounding box center [487, 301] width 41 height 14
checkbox input "true"
click at [513, 268] on div at bounding box center [464, 232] width 928 height 464
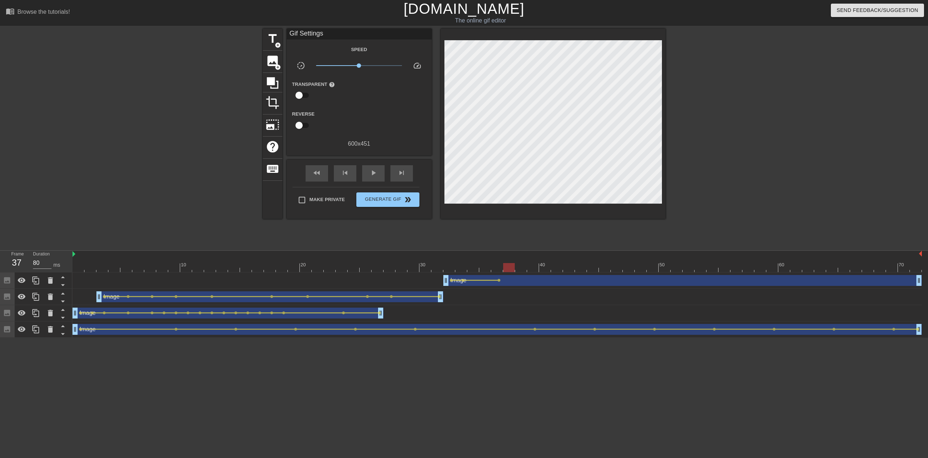
click at [511, 269] on div at bounding box center [498, 267] width 850 height 9
click at [529, 269] on div at bounding box center [498, 267] width 850 height 9
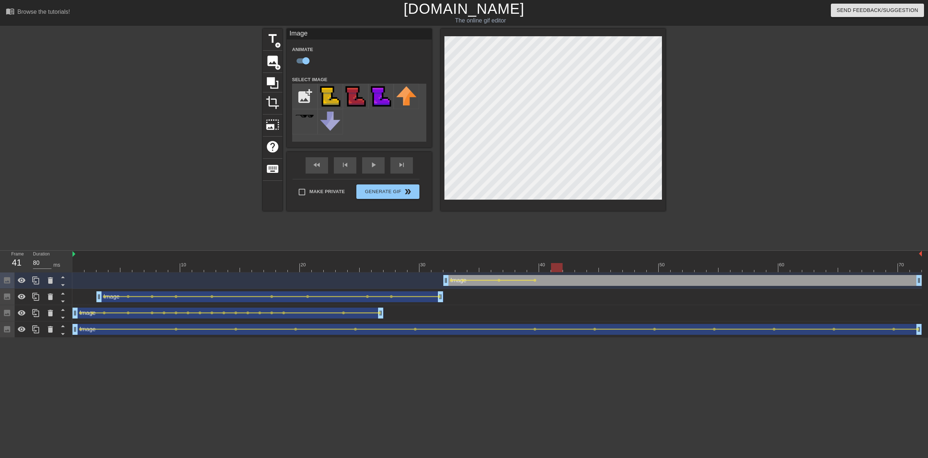
click at [555, 268] on div at bounding box center [498, 267] width 850 height 9
click at [572, 270] on div at bounding box center [498, 267] width 850 height 9
click at [590, 266] on div at bounding box center [498, 267] width 850 height 9
click at [605, 269] on div at bounding box center [498, 267] width 850 height 9
click at [628, 266] on div at bounding box center [498, 267] width 850 height 9
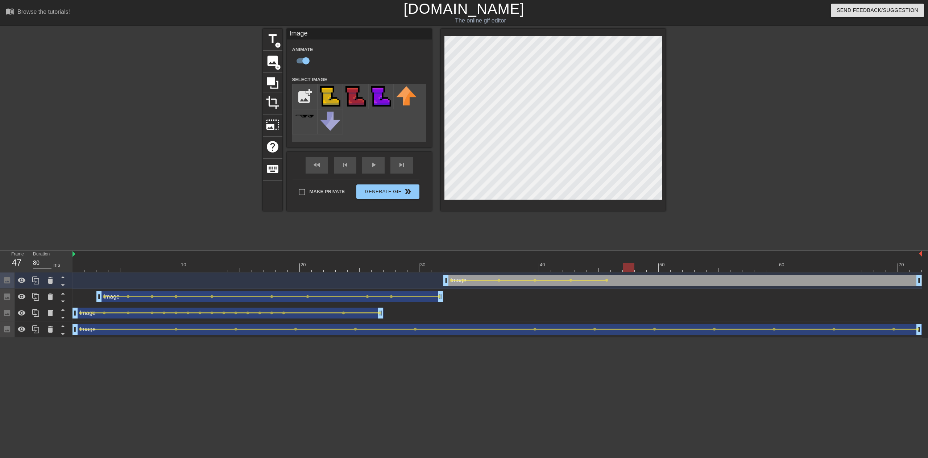
click at [640, 269] on div at bounding box center [498, 267] width 850 height 9
click at [651, 265] on div at bounding box center [498, 267] width 850 height 9
click at [677, 267] on div at bounding box center [498, 267] width 850 height 9
click at [694, 265] on div at bounding box center [498, 267] width 850 height 9
click at [703, 267] on div at bounding box center [498, 267] width 850 height 9
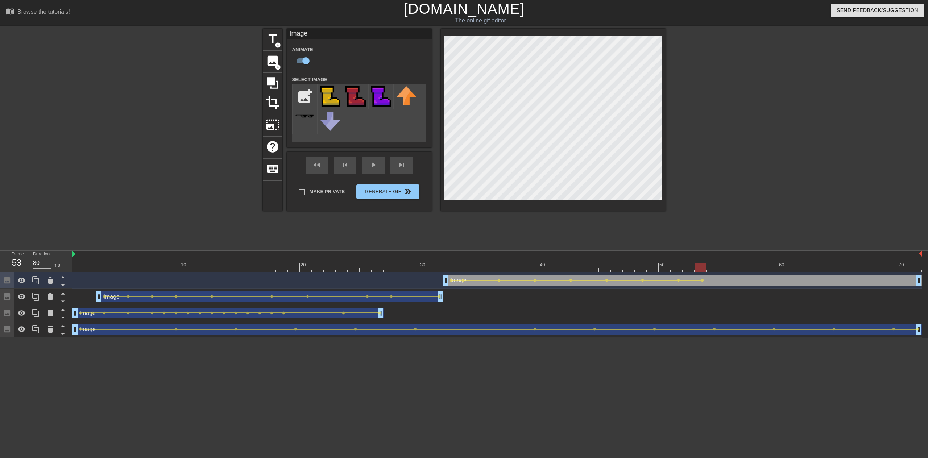
click at [678, 87] on div "title add_circle image add_circle crop photo_size_select_large help keyboard Im…" at bounding box center [464, 138] width 928 height 218
drag, startPoint x: 919, startPoint y: 280, endPoint x: 703, endPoint y: 282, distance: 216.1
click at [268, 63] on span "image" at bounding box center [273, 61] width 14 height 14
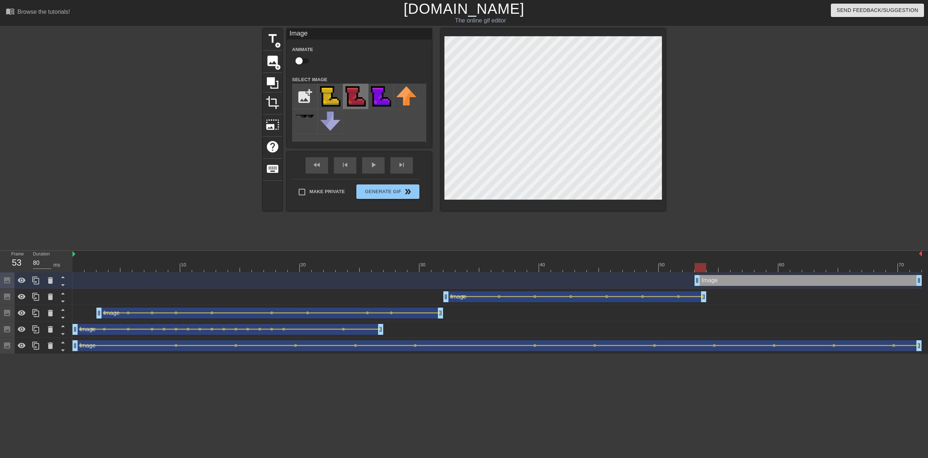
click at [350, 93] on img at bounding box center [356, 96] width 20 height 20
drag, startPoint x: 698, startPoint y: 280, endPoint x: 533, endPoint y: 284, distance: 165.4
click at [544, 269] on div at bounding box center [498, 267] width 850 height 9
click at [303, 60] on input "checkbox" at bounding box center [298, 61] width 41 height 14
checkbox input "true"
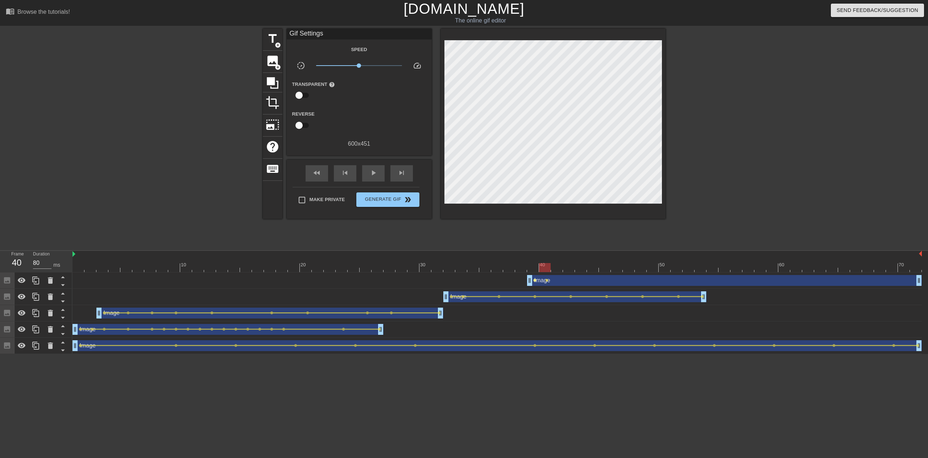
click at [534, 280] on span "lens" at bounding box center [534, 280] width 3 height 3
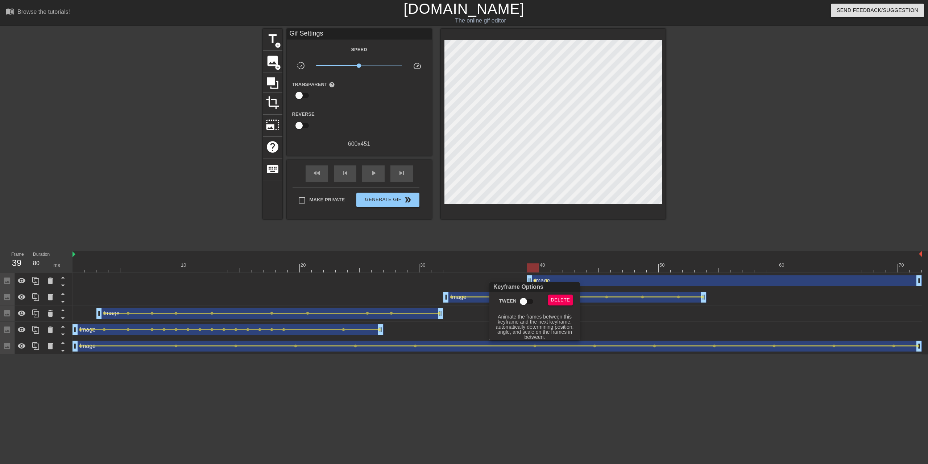
click at [524, 302] on input "Tween" at bounding box center [523, 301] width 41 height 14
checkbox input "true"
click at [548, 280] on div at bounding box center [464, 232] width 928 height 464
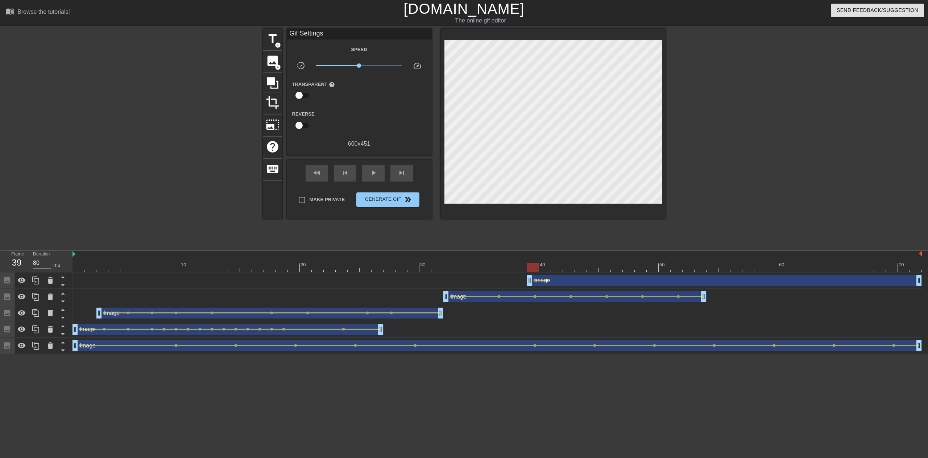
click at [546, 279] on span "lens" at bounding box center [546, 280] width 3 height 3
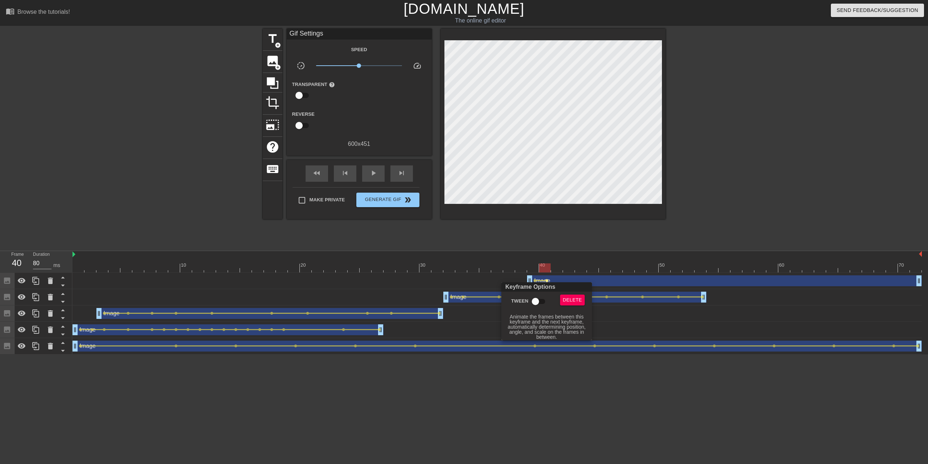
click at [541, 301] on input "Tween" at bounding box center [535, 301] width 41 height 14
checkbox input "true"
click at [535, 267] on div at bounding box center [464, 232] width 928 height 464
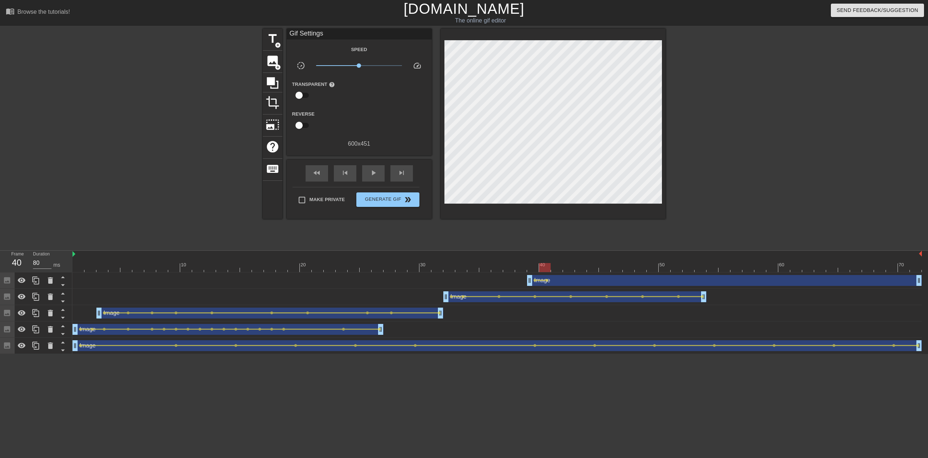
click at [534, 268] on div at bounding box center [498, 267] width 850 height 9
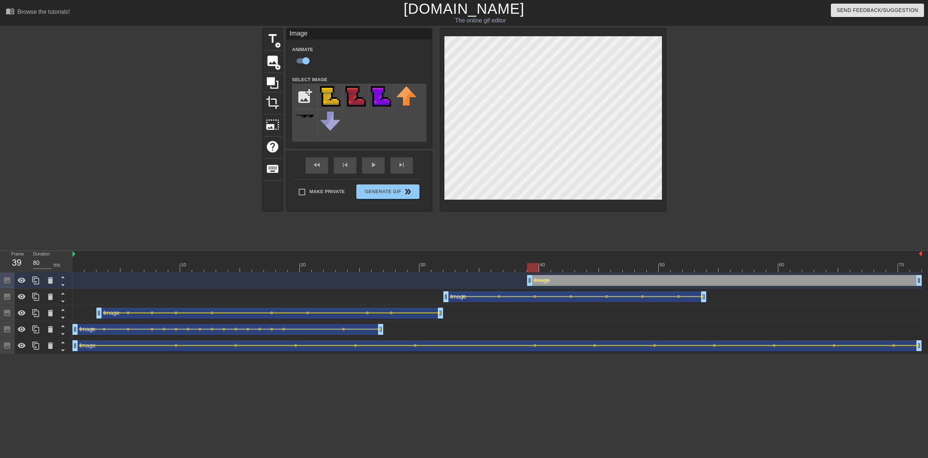
click at [431, 88] on div "title add_circle image add_circle crop photo_size_select_large help keyboard Im…" at bounding box center [464, 120] width 403 height 182
click at [542, 267] on div at bounding box center [498, 267] width 850 height 9
click at [559, 268] on div at bounding box center [498, 267] width 850 height 9
click at [569, 269] on div at bounding box center [498, 267] width 850 height 9
click at [563, 269] on div at bounding box center [557, 267] width 12 height 9
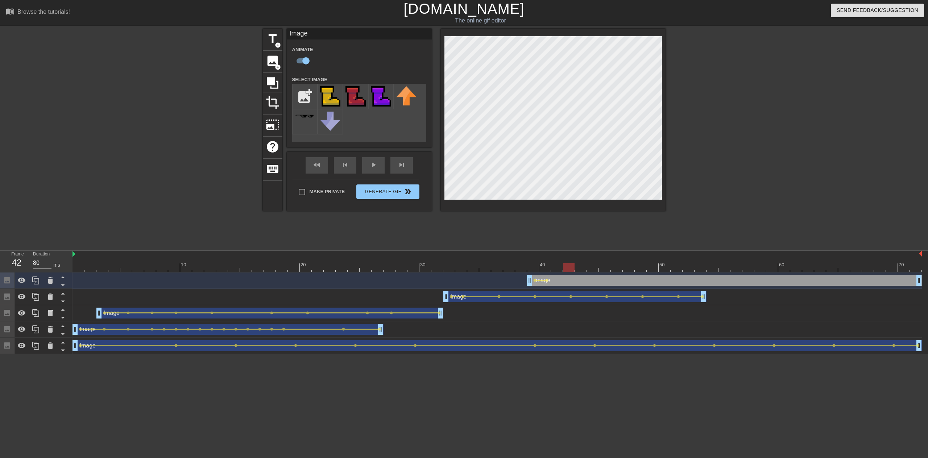
click at [593, 267] on div at bounding box center [498, 267] width 850 height 9
click at [579, 264] on div at bounding box center [498, 267] width 850 height 9
click at [558, 267] on div at bounding box center [498, 267] width 850 height 9
click at [569, 265] on div at bounding box center [498, 267] width 850 height 9
click at [579, 268] on div at bounding box center [498, 267] width 850 height 9
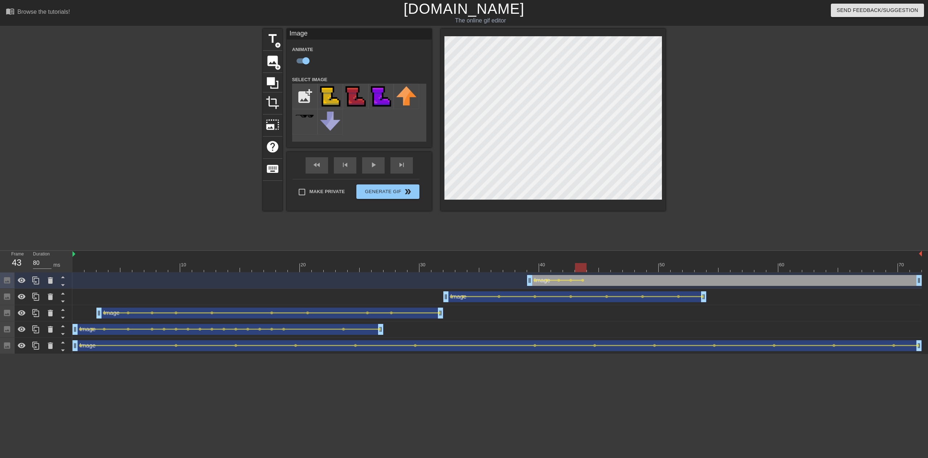
click at [594, 268] on div at bounding box center [498, 267] width 850 height 9
click at [605, 266] on div at bounding box center [498, 267] width 850 height 9
click at [618, 269] on div at bounding box center [498, 267] width 850 height 9
click at [630, 267] on div at bounding box center [498, 267] width 850 height 9
click at [640, 265] on div at bounding box center [498, 267] width 850 height 9
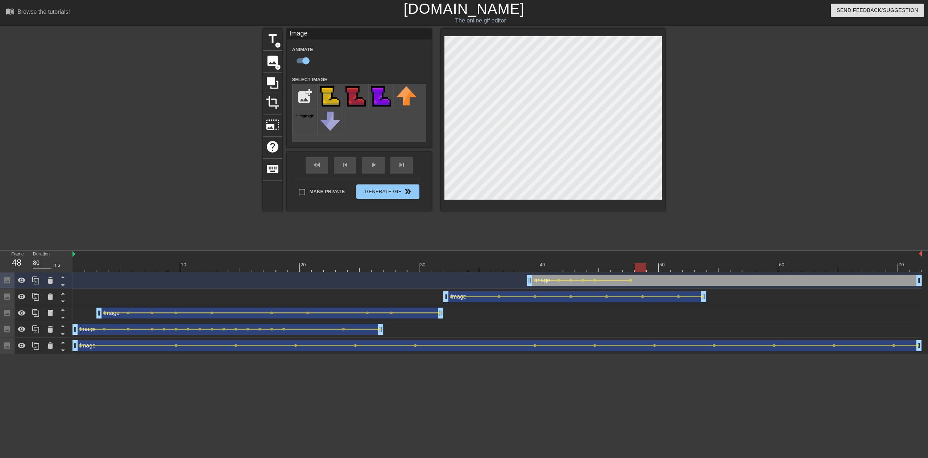
click at [652, 267] on div at bounding box center [498, 267] width 850 height 9
click at [664, 269] on div at bounding box center [498, 267] width 850 height 9
click at [699, 266] on div at bounding box center [498, 267] width 850 height 9
click at [736, 268] on div at bounding box center [498, 267] width 850 height 9
click at [672, 87] on div "title add_circle image add_circle crop photo_size_select_large help keyboard Im…" at bounding box center [464, 138] width 928 height 218
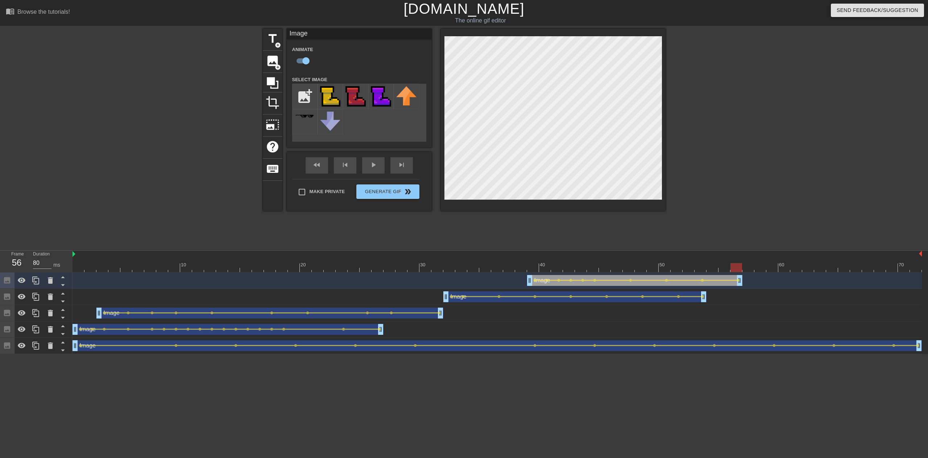
drag, startPoint x: 921, startPoint y: 279, endPoint x: 741, endPoint y: 284, distance: 180.3
click at [540, 268] on div at bounding box center [498, 267] width 850 height 9
click at [531, 266] on div at bounding box center [498, 267] width 850 height 9
click at [543, 264] on div at bounding box center [498, 267] width 850 height 9
click at [558, 268] on div at bounding box center [498, 267] width 850 height 9
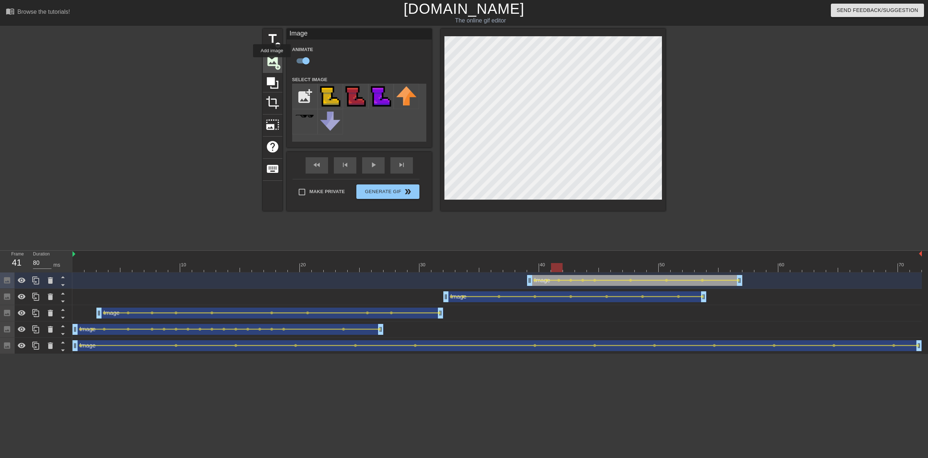
click at [272, 62] on span "image" at bounding box center [273, 61] width 14 height 14
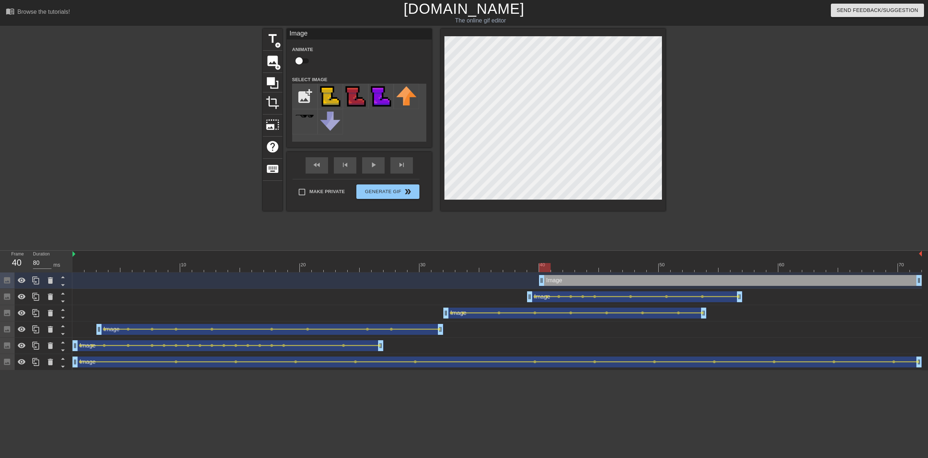
drag, startPoint x: 552, startPoint y: 284, endPoint x: 542, endPoint y: 284, distance: 10.5
click at [354, 92] on img at bounding box center [356, 96] width 20 height 20
click at [558, 270] on div at bounding box center [498, 267] width 850 height 9
click at [61, 285] on icon at bounding box center [63, 286] width 4 height 2
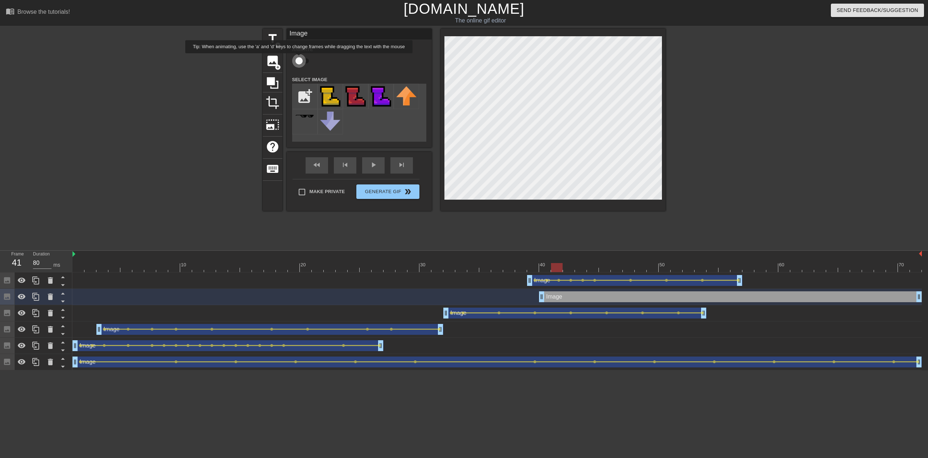
click at [299, 58] on input "checkbox" at bounding box center [298, 61] width 41 height 14
checkbox input "true"
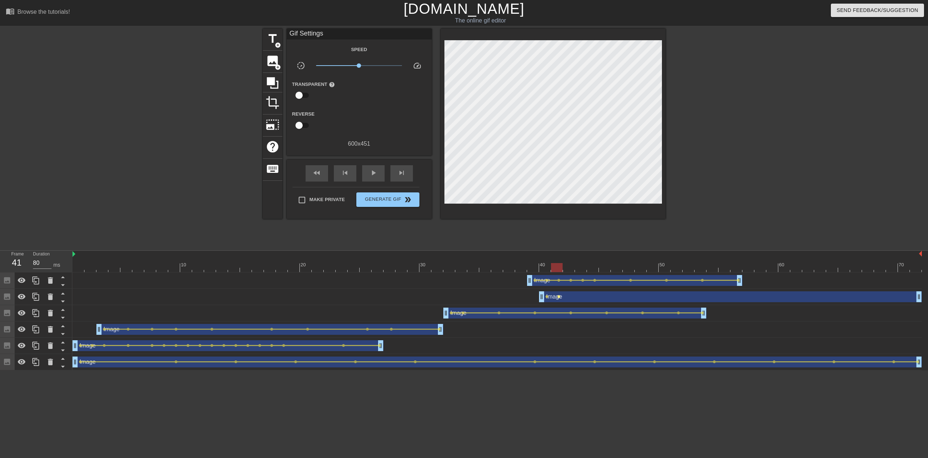
click at [559, 298] on span "lens" at bounding box center [558, 296] width 3 height 3
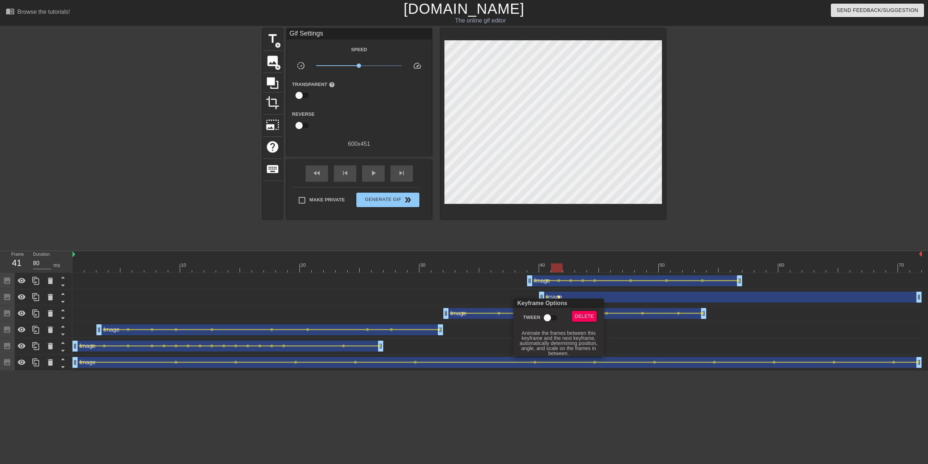
click at [547, 316] on input "Tween" at bounding box center [547, 318] width 41 height 14
checkbox input "true"
click at [547, 299] on div "Keyframe Options" at bounding box center [559, 302] width 94 height 9
click at [547, 295] on div at bounding box center [464, 232] width 928 height 464
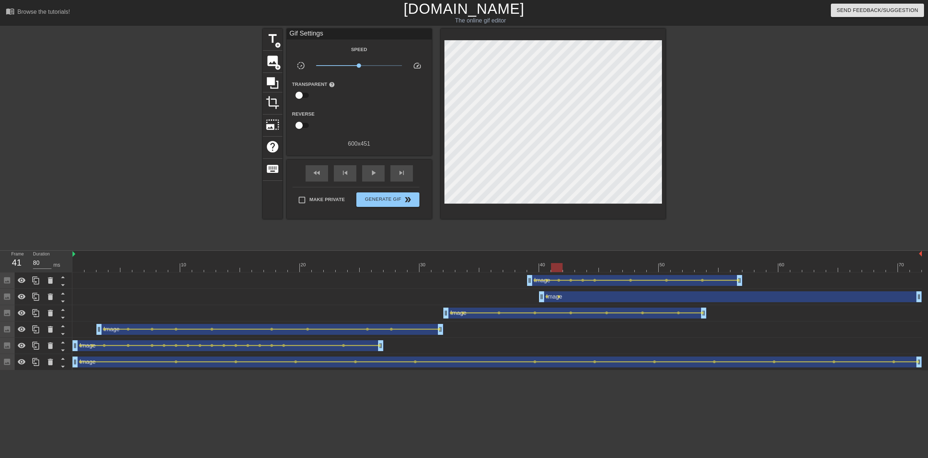
click at [548, 298] on span "lens" at bounding box center [546, 296] width 3 height 3
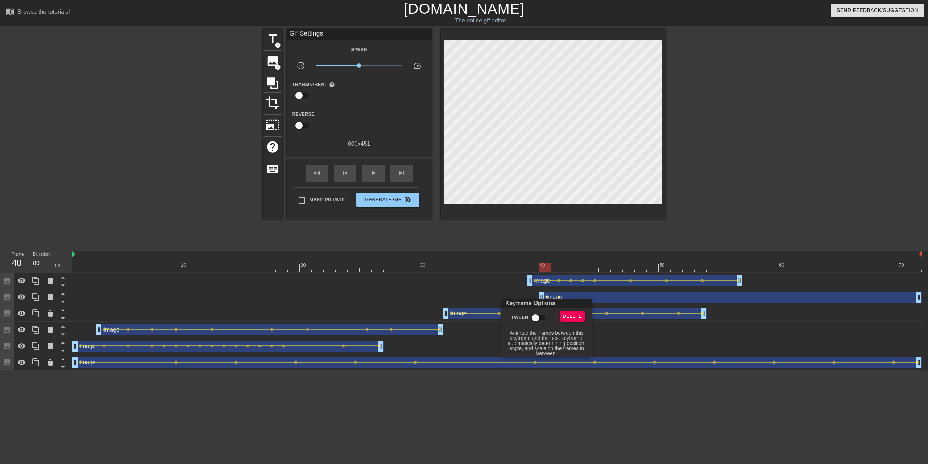
click at [540, 313] on input "Tween" at bounding box center [535, 318] width 41 height 14
checkbox input "true"
click at [452, 66] on div at bounding box center [464, 232] width 928 height 464
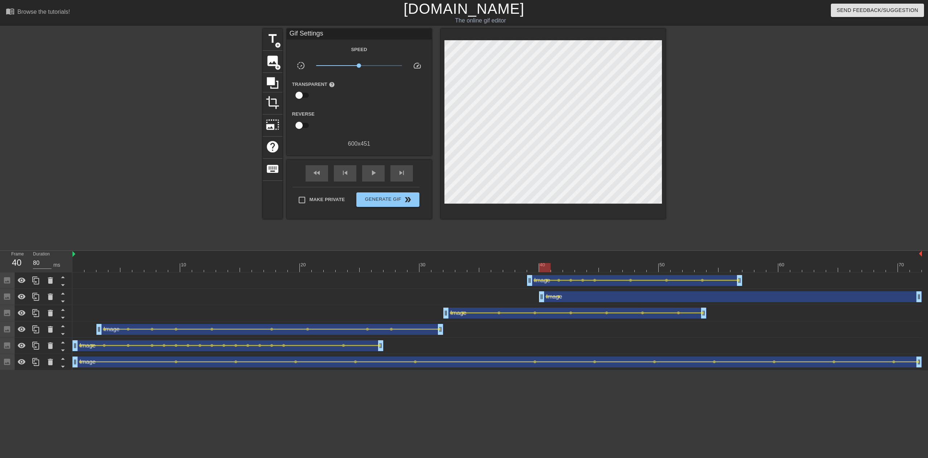
click at [575, 296] on div "Image drag_handle drag_handle" at bounding box center [730, 297] width 383 height 11
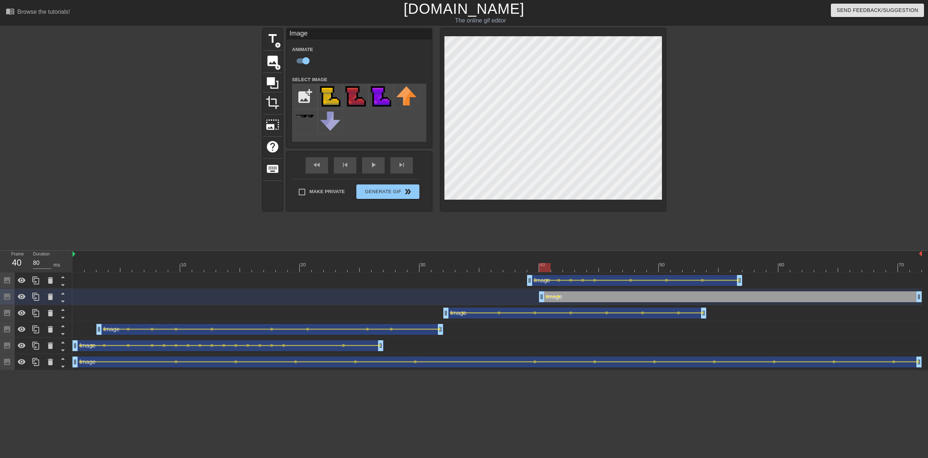
click at [433, 82] on div "title add_circle image add_circle crop photo_size_select_large help keyboard Im…" at bounding box center [464, 120] width 403 height 182
drag, startPoint x: 545, startPoint y: 264, endPoint x: 578, endPoint y: 264, distance: 33.0
click at [578, 264] on div at bounding box center [581, 267] width 12 height 9
click at [595, 268] on div at bounding box center [498, 267] width 850 height 9
click at [606, 267] on div at bounding box center [498, 267] width 850 height 9
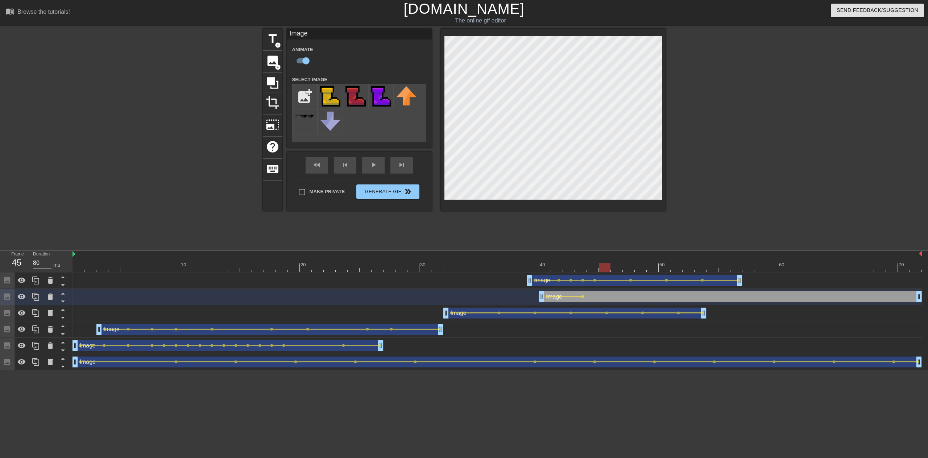
drag, startPoint x: 616, startPoint y: 269, endPoint x: 598, endPoint y: 236, distance: 38.0
click at [616, 269] on div at bounding box center [498, 267] width 850 height 9
click at [631, 268] on div at bounding box center [498, 267] width 850 height 9
click at [645, 267] on div at bounding box center [498, 267] width 850 height 9
drag, startPoint x: 656, startPoint y: 266, endPoint x: 643, endPoint y: 243, distance: 26.9
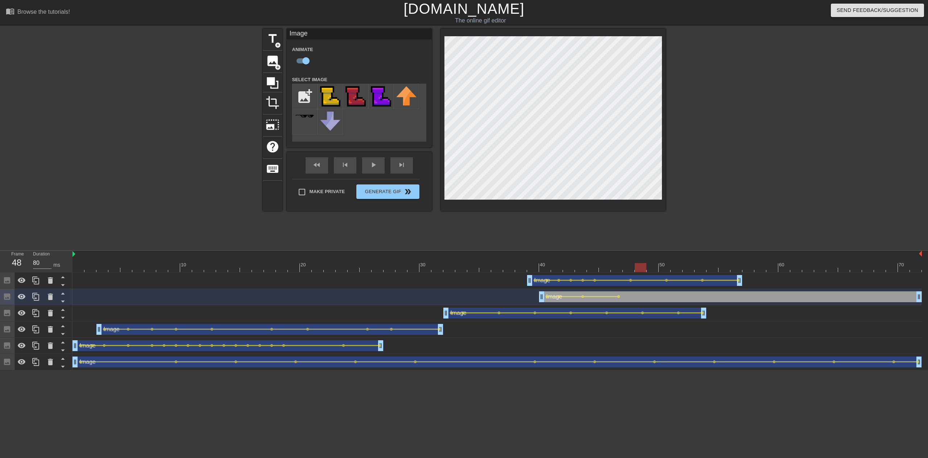
click at [656, 265] on div at bounding box center [498, 267] width 850 height 9
drag, startPoint x: 666, startPoint y: 269, endPoint x: 684, endPoint y: 272, distance: 17.9
click at [666, 269] on div at bounding box center [498, 267] width 850 height 9
click at [684, 272] on div at bounding box center [498, 267] width 850 height 9
click at [725, 265] on div at bounding box center [498, 267] width 850 height 9
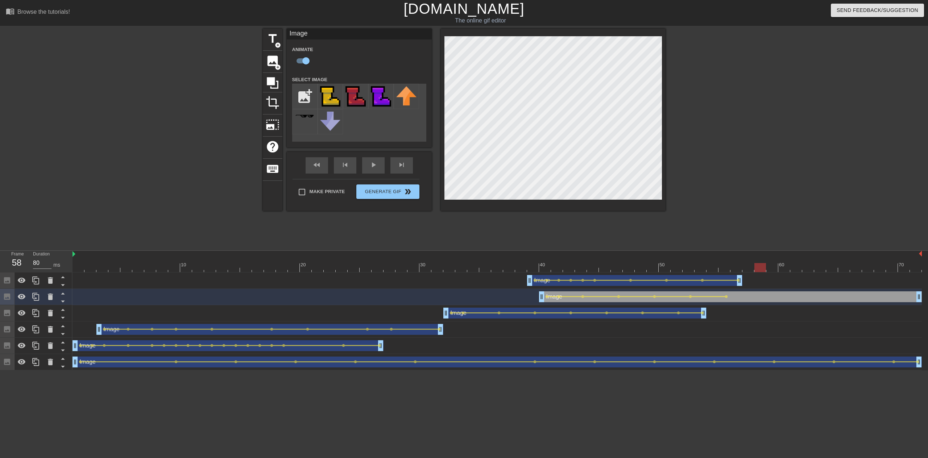
click at [760, 269] on div at bounding box center [498, 267] width 850 height 9
click at [772, 264] on div at bounding box center [498, 267] width 850 height 9
click at [785, 269] on div at bounding box center [498, 267] width 850 height 9
click at [805, 266] on div at bounding box center [498, 267] width 850 height 9
click at [819, 267] on div at bounding box center [498, 267] width 850 height 9
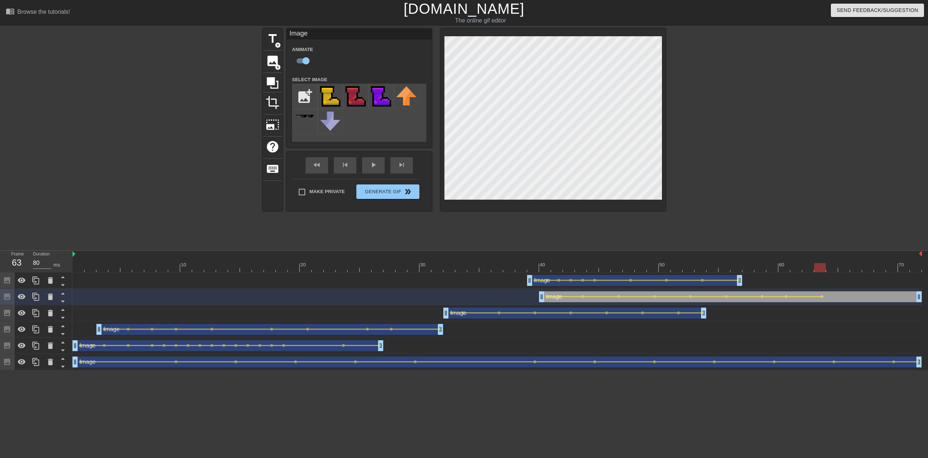
click at [667, 81] on div "title add_circle image add_circle crop photo_size_select_large help keyboard Im…" at bounding box center [464, 138] width 928 height 218
drag, startPoint x: 920, startPoint y: 299, endPoint x: 820, endPoint y: 301, distance: 99.7
click at [543, 267] on div at bounding box center [498, 267] width 850 height 9
drag, startPoint x: 555, startPoint y: 269, endPoint x: 621, endPoint y: 270, distance: 66.0
click at [621, 270] on div at bounding box center [498, 267] width 850 height 9
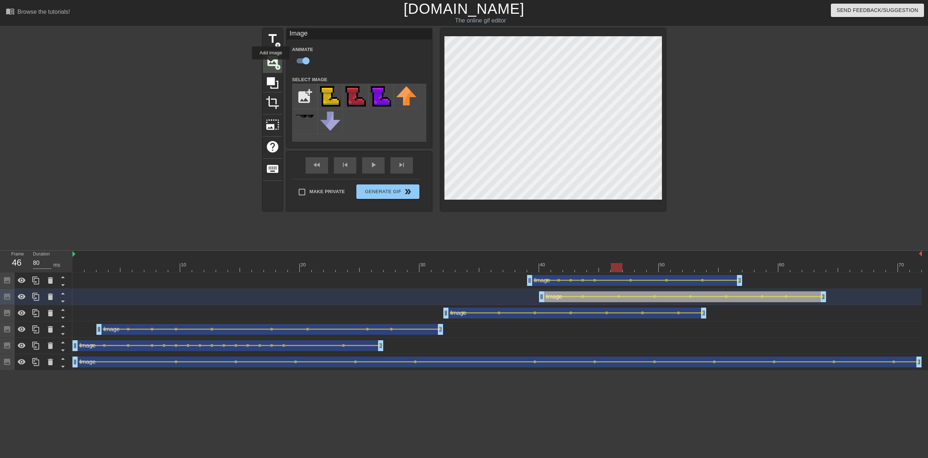
click at [270, 65] on span "image" at bounding box center [273, 61] width 14 height 14
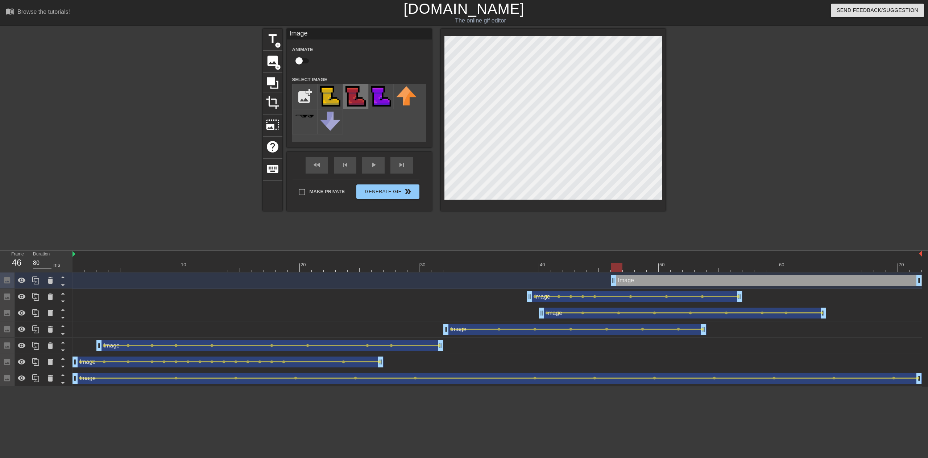
click at [350, 96] on img at bounding box center [356, 96] width 20 height 20
click at [627, 267] on div at bounding box center [498, 267] width 850 height 9
click at [301, 59] on input "checkbox" at bounding box center [298, 61] width 41 height 14
checkbox input "true"
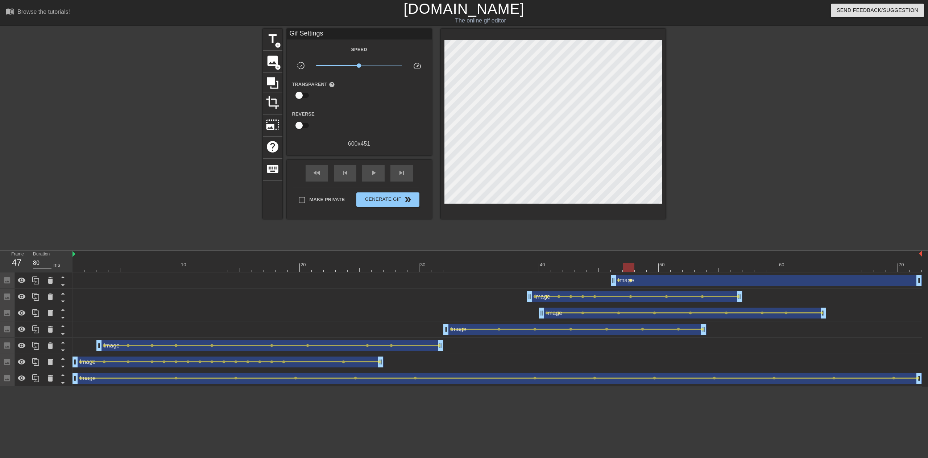
click at [629, 280] on span "lens" at bounding box center [630, 280] width 3 height 3
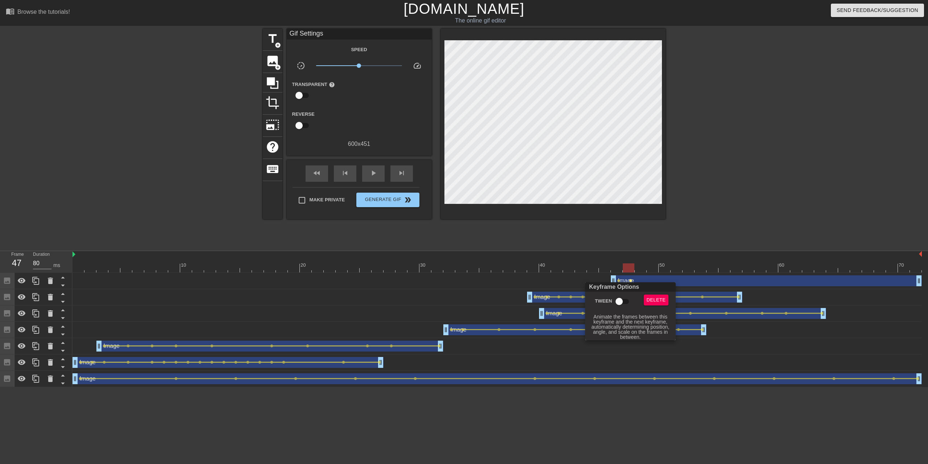
click at [623, 299] on input "Tween" at bounding box center [619, 301] width 41 height 14
checkbox input "true"
click at [616, 279] on div at bounding box center [464, 232] width 928 height 464
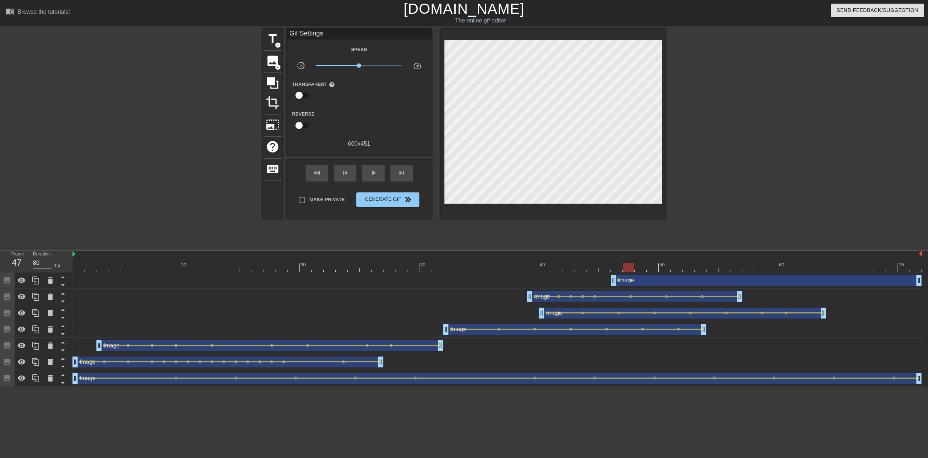
click at [617, 280] on span "lens" at bounding box center [618, 280] width 3 height 3
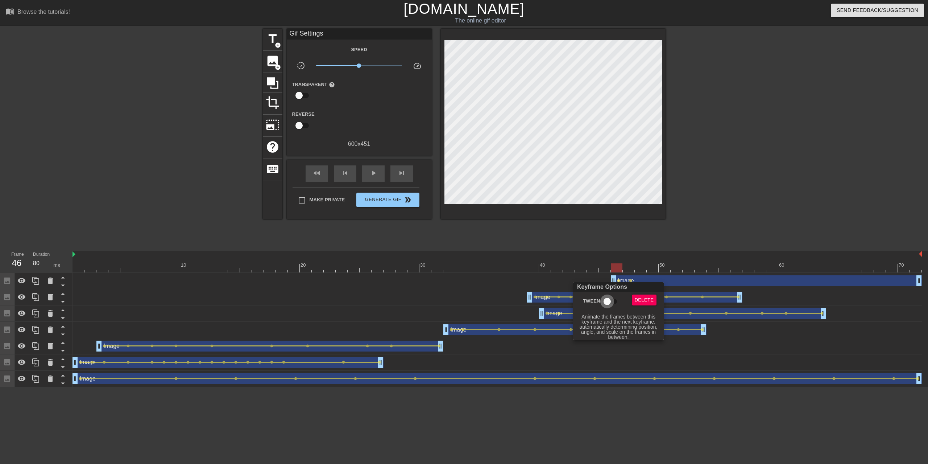
click at [611, 301] on input "Tween" at bounding box center [607, 301] width 41 height 14
checkbox input "true"
click at [458, 103] on div at bounding box center [464, 232] width 928 height 464
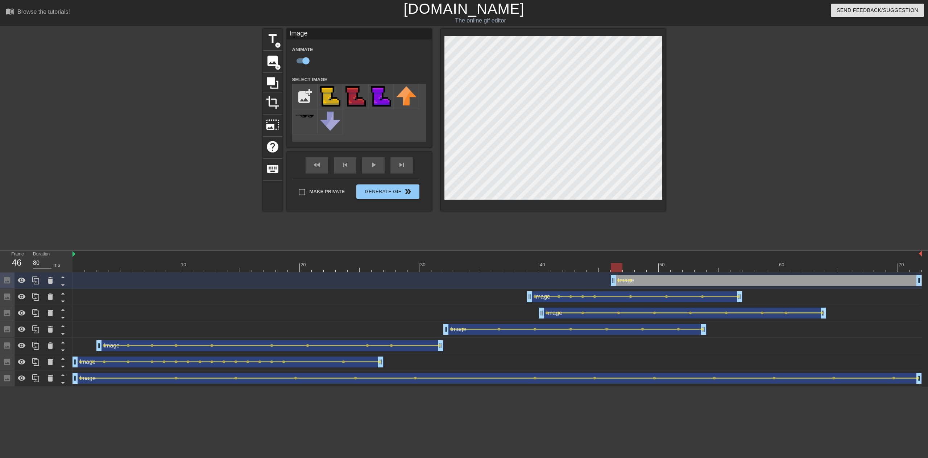
click at [425, 96] on div "title add_circle image add_circle crop photo_size_select_large help keyboard Im…" at bounding box center [464, 120] width 403 height 182
click at [624, 266] on div at bounding box center [498, 267] width 850 height 9
click at [659, 270] on div at bounding box center [498, 267] width 850 height 9
click at [676, 268] on div at bounding box center [498, 267] width 850 height 9
click at [687, 268] on div at bounding box center [498, 267] width 850 height 9
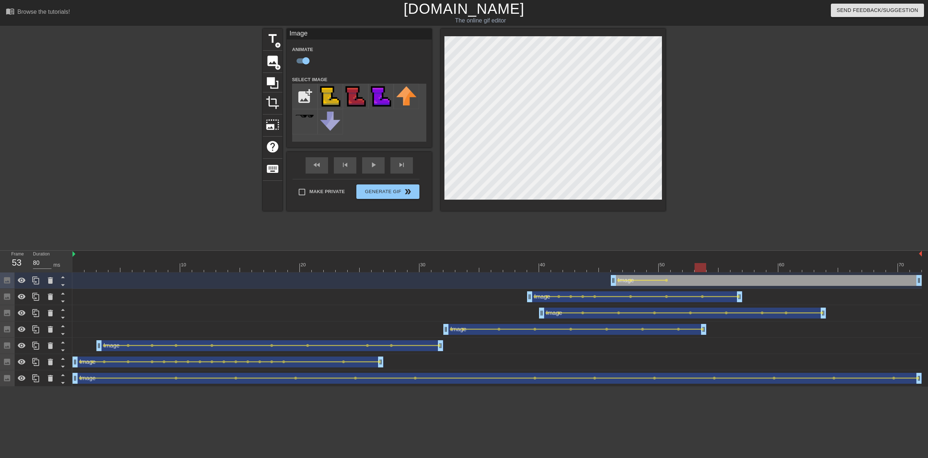
click at [704, 269] on div at bounding box center [498, 267] width 850 height 9
click at [738, 272] on div at bounding box center [498, 267] width 850 height 9
click at [752, 267] on div at bounding box center [498, 267] width 850 height 9
click at [774, 268] on div at bounding box center [498, 267] width 850 height 9
click at [763, 264] on div at bounding box center [498, 267] width 850 height 9
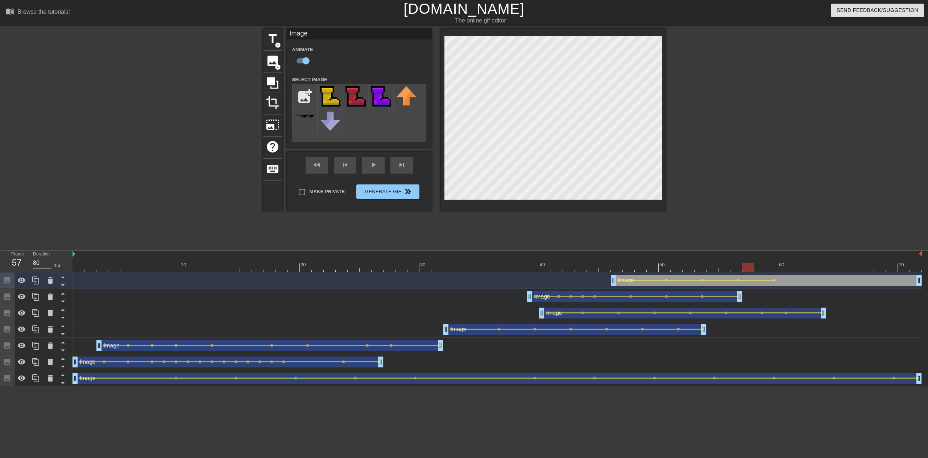
click at [745, 265] on div at bounding box center [498, 267] width 850 height 9
click at [784, 267] on div at bounding box center [498, 267] width 850 height 9
click at [821, 268] on div at bounding box center [498, 267] width 850 height 9
click at [806, 268] on div at bounding box center [498, 267] width 850 height 9
click at [845, 270] on div at bounding box center [498, 267] width 850 height 9
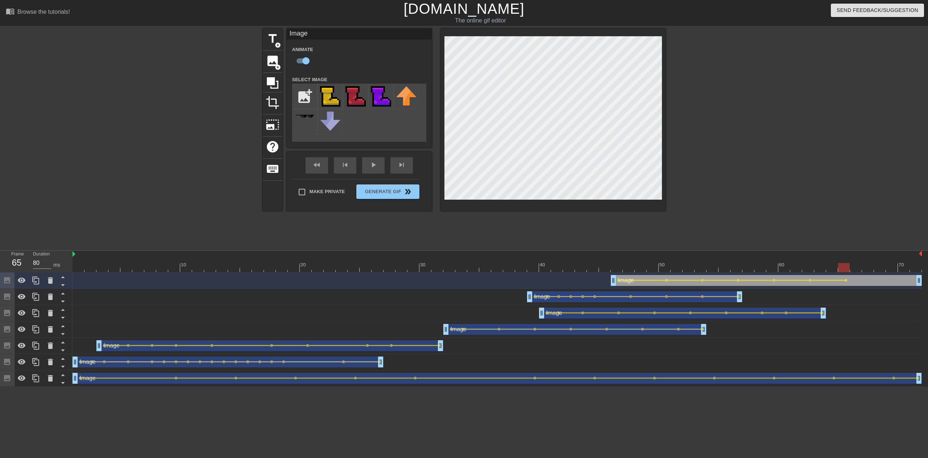
drag, startPoint x: 868, startPoint y: 268, endPoint x: 881, endPoint y: 268, distance: 13.1
click at [869, 268] on div at bounding box center [498, 267] width 850 height 9
drag, startPoint x: 881, startPoint y: 268, endPoint x: 875, endPoint y: 268, distance: 5.8
click at [881, 268] on div at bounding box center [498, 267] width 850 height 9
click at [903, 267] on div at bounding box center [498, 267] width 850 height 9
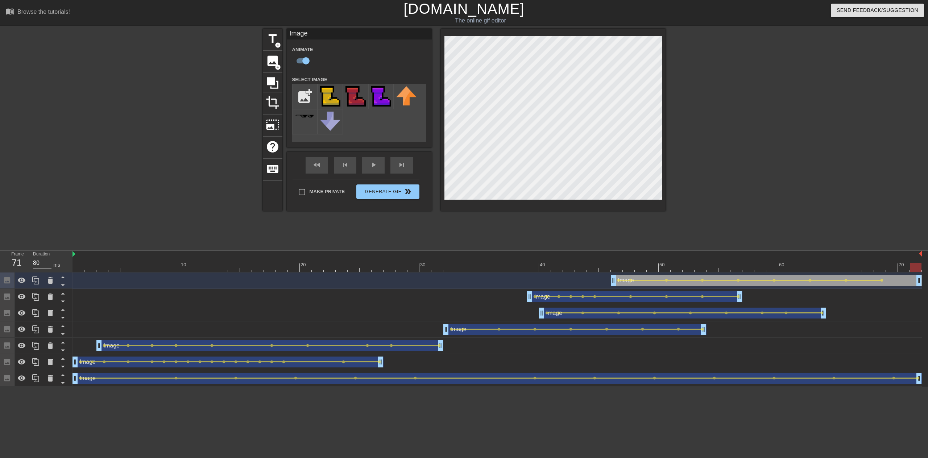
click at [919, 268] on div at bounding box center [498, 267] width 850 height 9
click at [301, 95] on input "file" at bounding box center [305, 96] width 25 height 25
type input "C:\fakepath\Clan_icon_-_Green.png"
click at [266, 60] on span "image" at bounding box center [273, 61] width 14 height 14
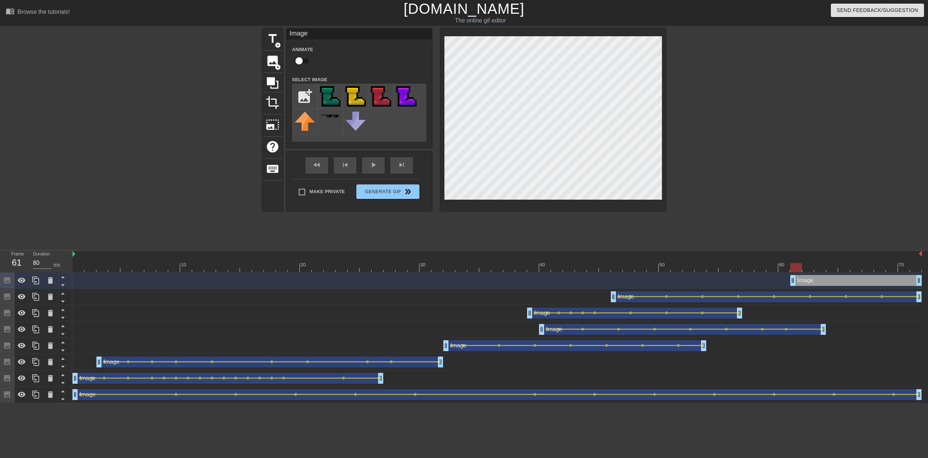
drag, startPoint x: 911, startPoint y: 281, endPoint x: 794, endPoint y: 278, distance: 117.1
drag, startPoint x: 329, startPoint y: 94, endPoint x: 406, endPoint y: 107, distance: 78.0
click at [330, 94] on img at bounding box center [330, 96] width 20 height 20
click at [808, 270] on div at bounding box center [498, 267] width 850 height 9
click at [301, 63] on input "checkbox" at bounding box center [298, 61] width 41 height 14
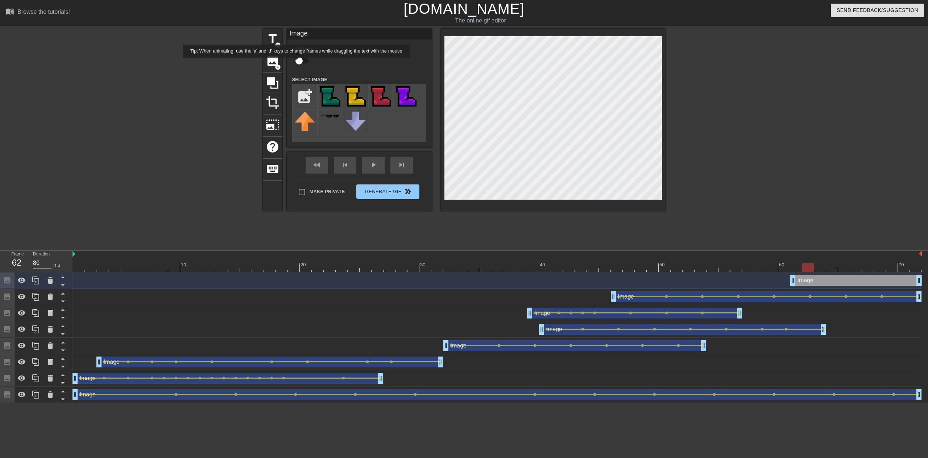
checkbox input "true"
click at [441, 96] on div at bounding box center [553, 120] width 225 height 182
click at [810, 281] on span "lens" at bounding box center [810, 280] width 3 height 3
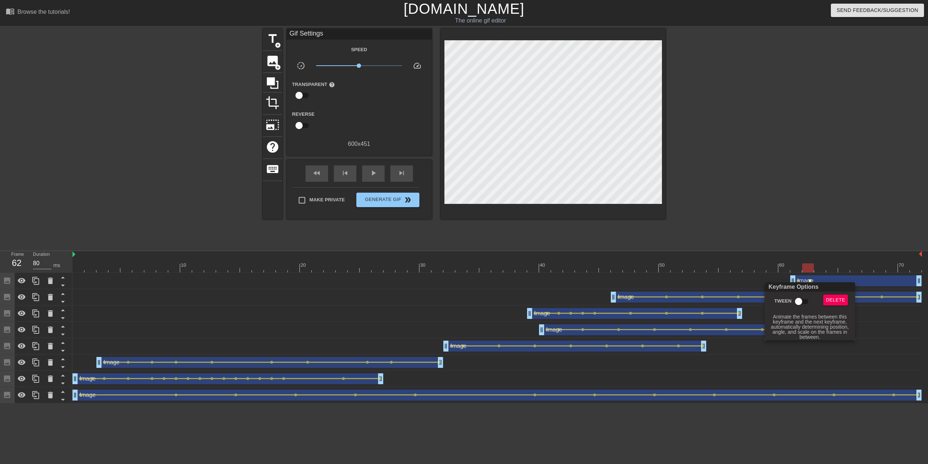
click at [800, 301] on input "Tween" at bounding box center [798, 301] width 41 height 14
checkbox input "true"
click at [798, 280] on div at bounding box center [464, 232] width 928 height 464
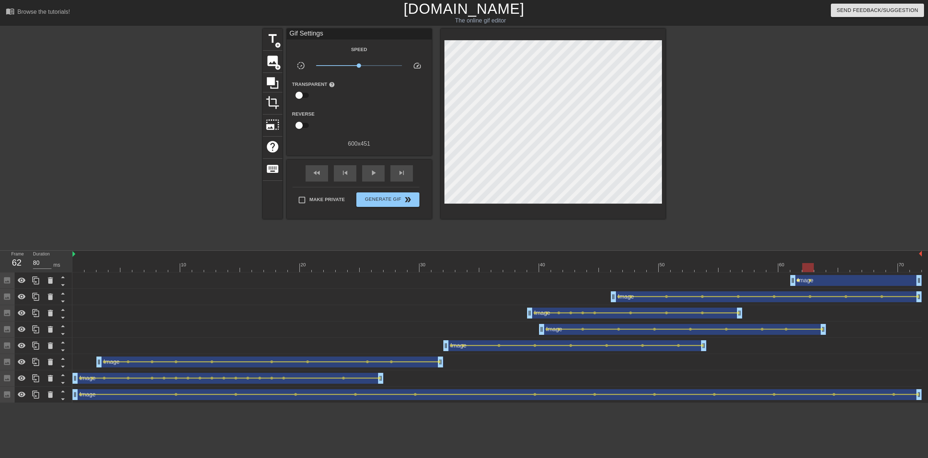
click at [799, 281] on span "lens" at bounding box center [798, 280] width 3 height 3
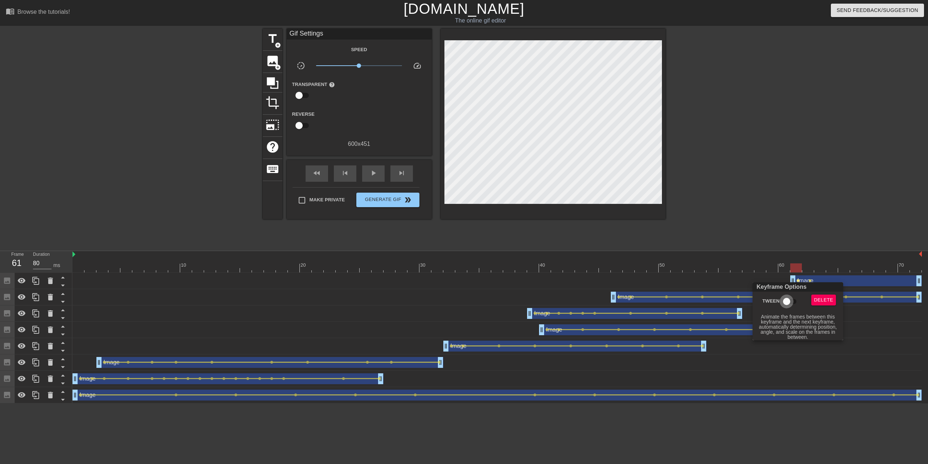
drag, startPoint x: 789, startPoint y: 303, endPoint x: 785, endPoint y: 302, distance: 3.9
click at [787, 303] on input "Tween" at bounding box center [786, 301] width 41 height 14
checkbox input "true"
click at [461, 123] on div at bounding box center [464, 232] width 928 height 464
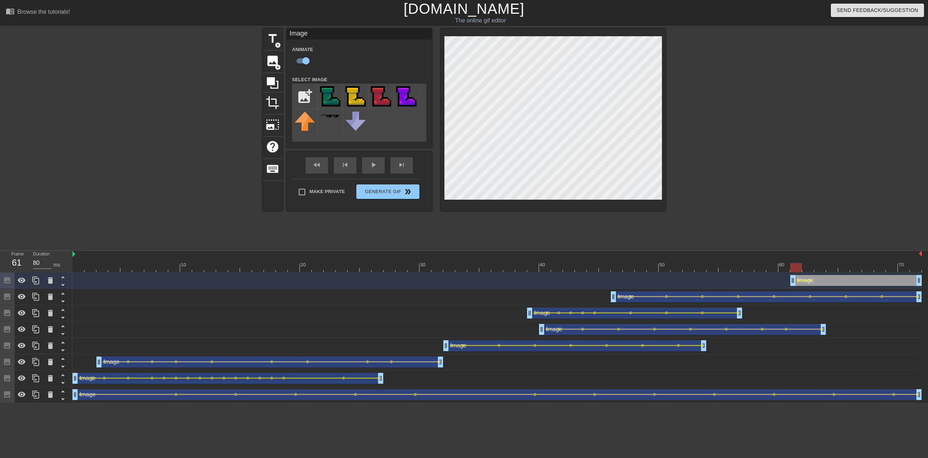
click at [430, 114] on div "title add_circle image add_circle crop photo_size_select_large help keyboard Im…" at bounding box center [464, 120] width 403 height 182
click at [806, 271] on div at bounding box center [498, 267] width 850 height 9
click at [818, 270] on div at bounding box center [498, 267] width 850 height 9
click at [850, 269] on div at bounding box center [498, 267] width 850 height 9
click at [830, 269] on div at bounding box center [498, 267] width 850 height 9
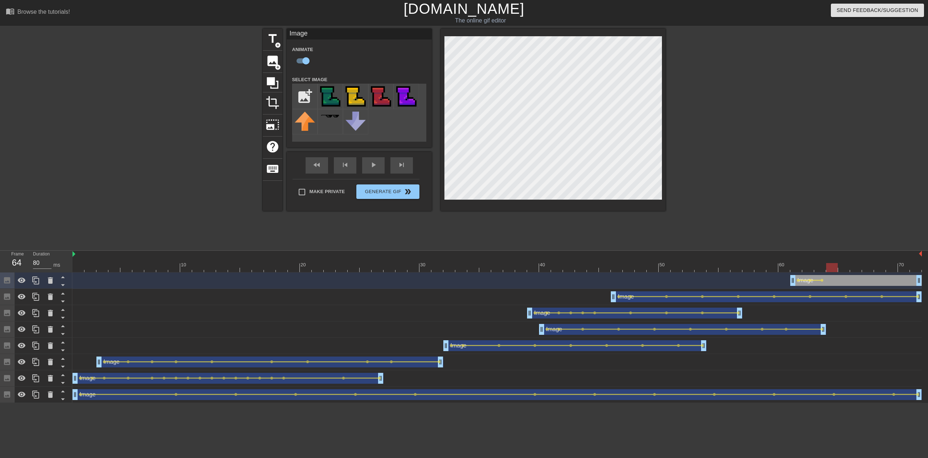
click at [848, 267] on div at bounding box center [498, 267] width 850 height 9
click at [854, 268] on div at bounding box center [498, 267] width 850 height 9
drag, startPoint x: 871, startPoint y: 268, endPoint x: 880, endPoint y: 268, distance: 9.1
click at [871, 268] on div at bounding box center [498, 267] width 850 height 9
click at [877, 267] on div at bounding box center [498, 267] width 850 height 9
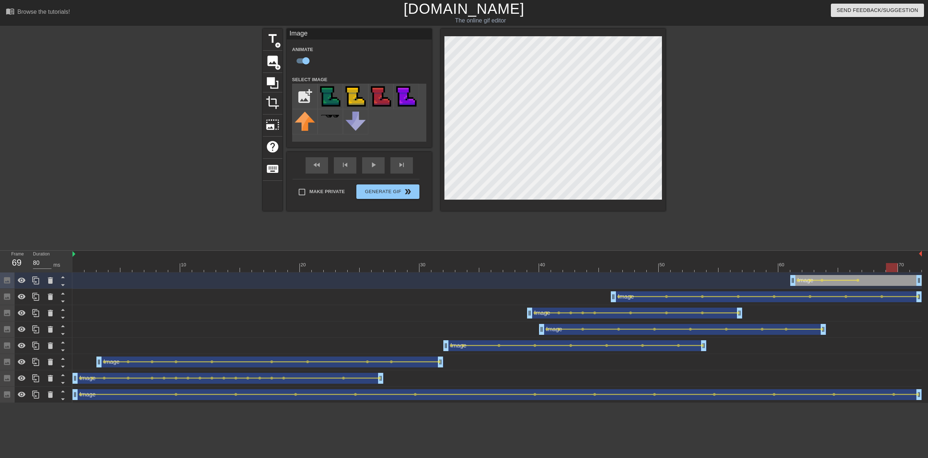
click at [892, 267] on div at bounding box center [498, 267] width 850 height 9
click at [901, 268] on div at bounding box center [498, 267] width 850 height 9
drag, startPoint x: 916, startPoint y: 269, endPoint x: 783, endPoint y: 219, distance: 141.5
click at [916, 269] on div at bounding box center [498, 267] width 850 height 9
click at [371, 165] on div "fast_rewind skip_previous play_arrow skip_next" at bounding box center [359, 165] width 118 height 27
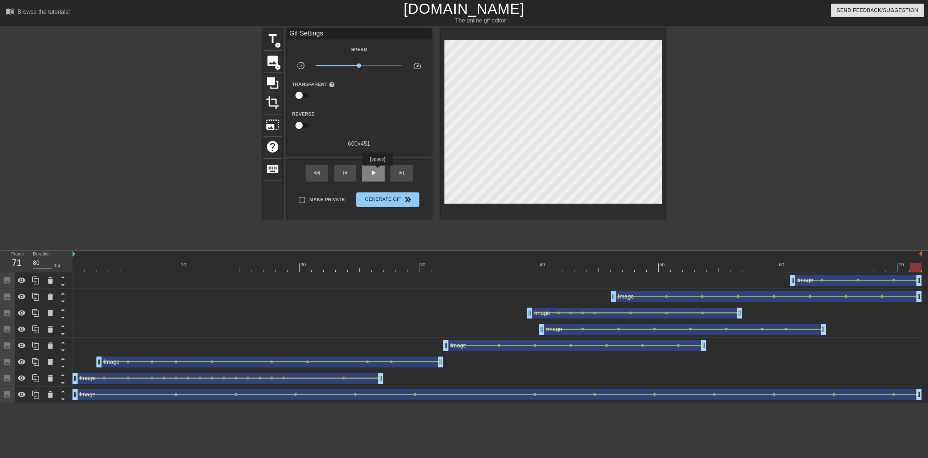
click at [377, 171] on span "play_arrow" at bounding box center [373, 173] width 9 height 9
click at [383, 203] on span "Generate Gif double_arrow" at bounding box center [387, 199] width 57 height 9
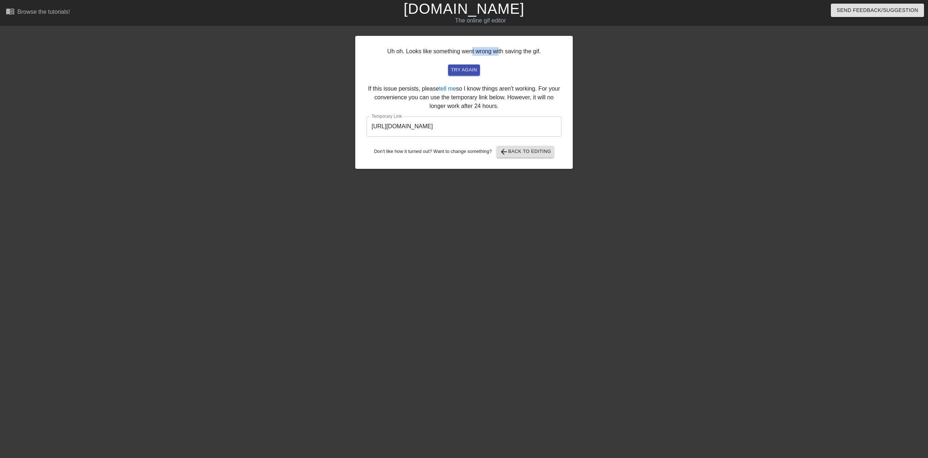
drag, startPoint x: 476, startPoint y: 49, endPoint x: 501, endPoint y: 49, distance: 25.4
click at [498, 49] on div "Uh oh. Looks like something went wrong with saving the gif. try again If this i…" at bounding box center [464, 102] width 218 height 133
click at [504, 49] on div "Uh oh. Looks like something went wrong with saving the gif. try again If this i…" at bounding box center [464, 102] width 218 height 133
click at [461, 66] on span "try again" at bounding box center [464, 70] width 26 height 8
click at [434, 128] on input "[URL][DOMAIN_NAME]" at bounding box center [464, 126] width 195 height 20
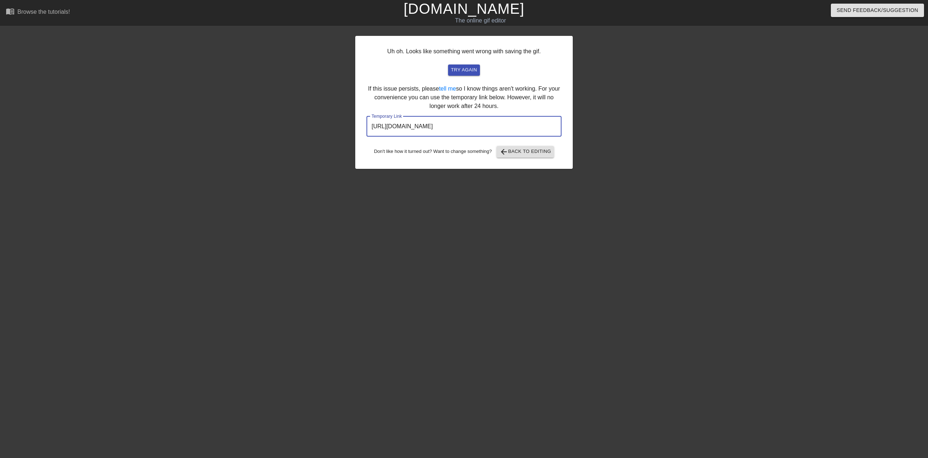
click at [439, 124] on input "[URL][DOMAIN_NAME]" at bounding box center [464, 126] width 195 height 20
